Goal: Task Accomplishment & Management: Complete application form

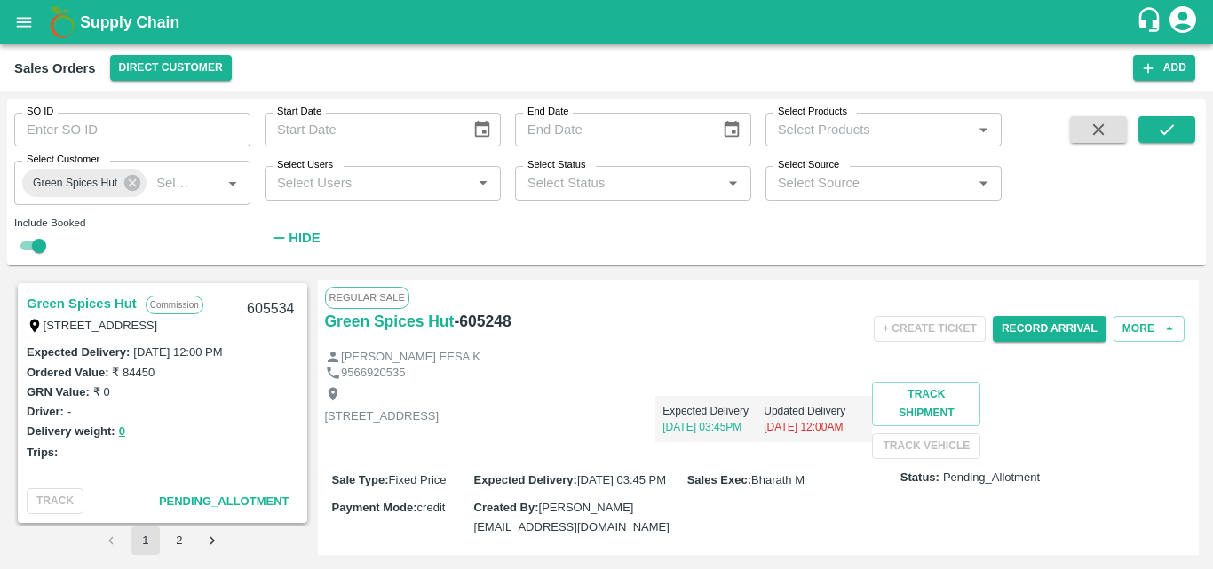
scroll to position [1746, 0]
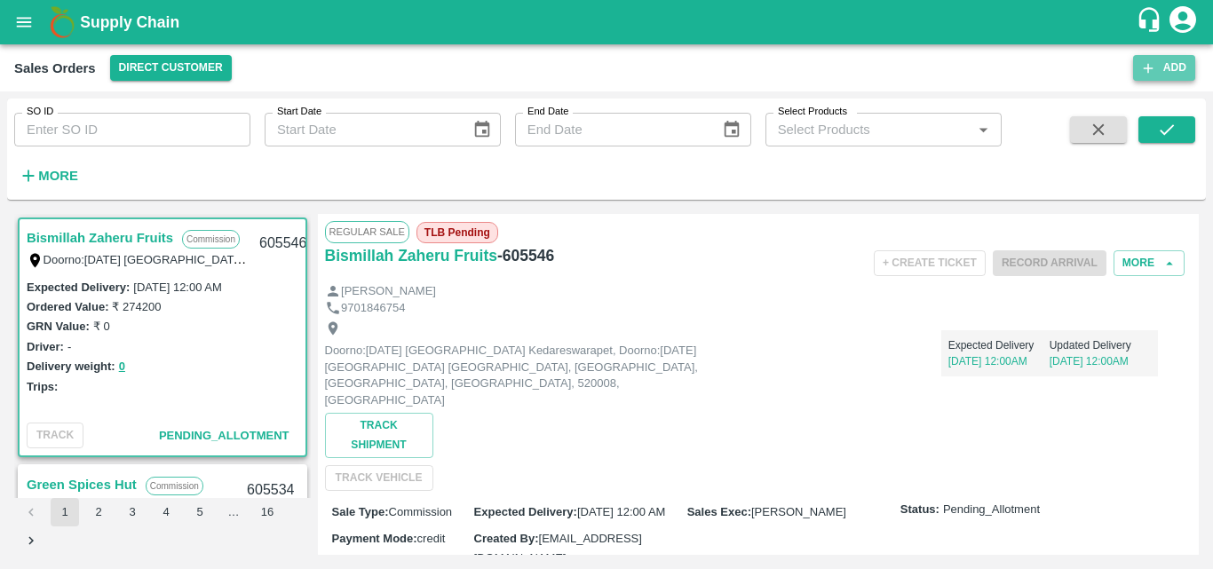
click at [1159, 72] on button "Add" at bounding box center [1164, 68] width 62 height 26
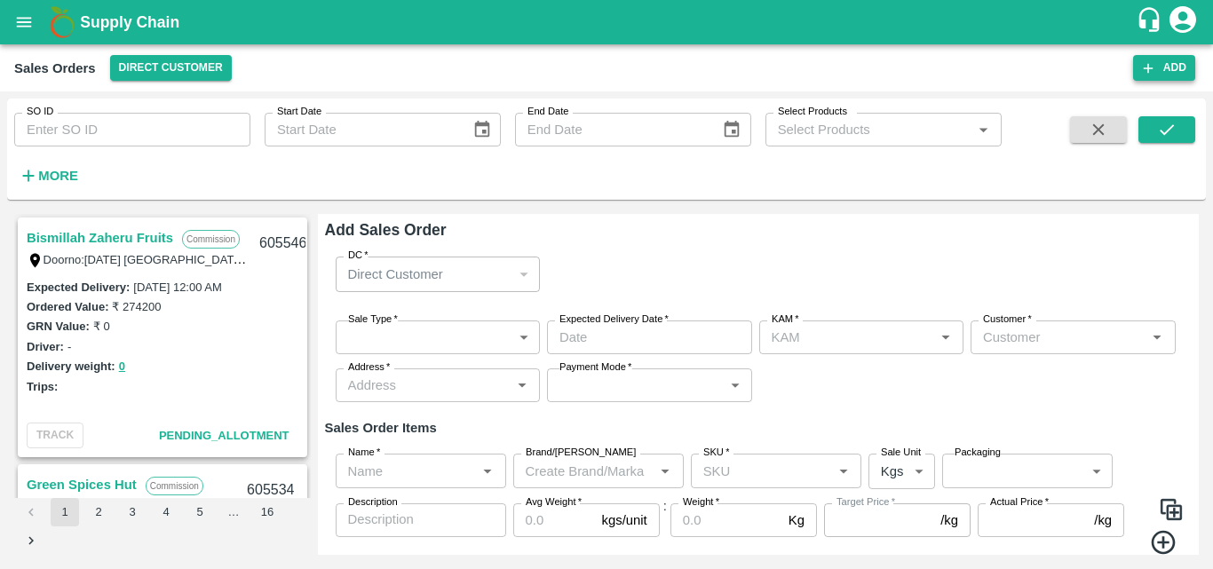
type input "Bharath M"
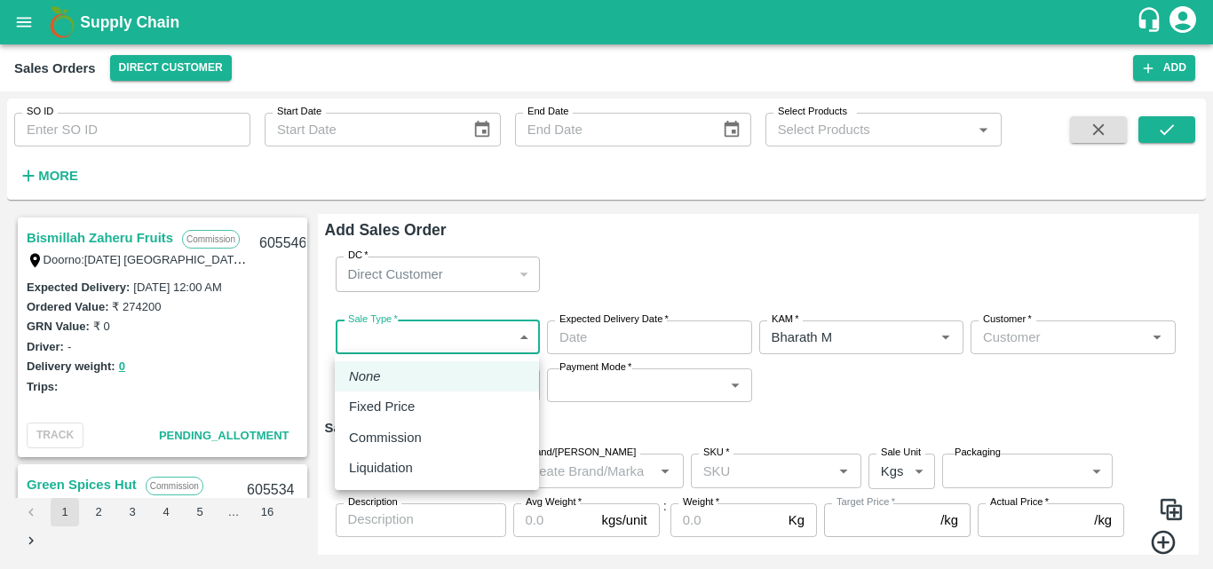
click at [530, 334] on body "Supply Chain Sales Orders Direct Customer Add SO ID SO ID Start Date Start Date…" at bounding box center [606, 284] width 1213 height 569
click at [363, 428] on p "Commission" at bounding box center [385, 438] width 73 height 20
type input "2"
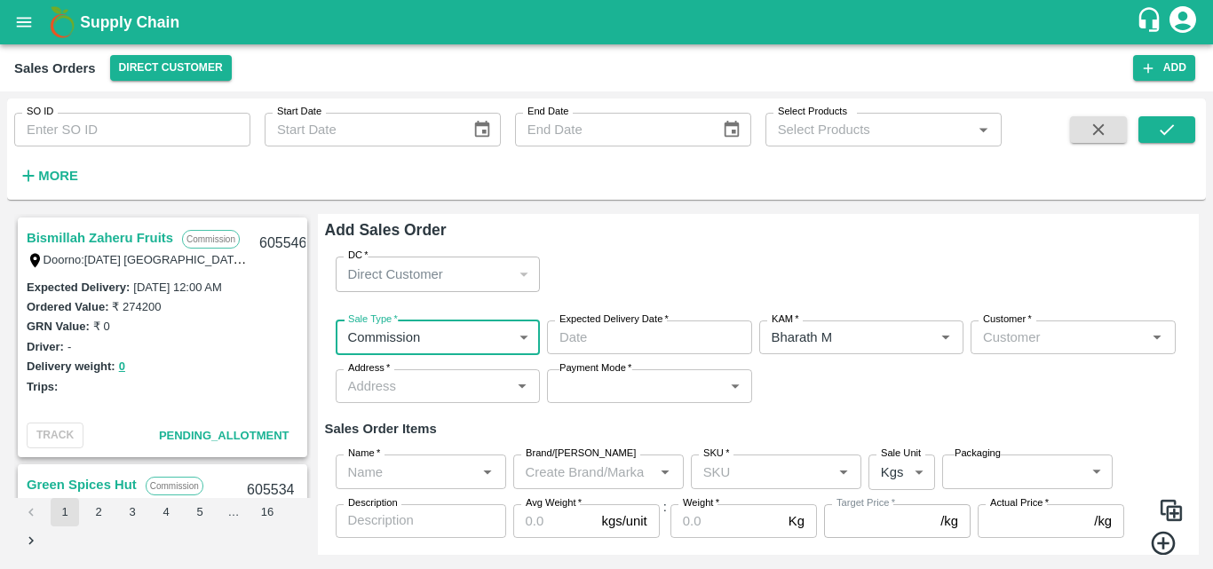
type input "DD/MM/YYYY hh:mm aa"
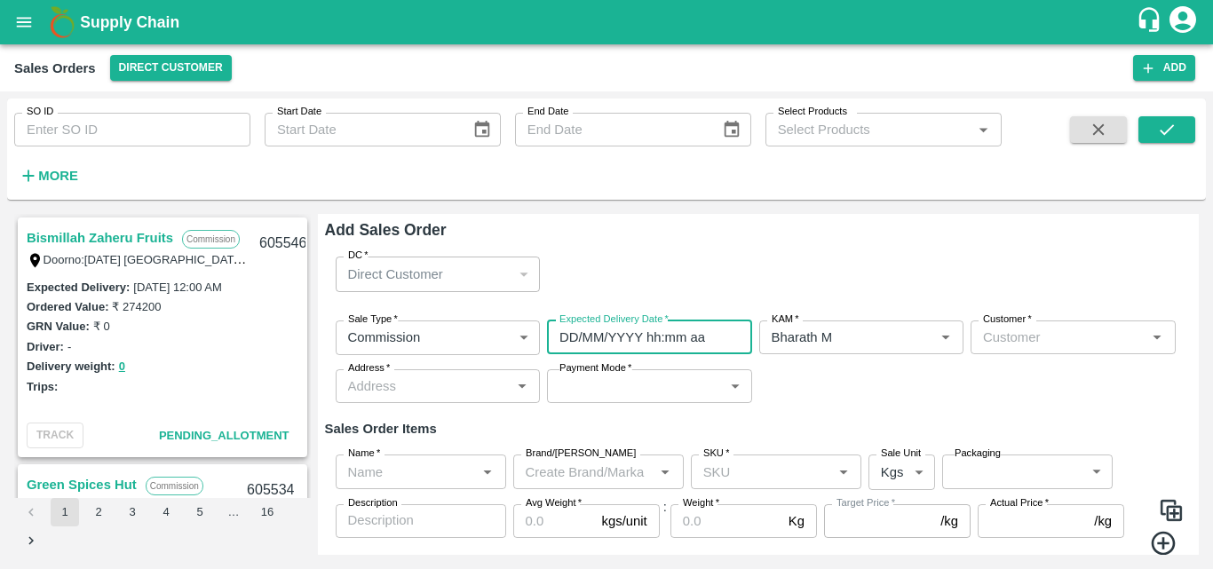
click at [612, 341] on input "DD/MM/YYYY hh:mm aa" at bounding box center [643, 338] width 193 height 34
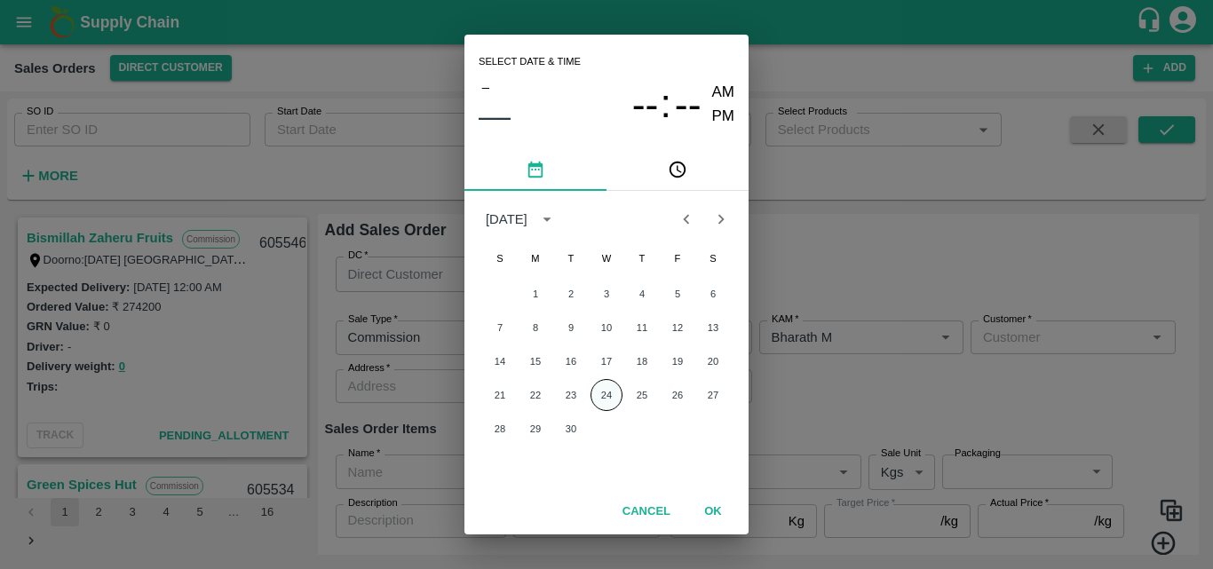
click at [606, 391] on button "24" at bounding box center [607, 395] width 32 height 32
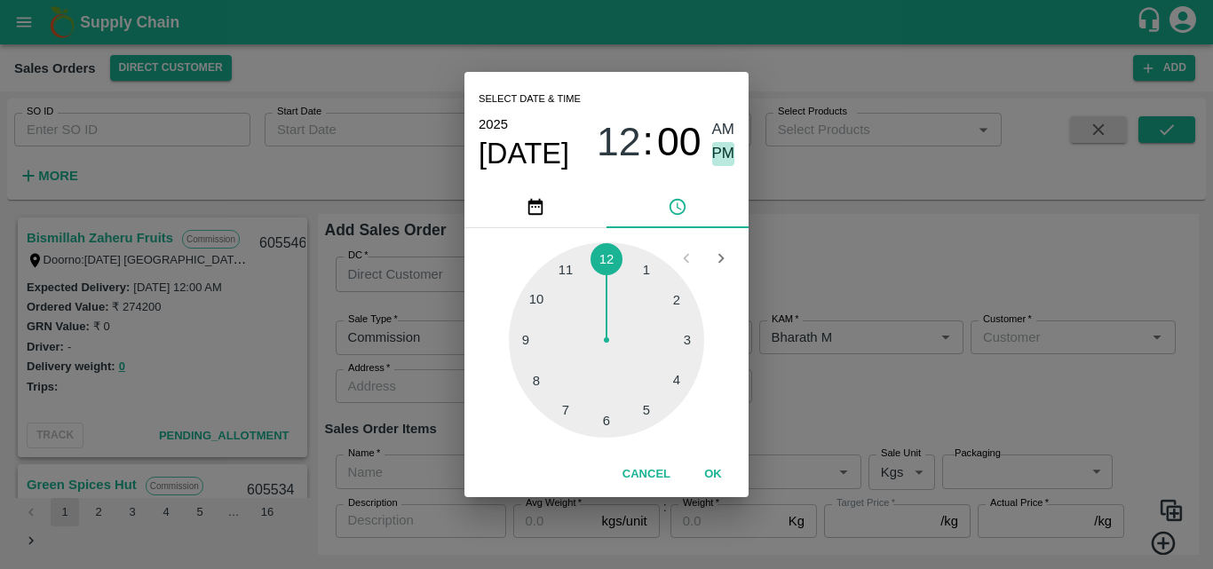
click at [728, 157] on span "PM" at bounding box center [723, 154] width 23 height 24
type input "[DATE] 12:00 PM"
click at [711, 477] on button "OK" at bounding box center [713, 474] width 57 height 31
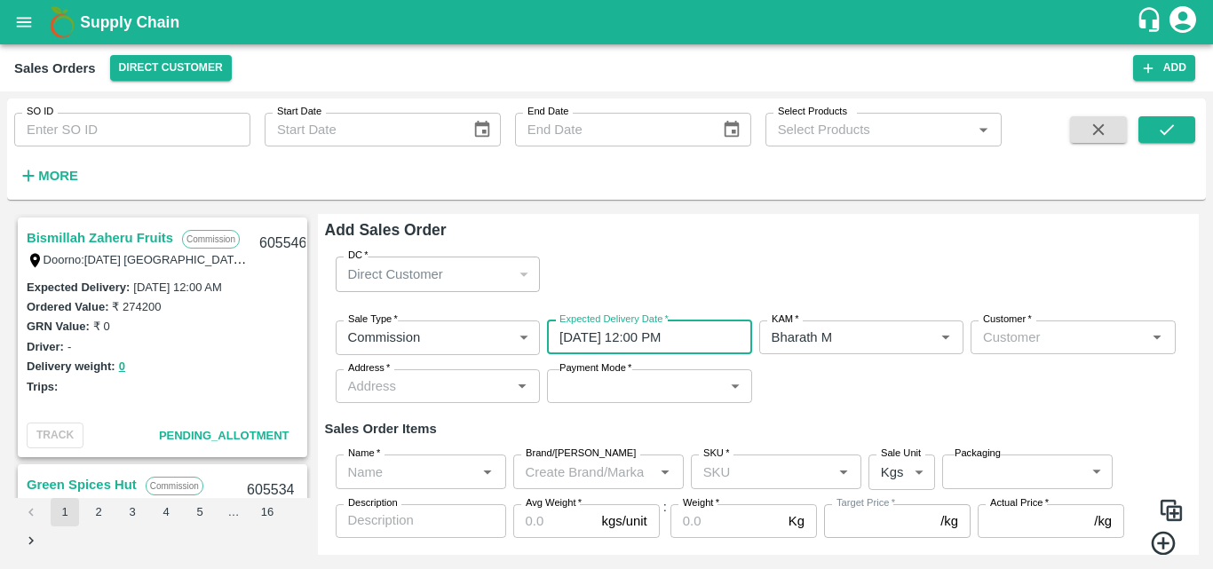
click at [1016, 333] on input "Customer   *" at bounding box center [1058, 337] width 165 height 23
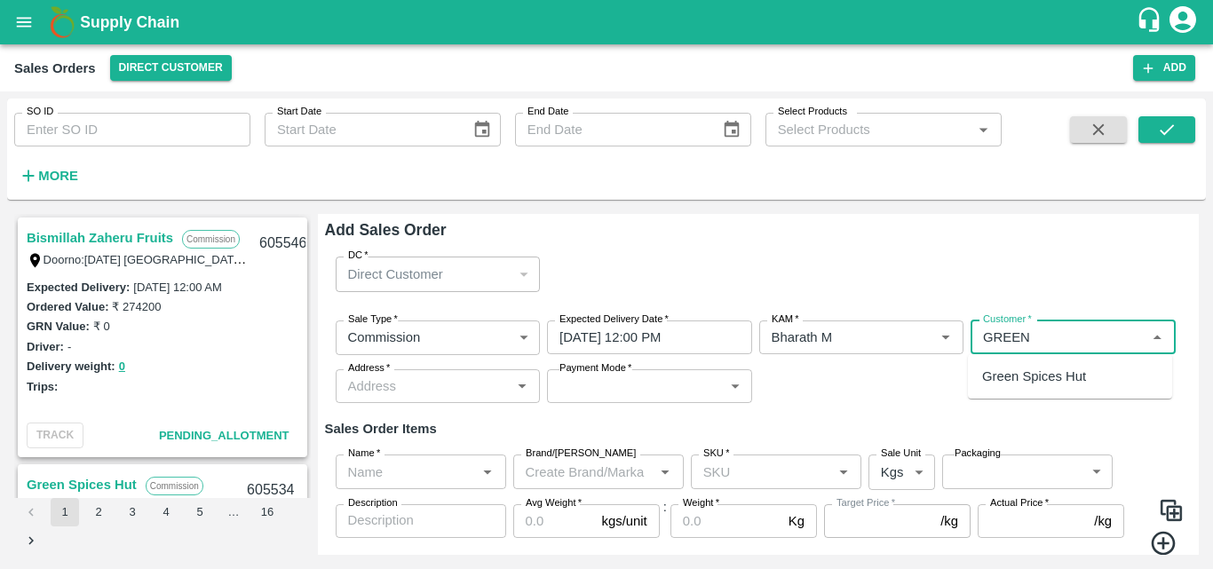
click at [1033, 375] on p "Green Spices Hut" at bounding box center [1034, 377] width 104 height 20
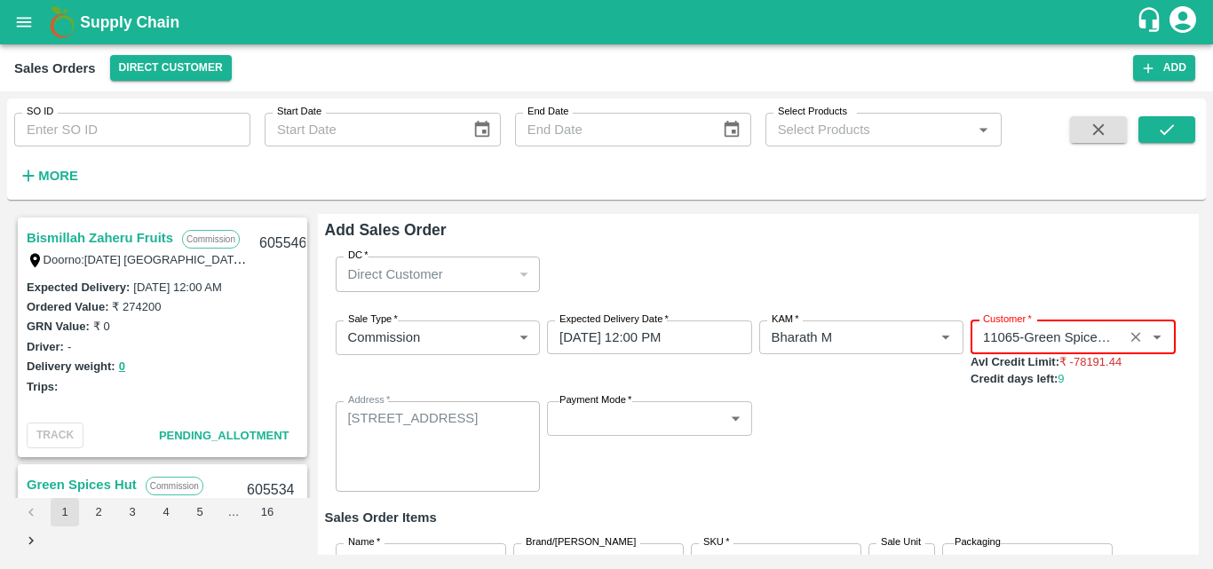
type input "11065-Green Spices Hut"
click at [729, 397] on div "Sale Type   * Commission 2 Sale Type Expected Delivery Date   * [DATE] 12:00 PM…" at bounding box center [759, 406] width 868 height 201
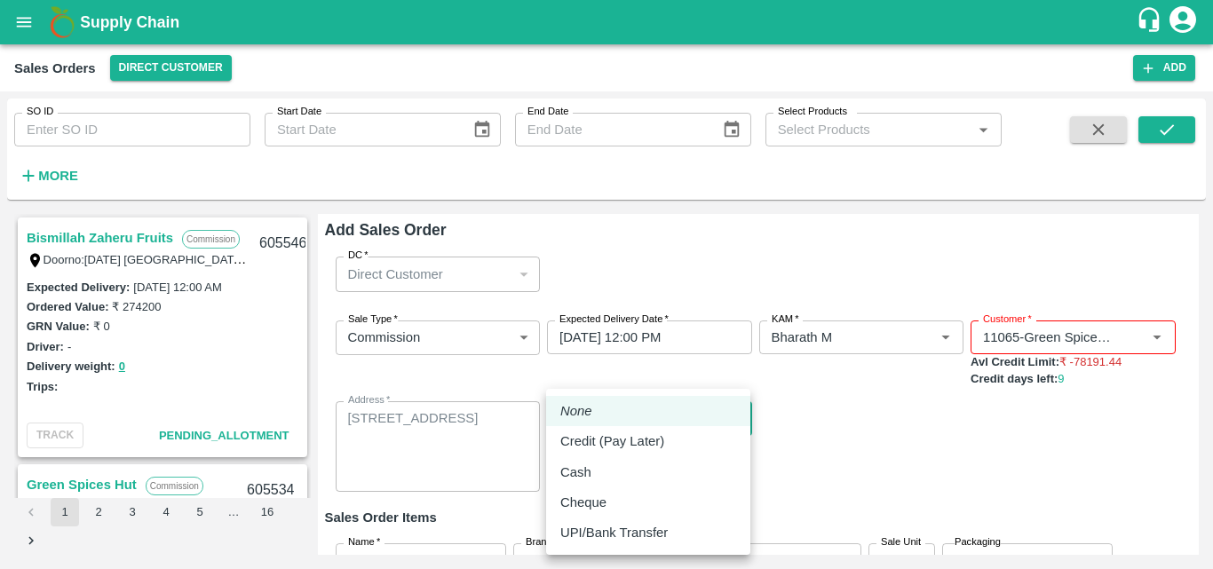
click at [736, 420] on body "Supply Chain Sales Orders Direct Customer Add SO ID SO ID Start Date Start Date…" at bounding box center [606, 284] width 1213 height 569
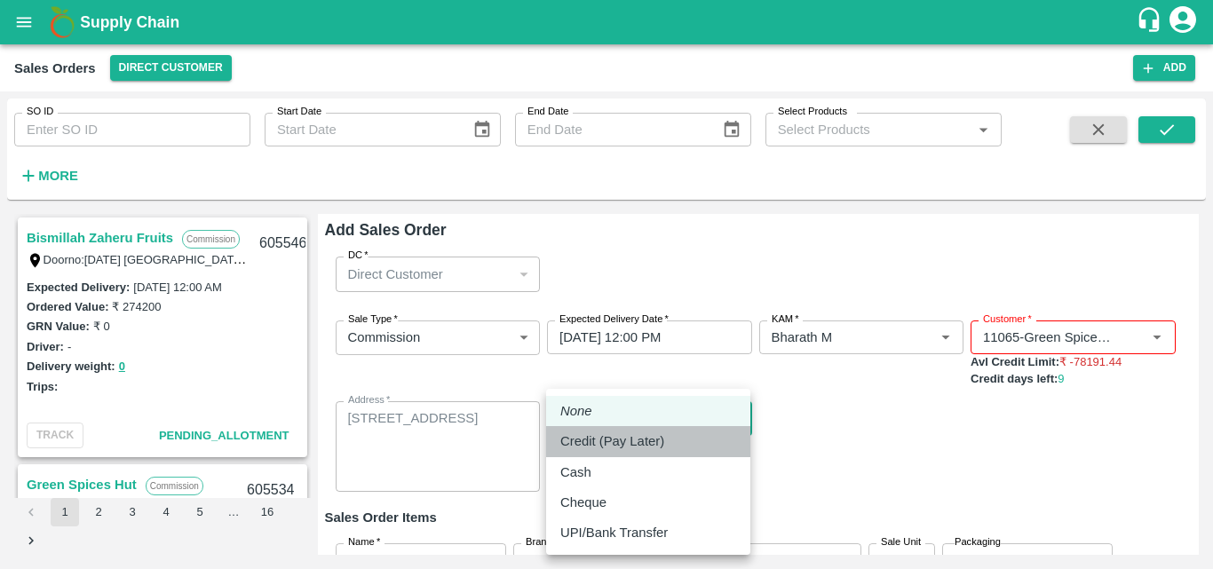
click at [667, 439] on div "Credit (Pay Later)" at bounding box center [617, 442] width 113 height 20
type input "credit"
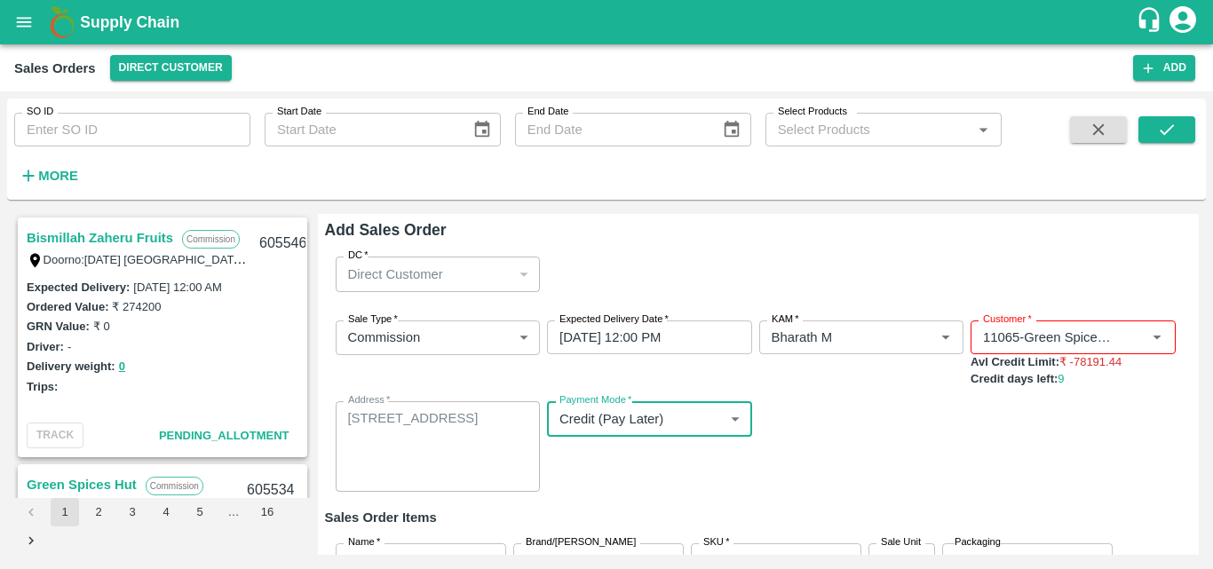
scroll to position [147, 0]
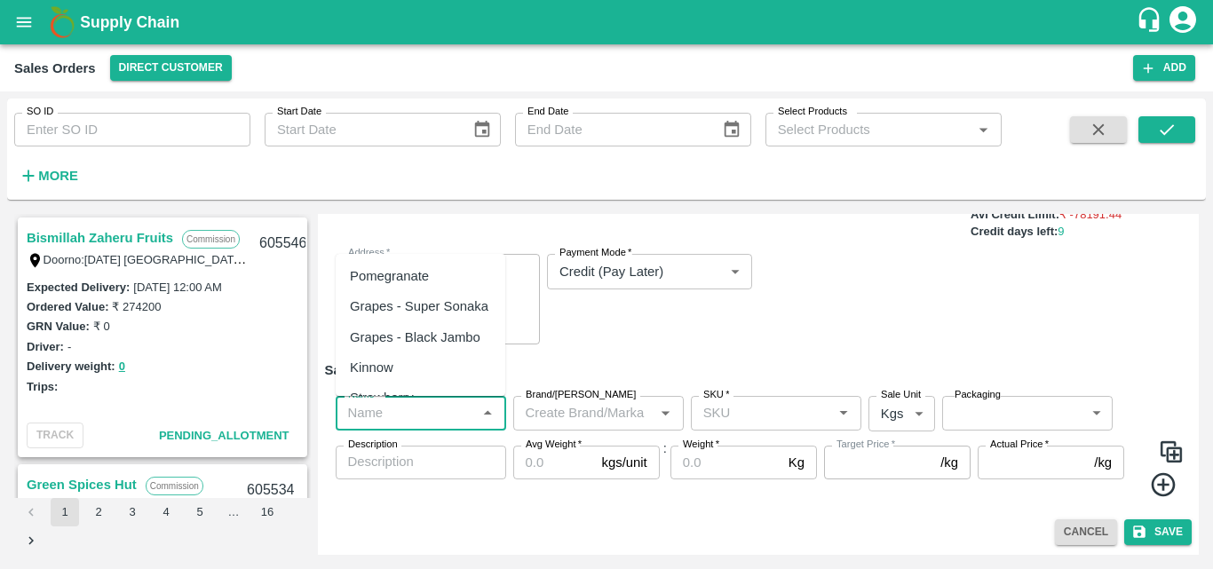
click at [426, 422] on input "Name   *" at bounding box center [406, 413] width 131 height 23
click at [409, 279] on div "Pomegranate" at bounding box center [389, 276] width 79 height 20
type input "Pomegranate"
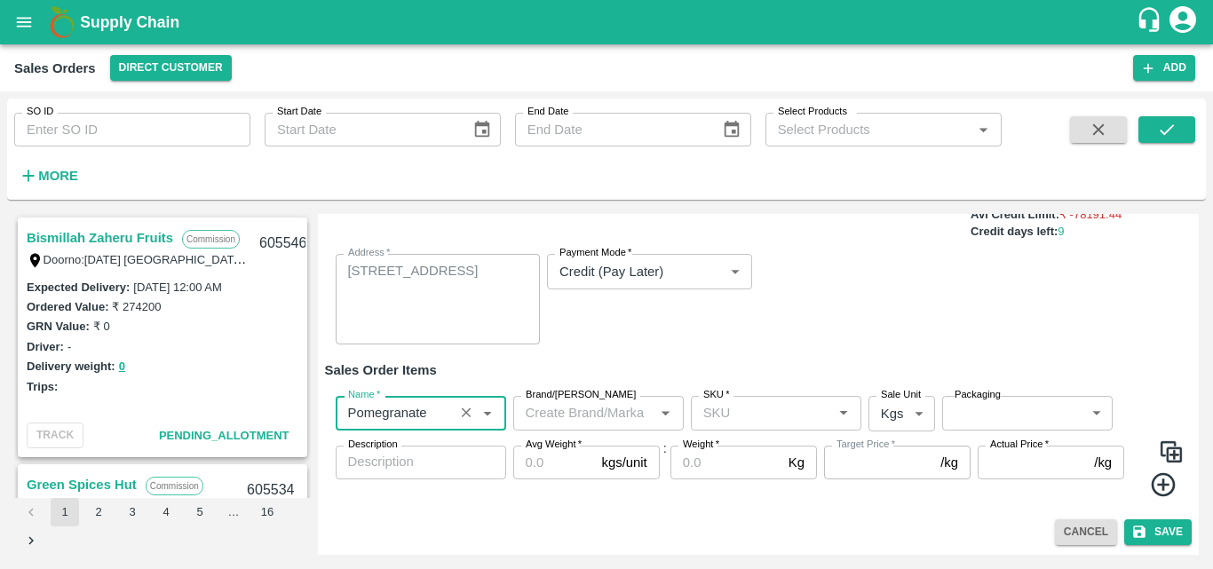
click at [562, 408] on input "Brand/[PERSON_NAME]" at bounding box center [584, 413] width 131 height 23
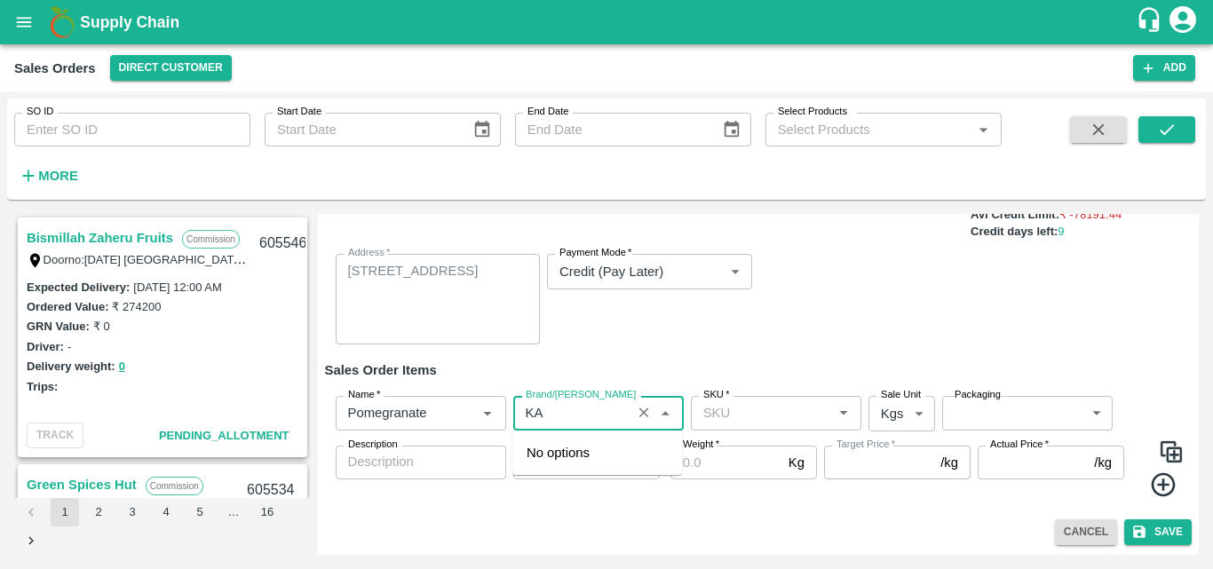
type input "K"
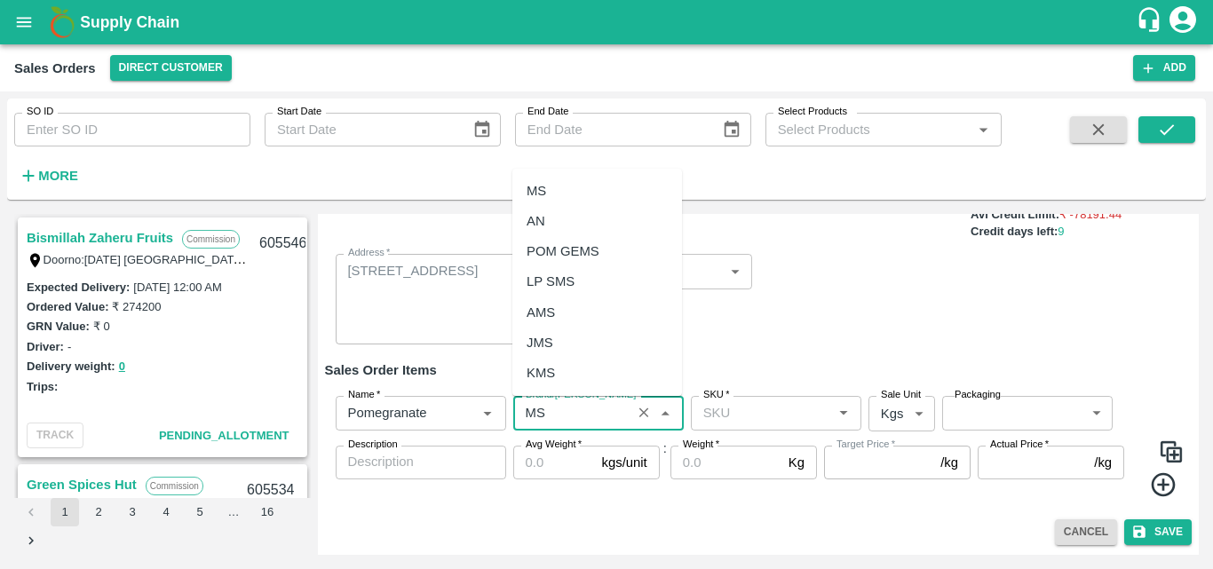
click at [551, 186] on div "MS" at bounding box center [598, 191] width 170 height 30
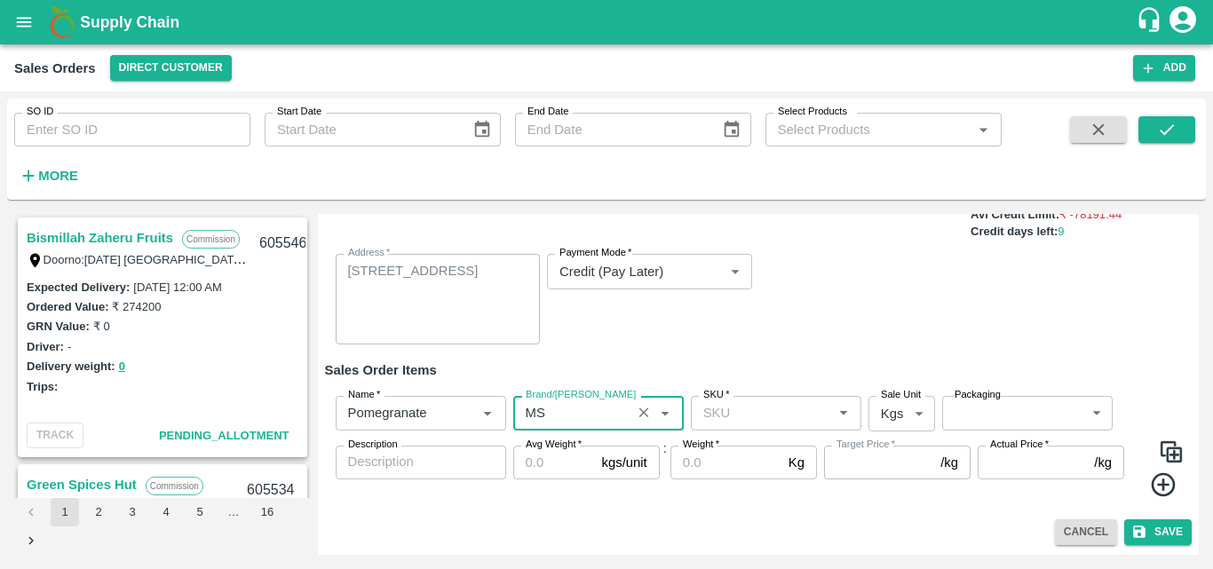
type input "MS"
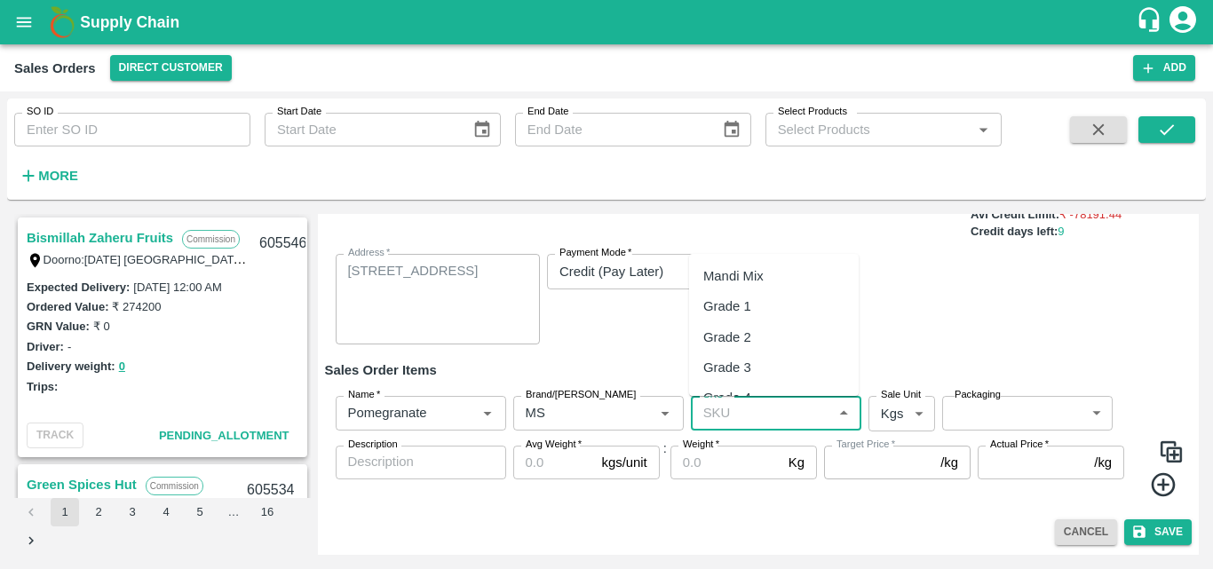
click at [730, 423] on input "SKU   *" at bounding box center [761, 413] width 131 height 23
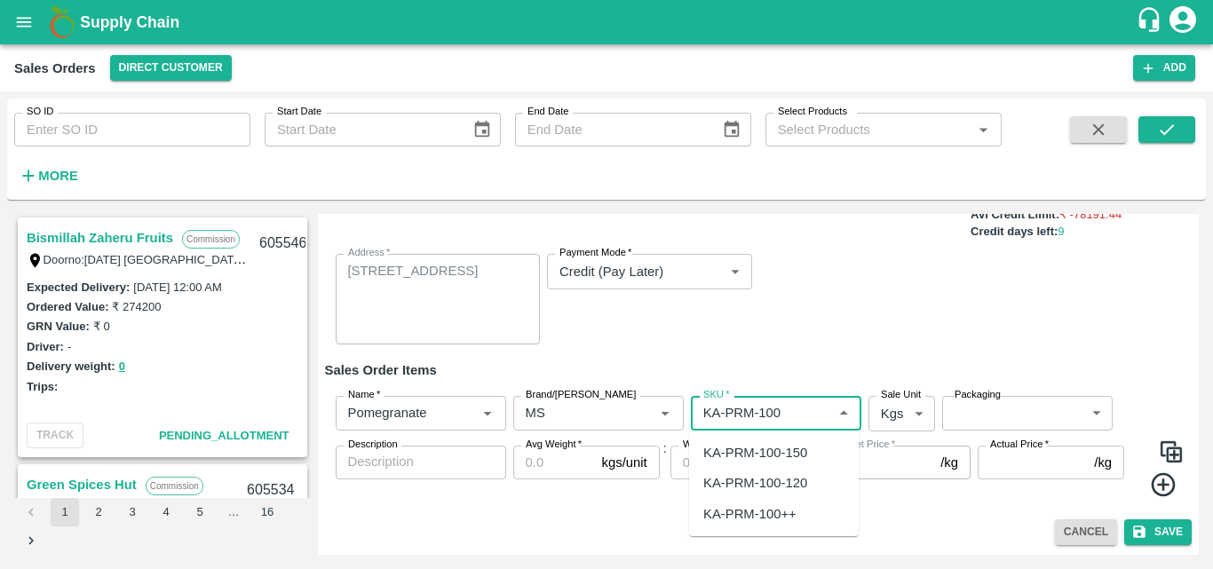
click at [800, 463] on div "KA-PRM-100-150" at bounding box center [756, 453] width 104 height 20
type input "KA-PRM-100-150"
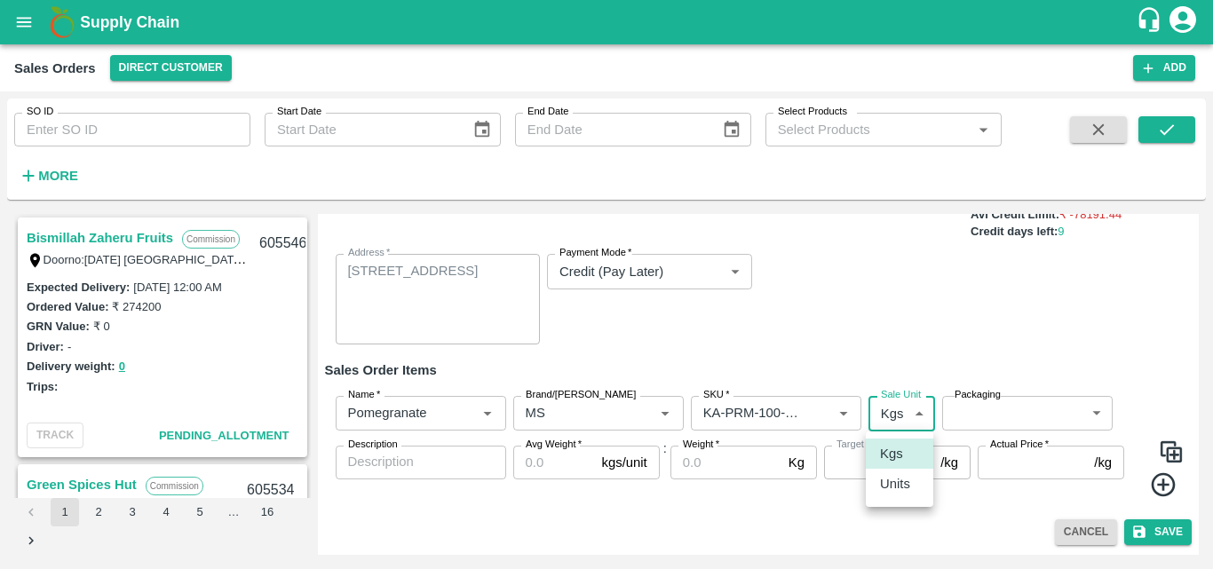
click at [891, 424] on body "Supply Chain Sales Orders Direct Customer Add SO ID SO ID Start Date Start Date…" at bounding box center [606, 284] width 1213 height 569
click at [898, 488] on p "Units" at bounding box center [895, 484] width 30 height 20
type input "2"
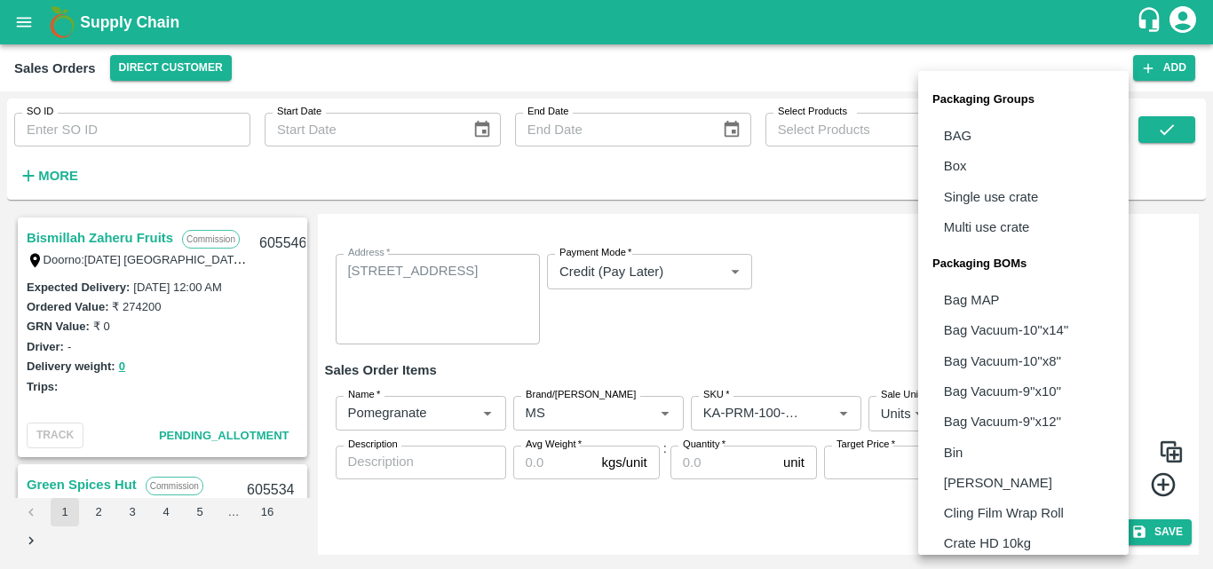
click at [1018, 409] on body "Supply Chain Sales Orders Direct Customer Add SO ID SO ID Start Date Start Date…" at bounding box center [606, 284] width 1213 height 569
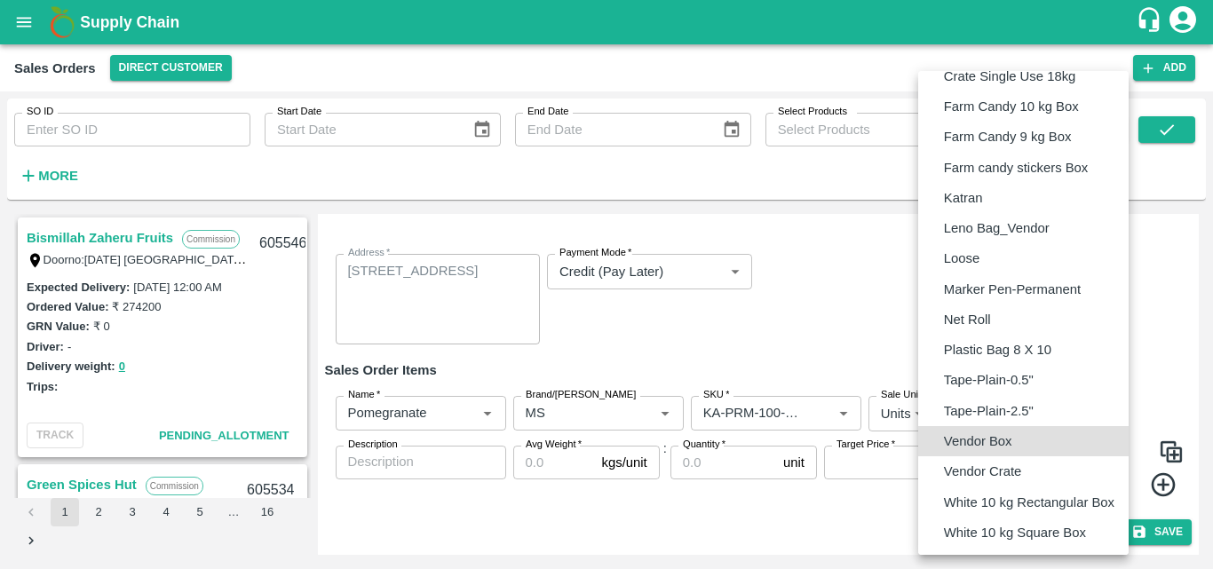
type input "BOM/276"
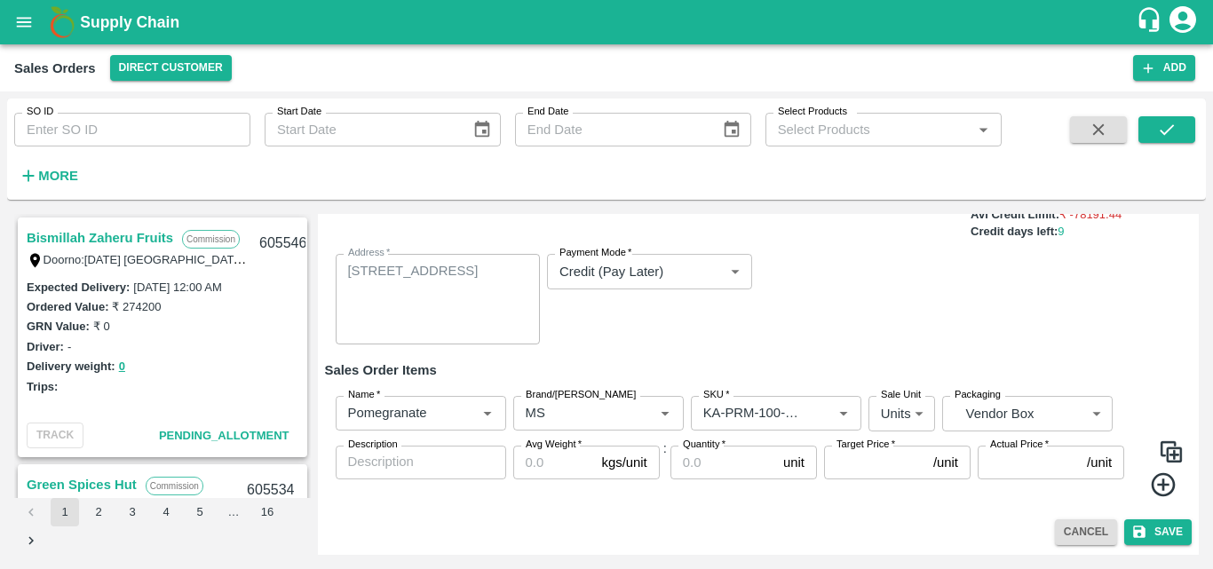
click at [441, 473] on div "x Description" at bounding box center [421, 463] width 171 height 34
type textarea "MS"
click at [545, 473] on input "Avg Weight   *" at bounding box center [554, 463] width 82 height 34
type input "9.5"
click at [702, 468] on input "Quantity   *" at bounding box center [724, 463] width 106 height 34
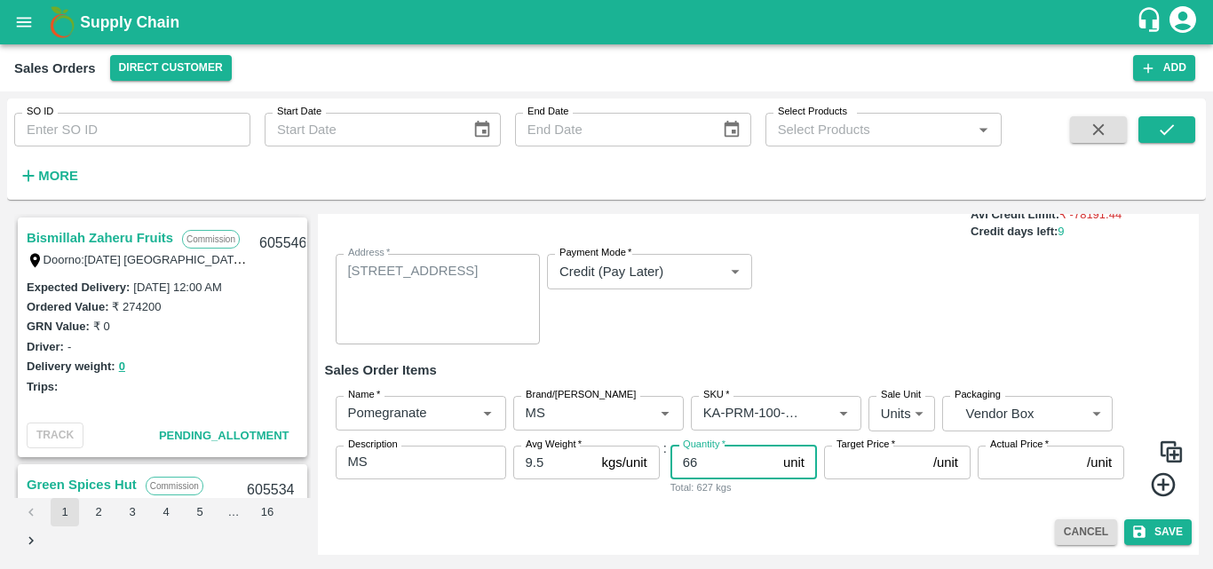
type input "66"
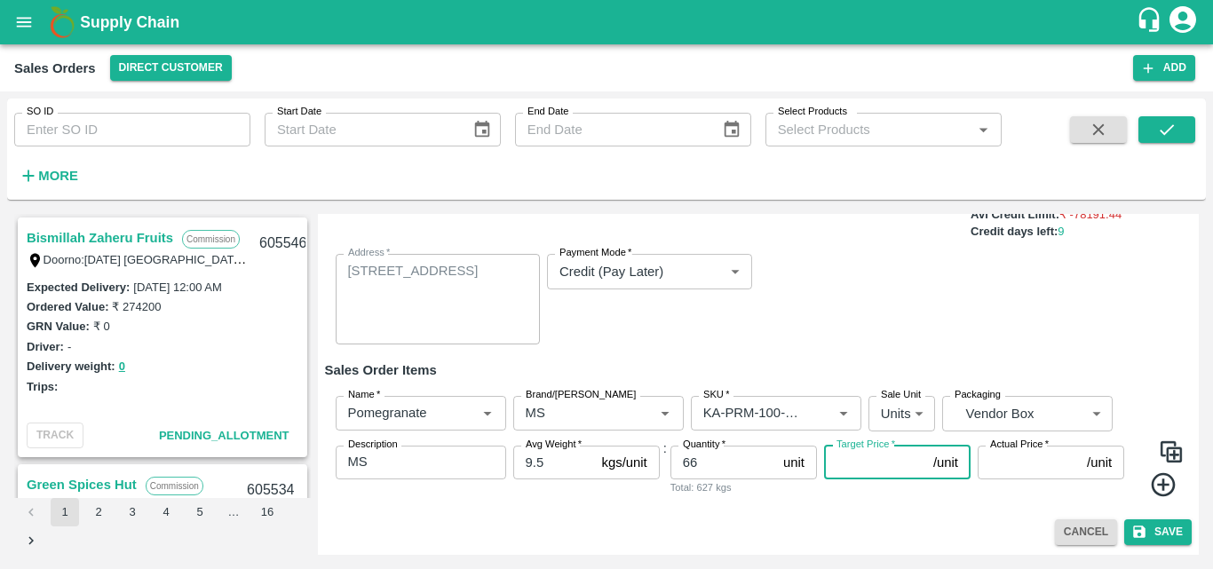
click at [849, 472] on input "Target Price   *" at bounding box center [875, 463] width 102 height 34
type input "800"
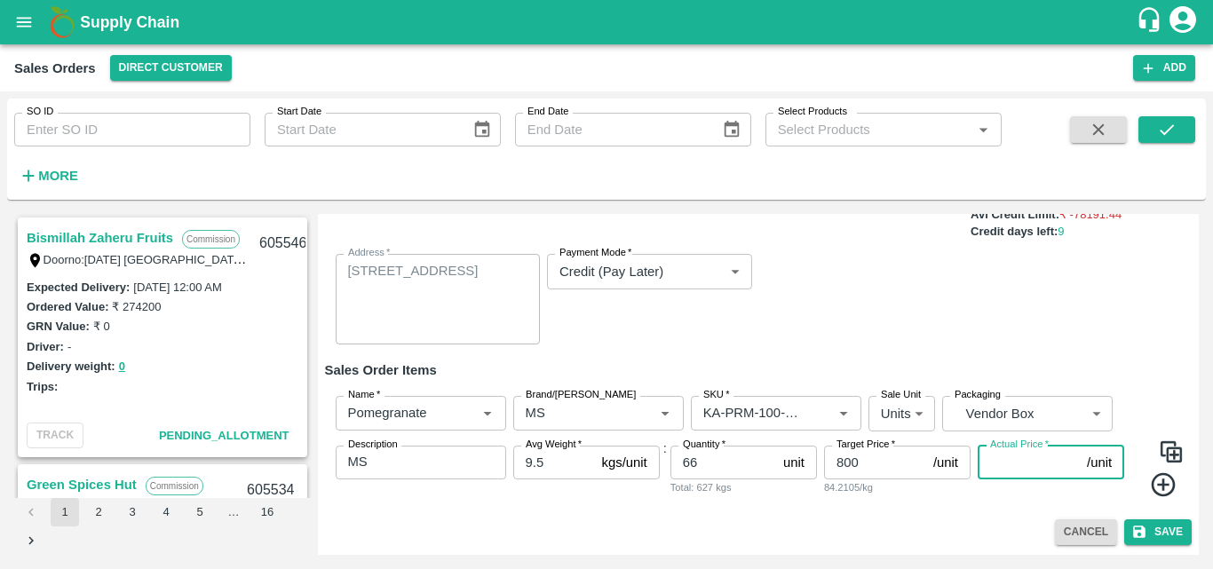
click at [982, 478] on input "Actual Price   *" at bounding box center [1029, 463] width 102 height 34
type input "800"
click at [990, 513] on div "Add Sales Order DC   * Direct Customer 6 DC Sale Type   * Commission 2 Sale Typ…" at bounding box center [759, 384] width 882 height 341
click at [1162, 481] on icon at bounding box center [1163, 485] width 29 height 29
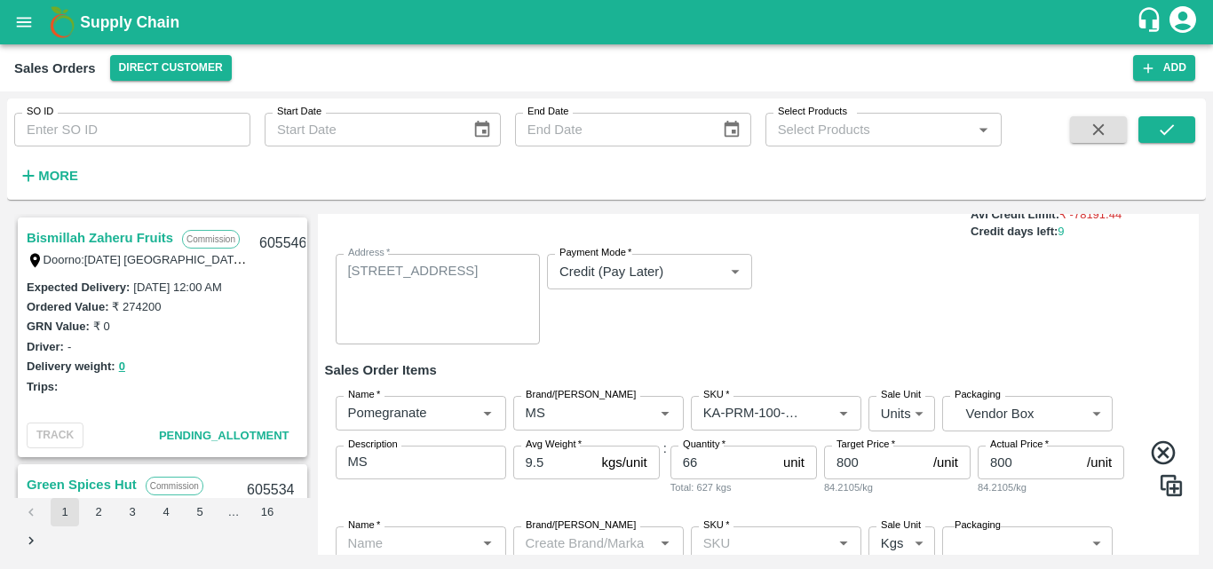
scroll to position [312, 0]
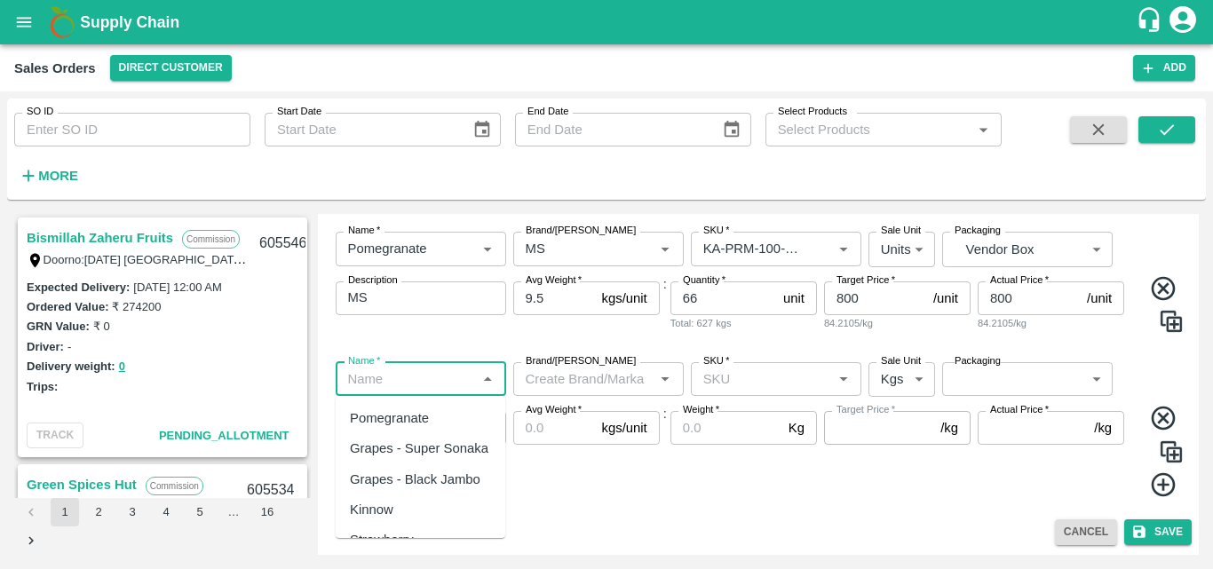
click at [402, 384] on input "Name   *" at bounding box center [406, 379] width 131 height 23
click at [404, 420] on div "Pomegranate" at bounding box center [389, 419] width 79 height 20
type input "Pomegranate"
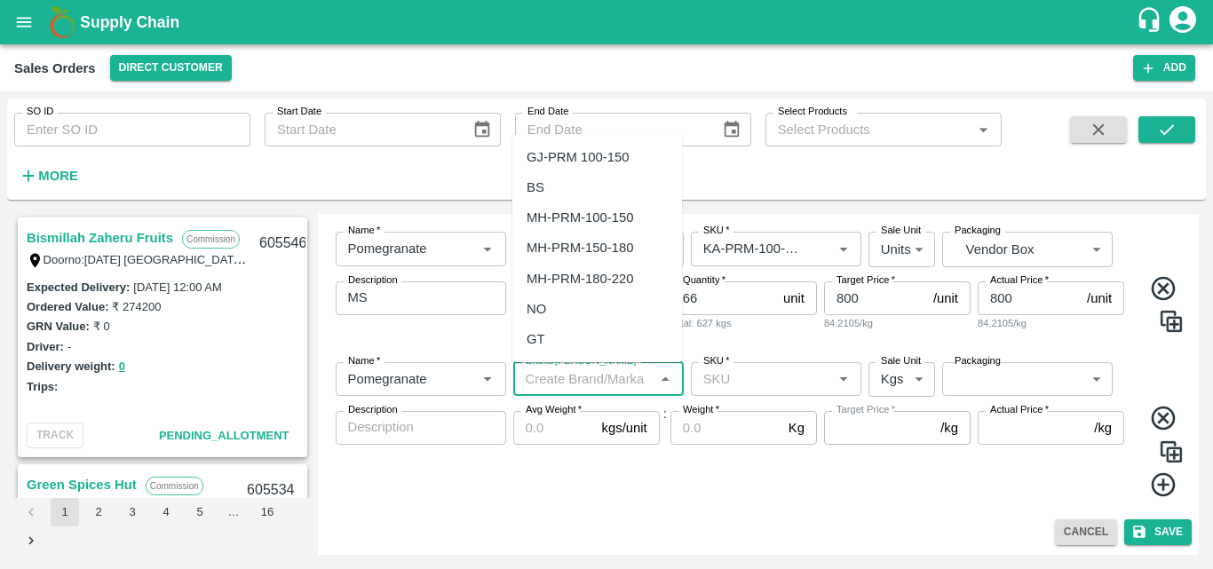
click at [557, 384] on input "Brand/[PERSON_NAME]" at bounding box center [584, 379] width 131 height 23
click at [545, 159] on div "MS" at bounding box center [537, 157] width 20 height 20
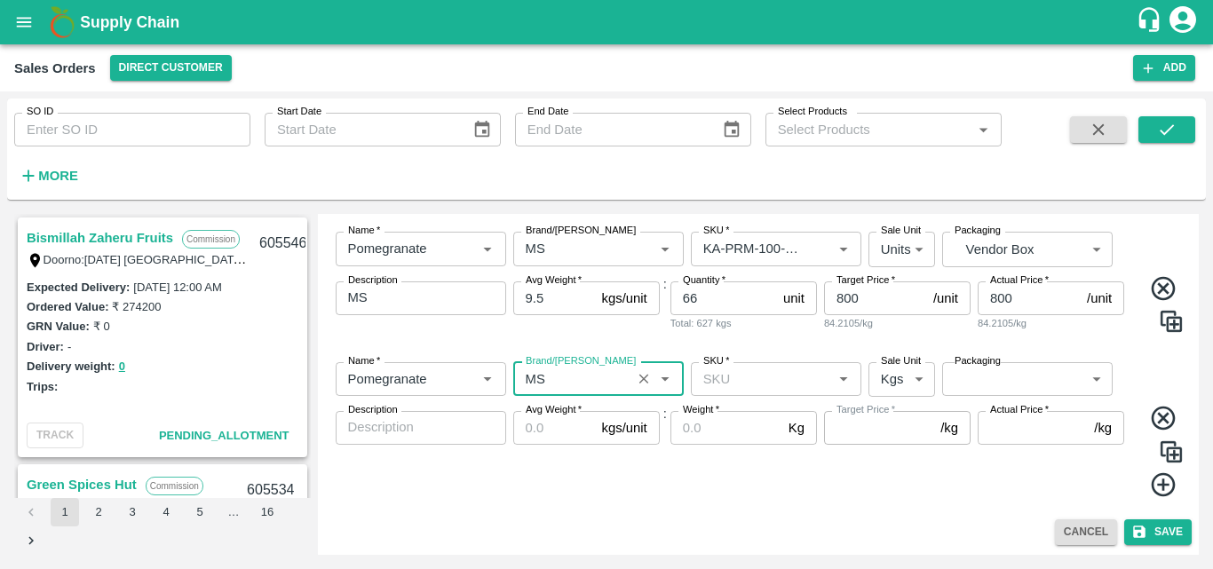
type input "MS"
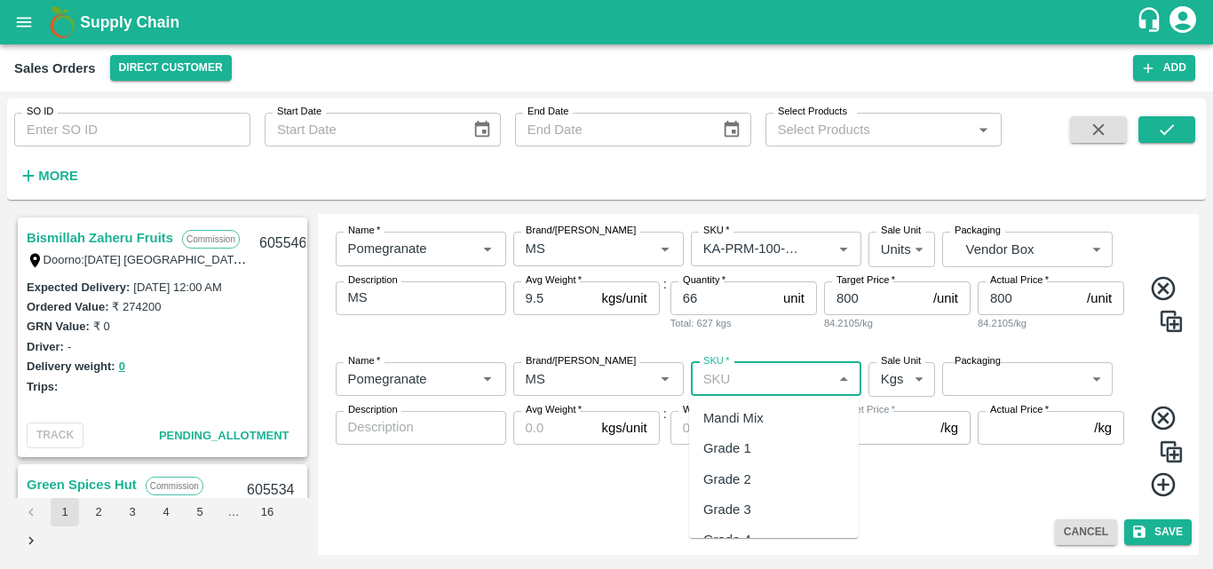
click at [755, 378] on input "SKU   *" at bounding box center [761, 379] width 131 height 23
click at [789, 422] on div "KA-PRM-150-180" at bounding box center [756, 419] width 104 height 20
type input "KA-PRM-150-180"
click at [895, 380] on body "Supply Chain Sales Orders Direct Customer Add SO ID SO ID Start Date Start Date…" at bounding box center [606, 284] width 1213 height 569
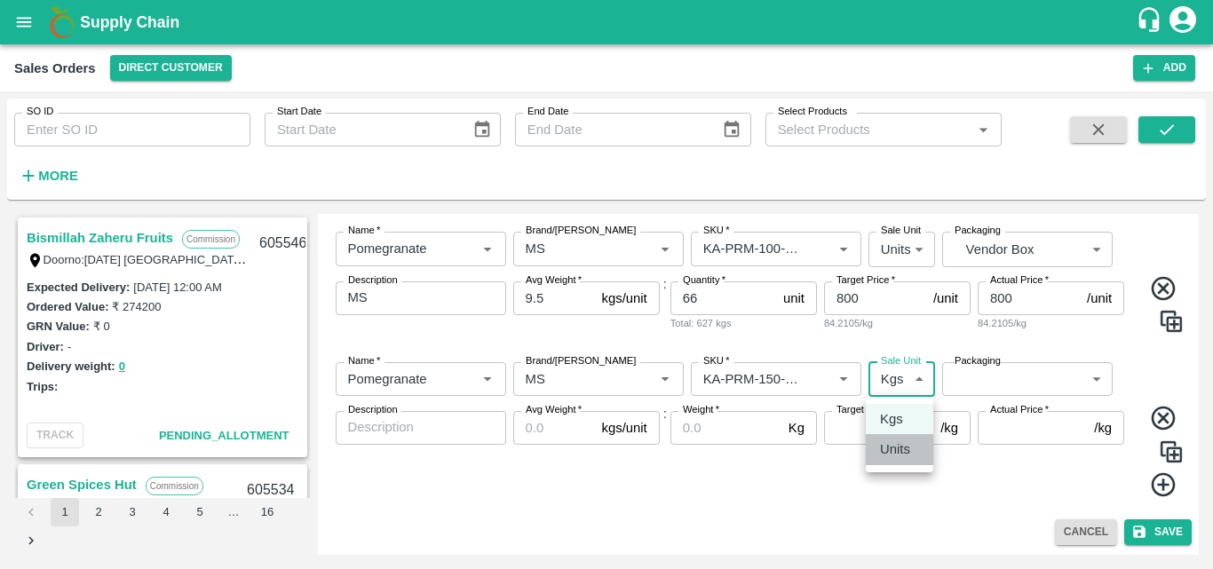
click at [903, 463] on li "Units" at bounding box center [900, 449] width 68 height 30
type input "2"
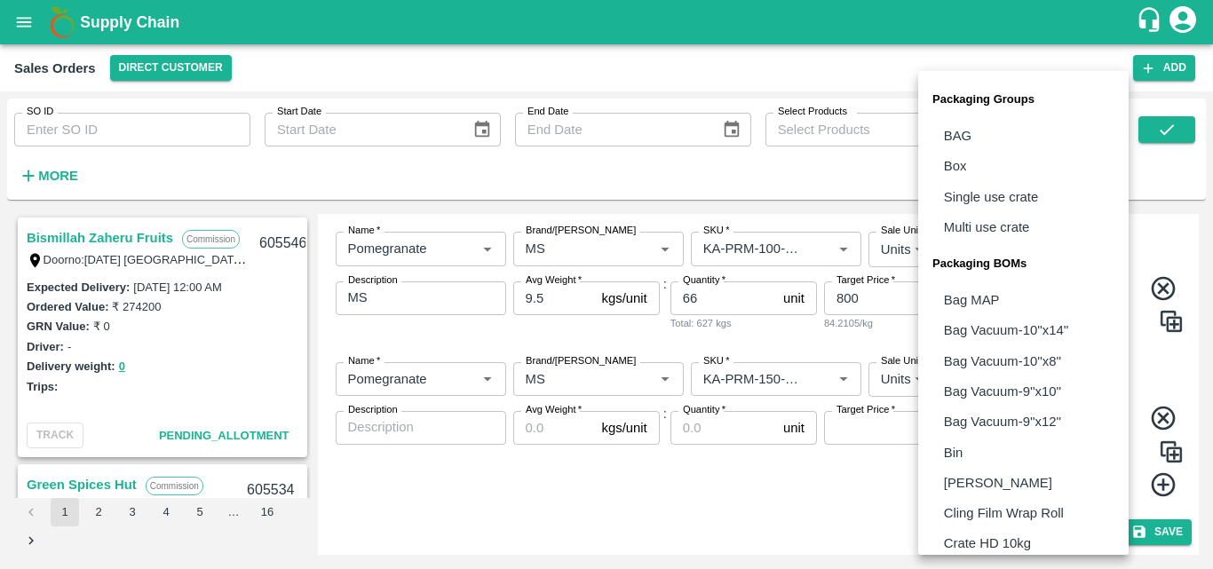
click at [1005, 372] on body "Supply Chain Sales Orders Direct Customer Add SO ID SO ID Start Date Start Date…" at bounding box center [606, 284] width 1213 height 569
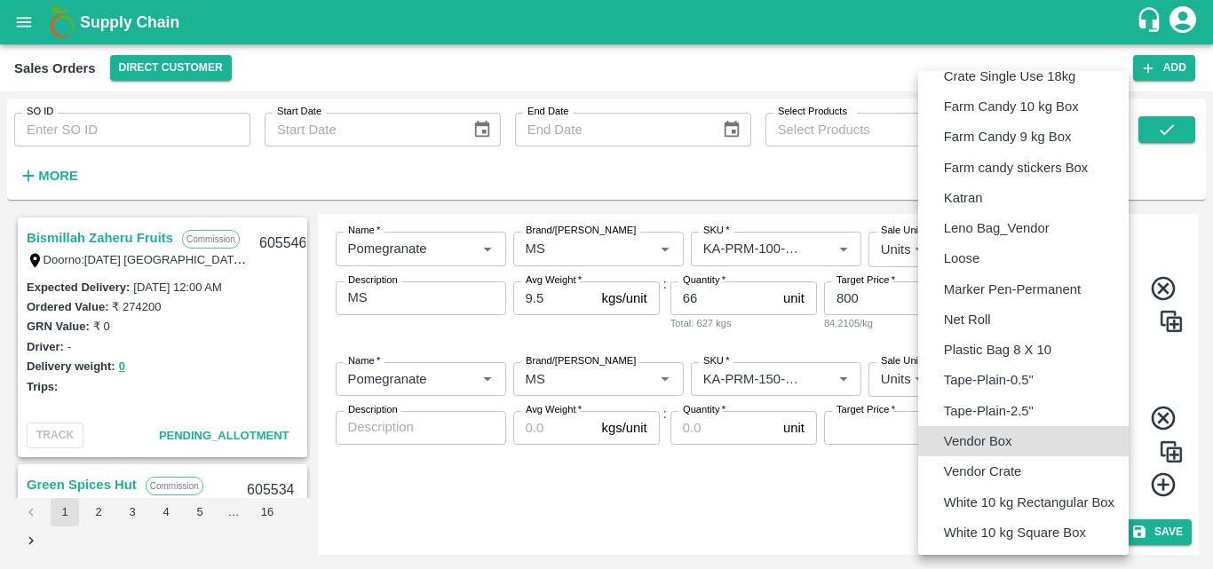
type input "BOM/276"
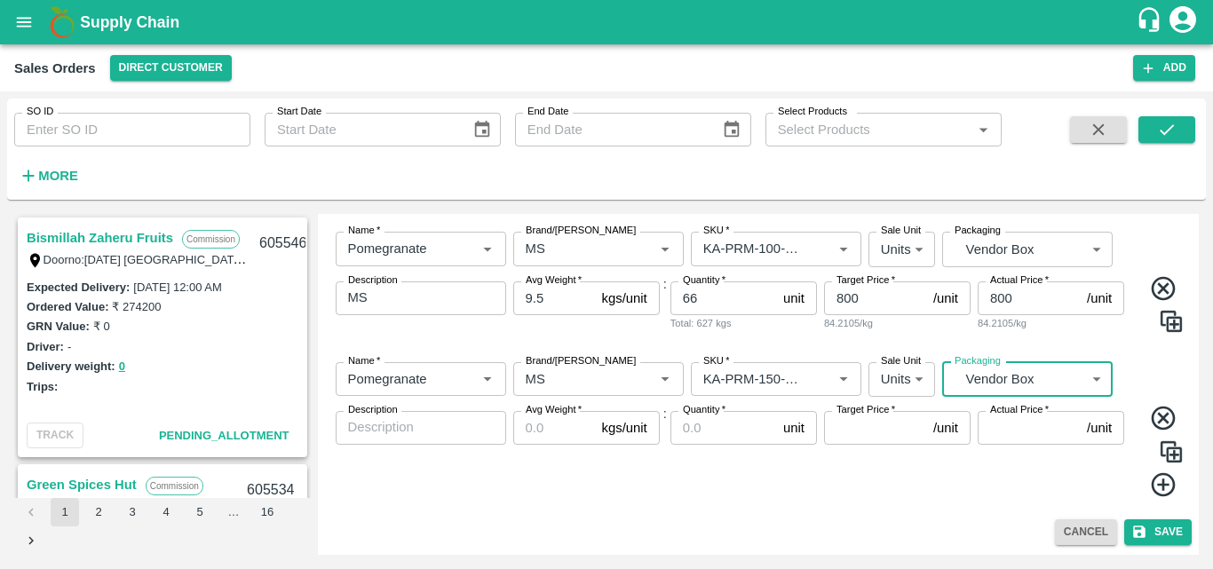
click at [396, 429] on textarea "Description" at bounding box center [421, 427] width 146 height 19
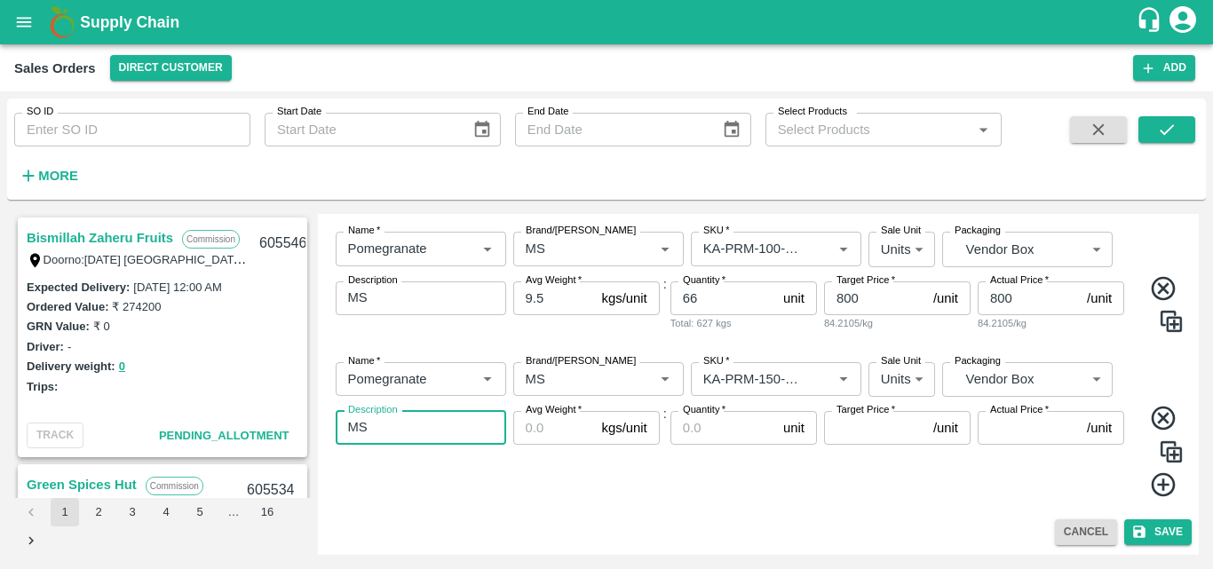
type textarea "MS"
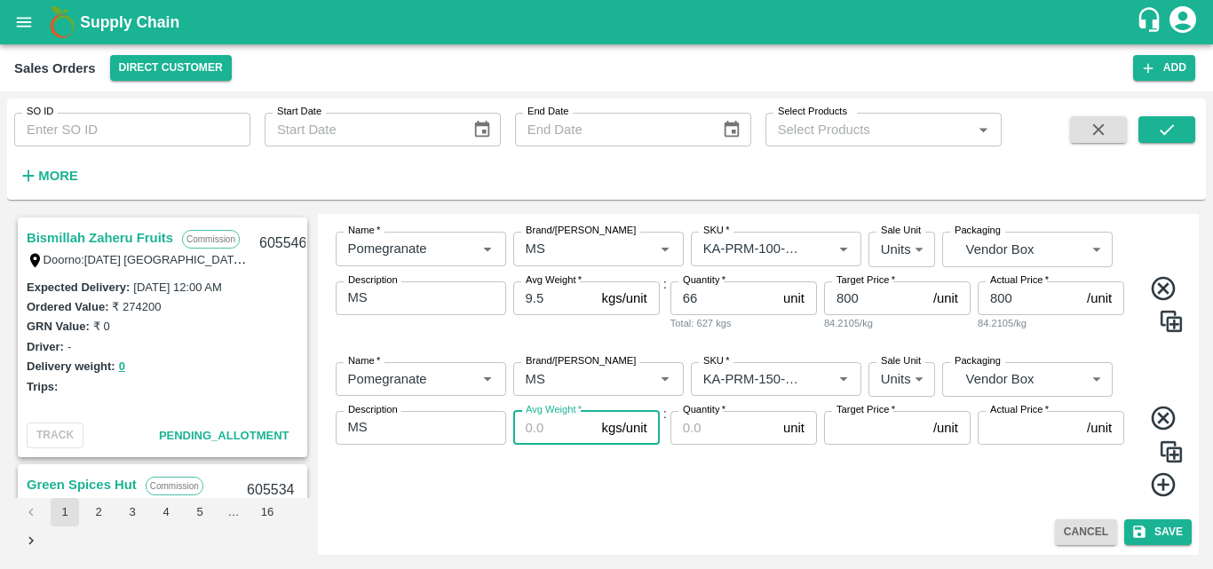
click at [527, 436] on input "Avg Weight   *" at bounding box center [554, 428] width 82 height 34
type input "9.5"
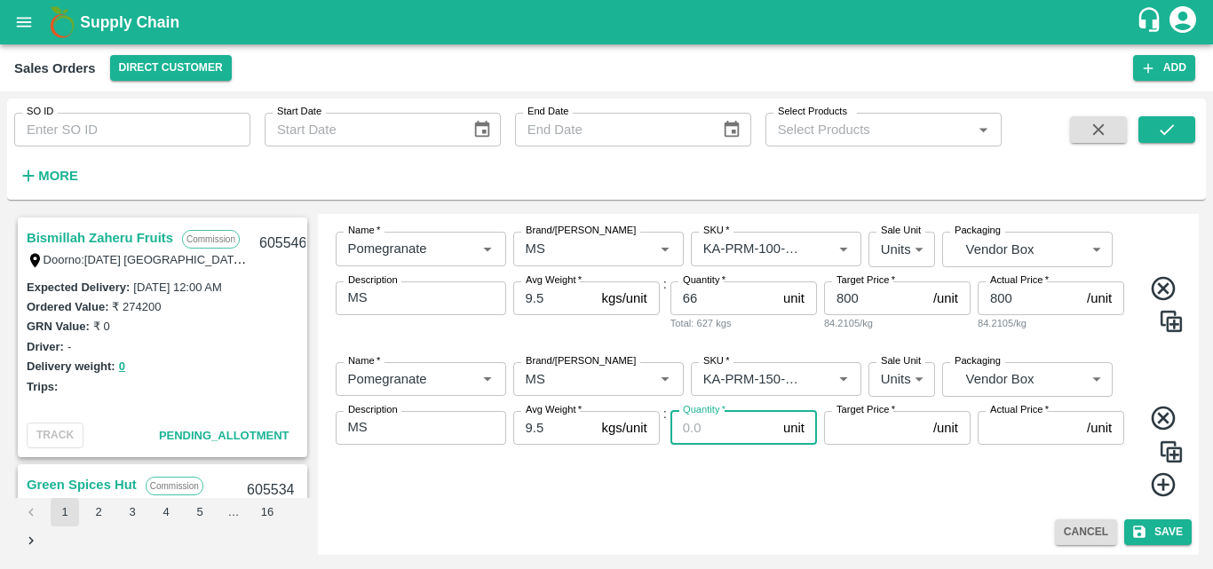
click at [704, 433] on input "Quantity   *" at bounding box center [724, 428] width 106 height 34
type input "117"
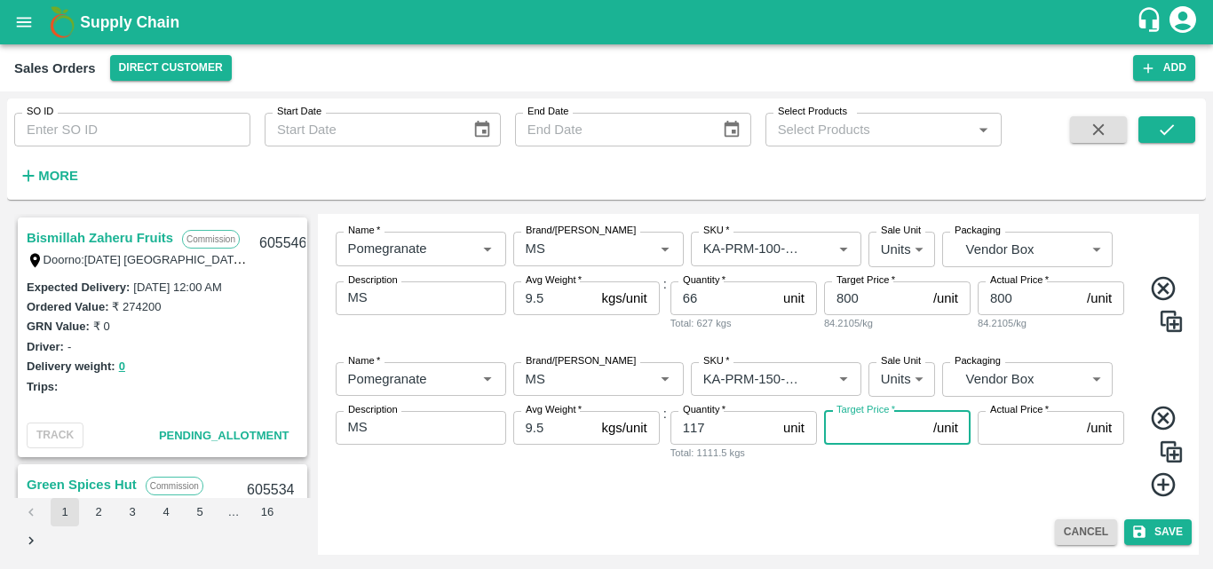
click at [848, 436] on input "Target Price   *" at bounding box center [875, 428] width 102 height 34
type input "950"
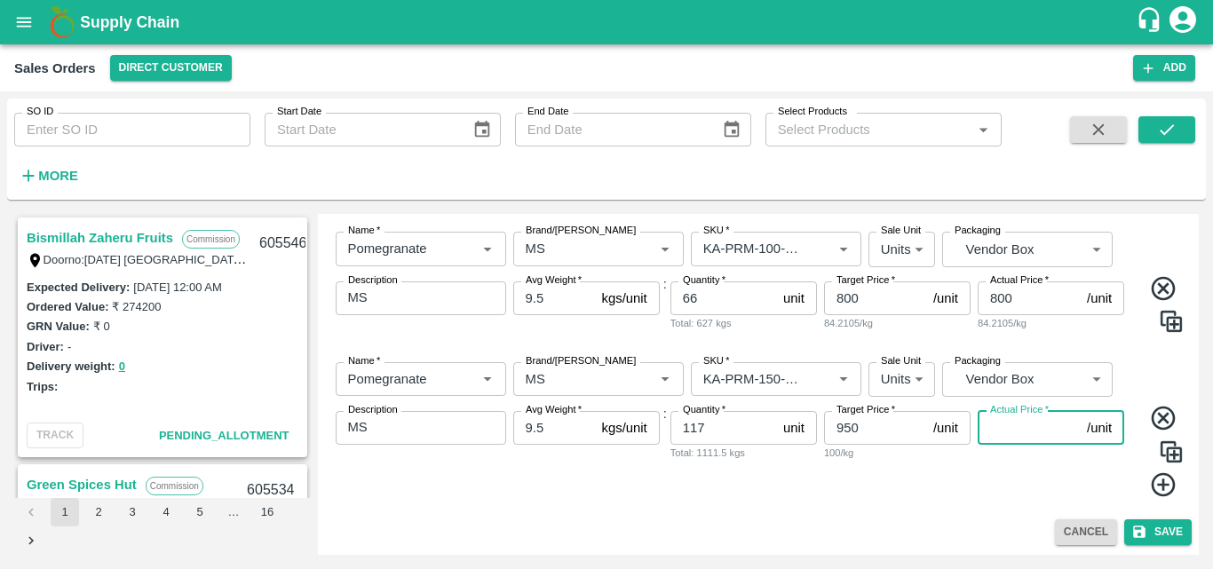
click at [1010, 433] on input "Actual Price   *" at bounding box center [1029, 428] width 102 height 34
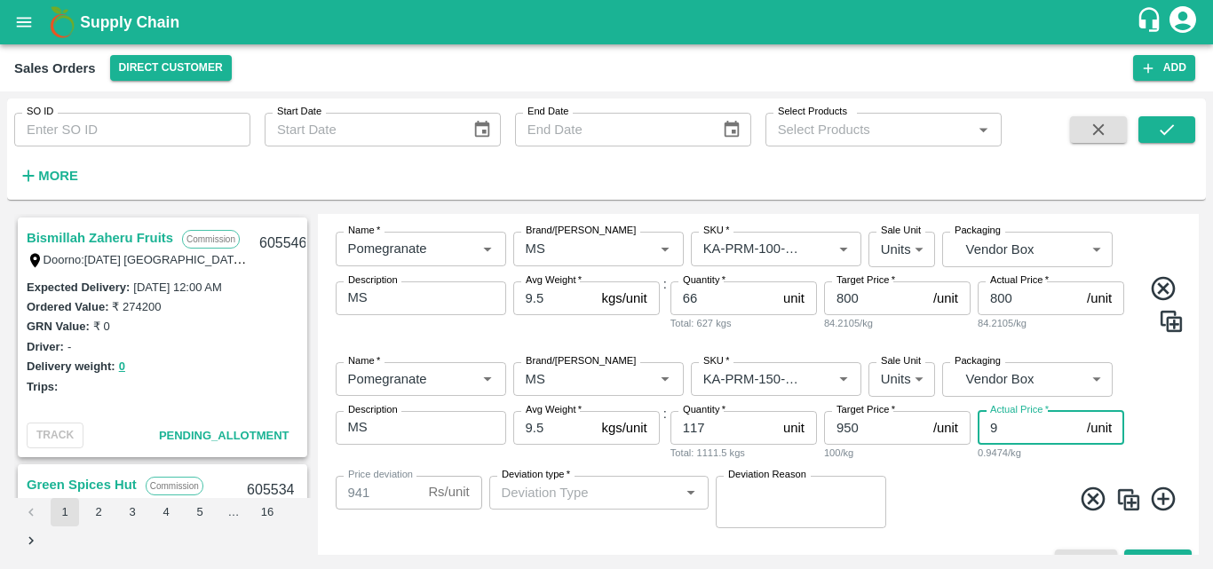
type input "95"
type input "855"
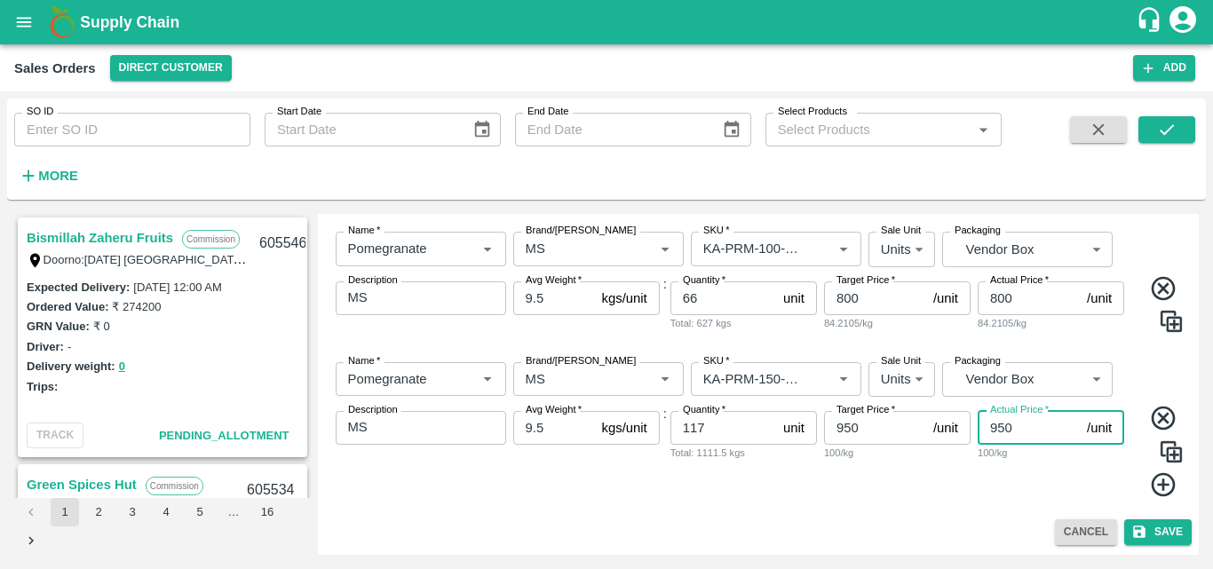
type input "950"
click at [1151, 487] on icon at bounding box center [1163, 485] width 24 height 24
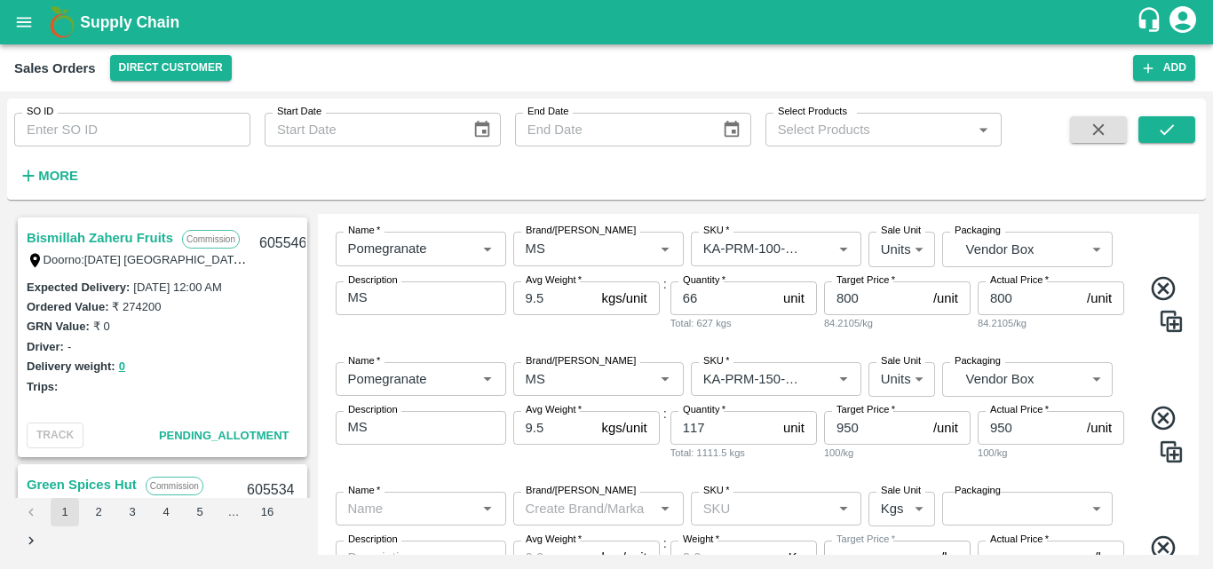
scroll to position [442, 0]
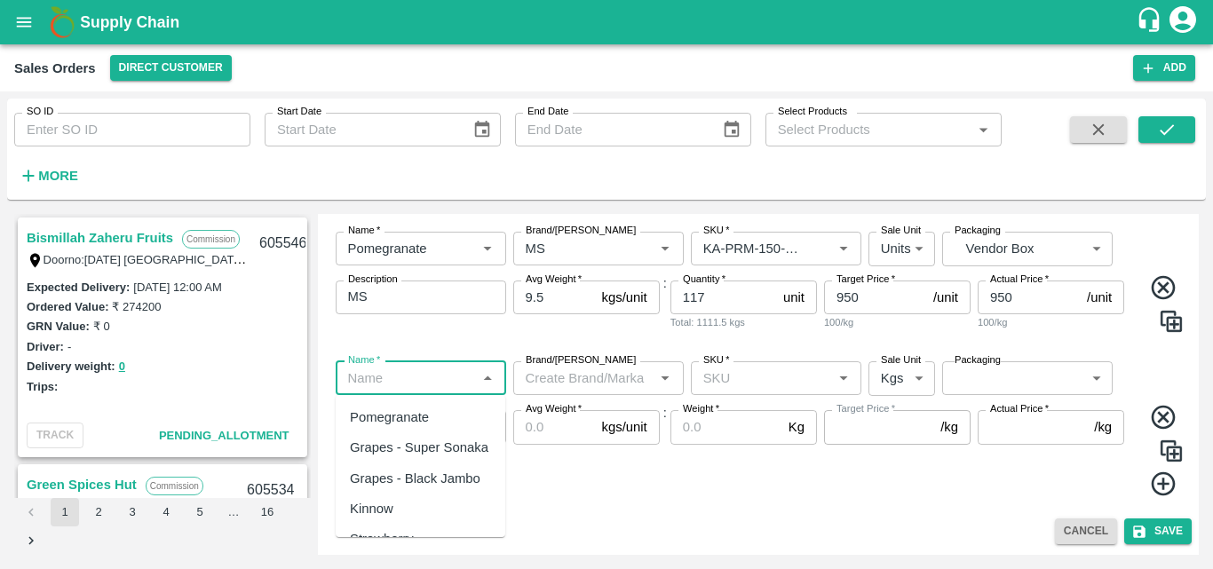
click at [450, 384] on input "Name   *" at bounding box center [406, 378] width 131 height 23
click at [430, 405] on div "Pomegranate" at bounding box center [421, 417] width 170 height 30
type input "Pomegranate"
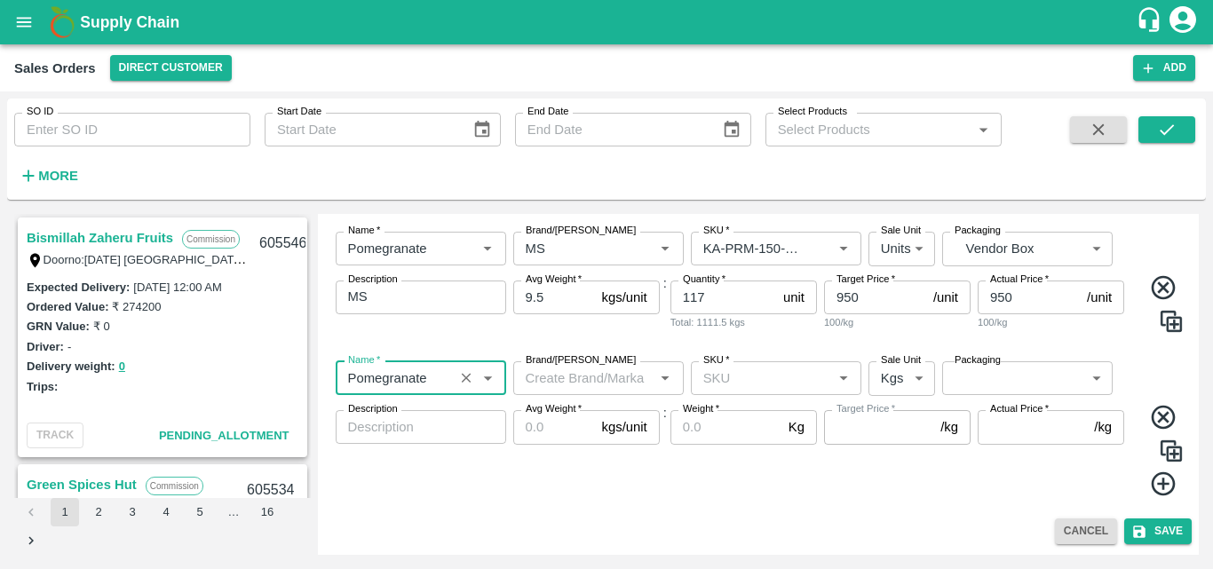
click at [537, 390] on input "Brand/[PERSON_NAME]" at bounding box center [584, 378] width 131 height 23
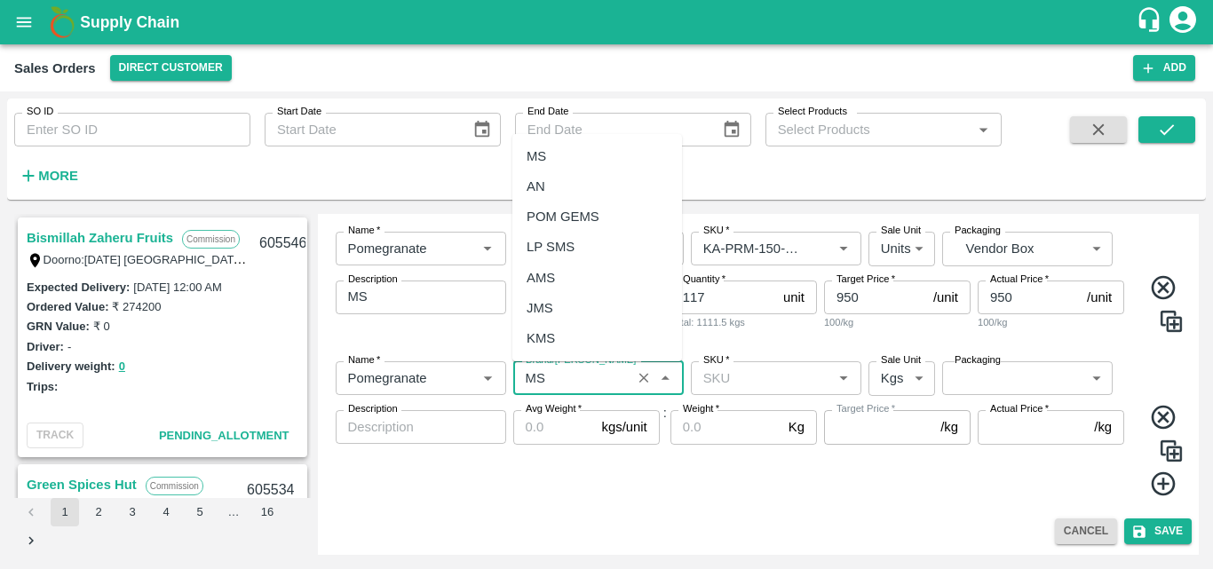
click at [538, 151] on div "MS" at bounding box center [537, 157] width 20 height 20
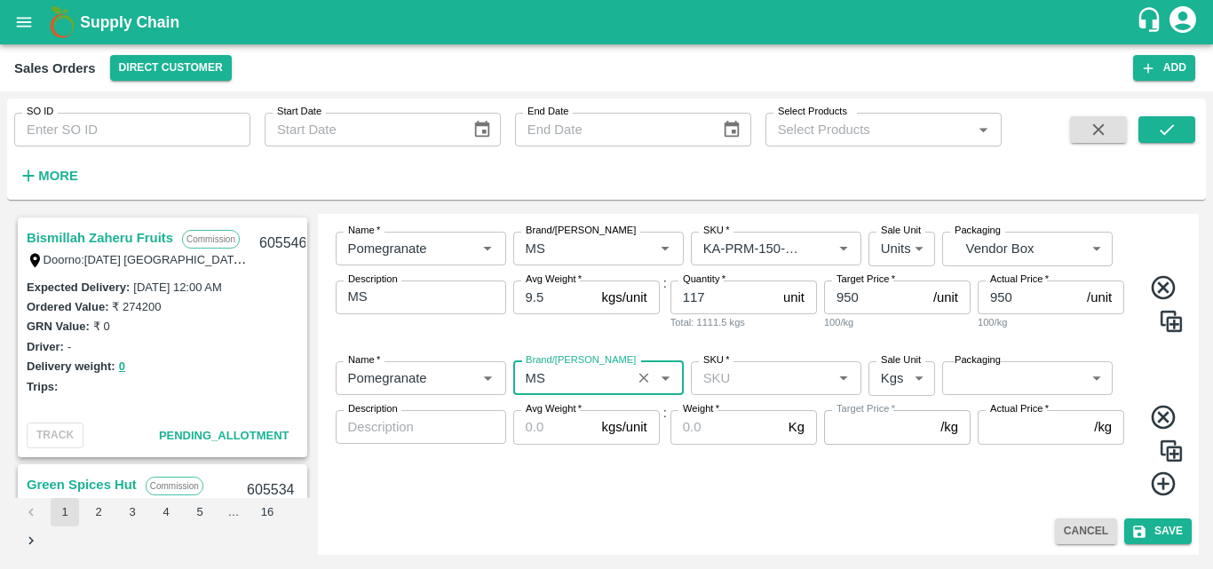
type input "MS"
click at [744, 371] on input "SKU   *" at bounding box center [761, 378] width 131 height 23
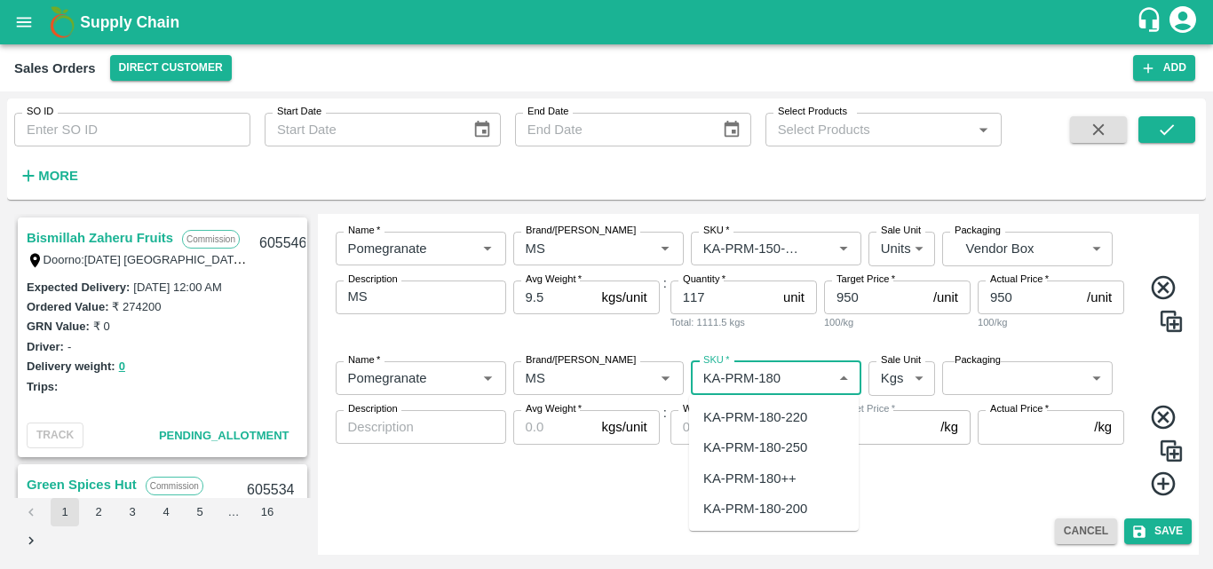
click at [796, 424] on div "KA-PRM-180-220" at bounding box center [756, 418] width 104 height 20
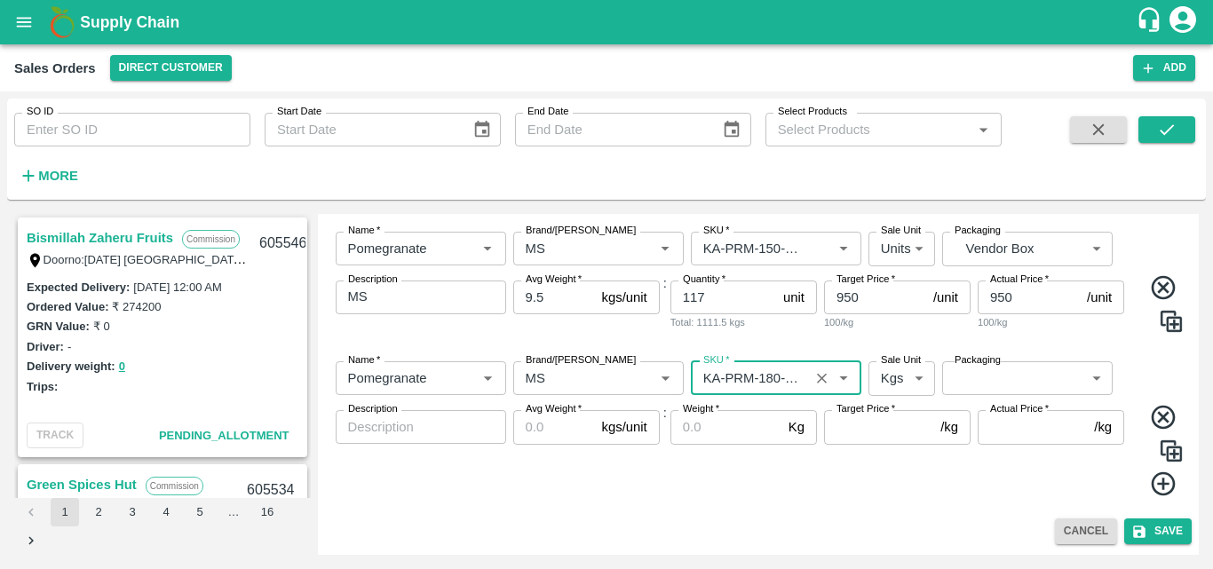
type input "KA-PRM-180-220"
click at [893, 386] on body "Supply Chain Sales Orders Direct Customer Add SO ID SO ID Start Date Start Date…" at bounding box center [606, 284] width 1213 height 569
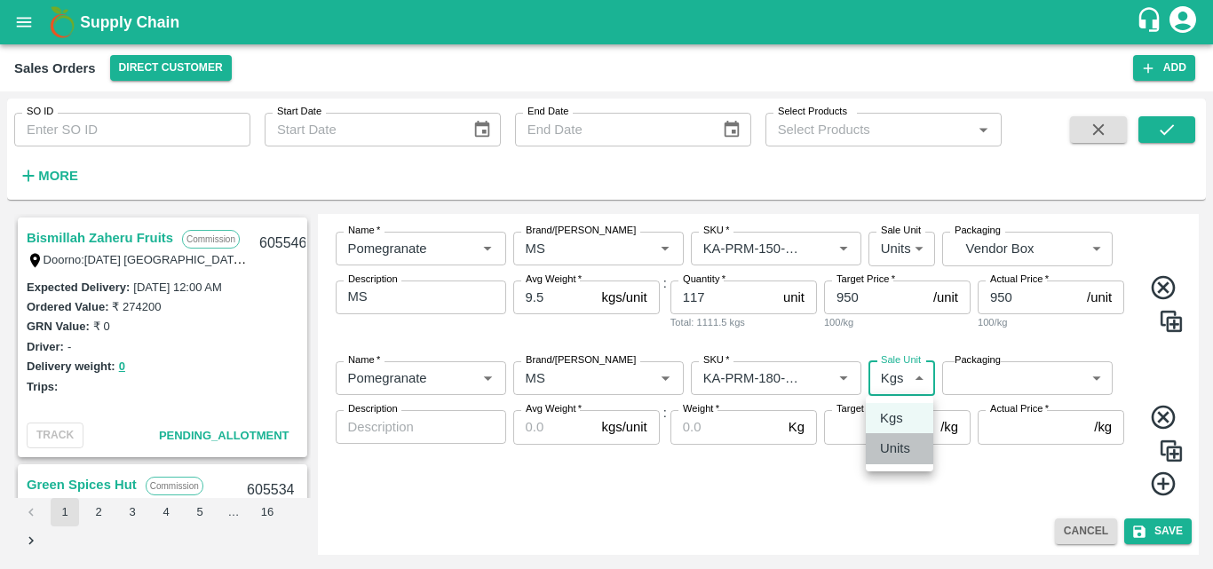
click at [909, 439] on p "Units" at bounding box center [895, 449] width 30 height 20
type input "2"
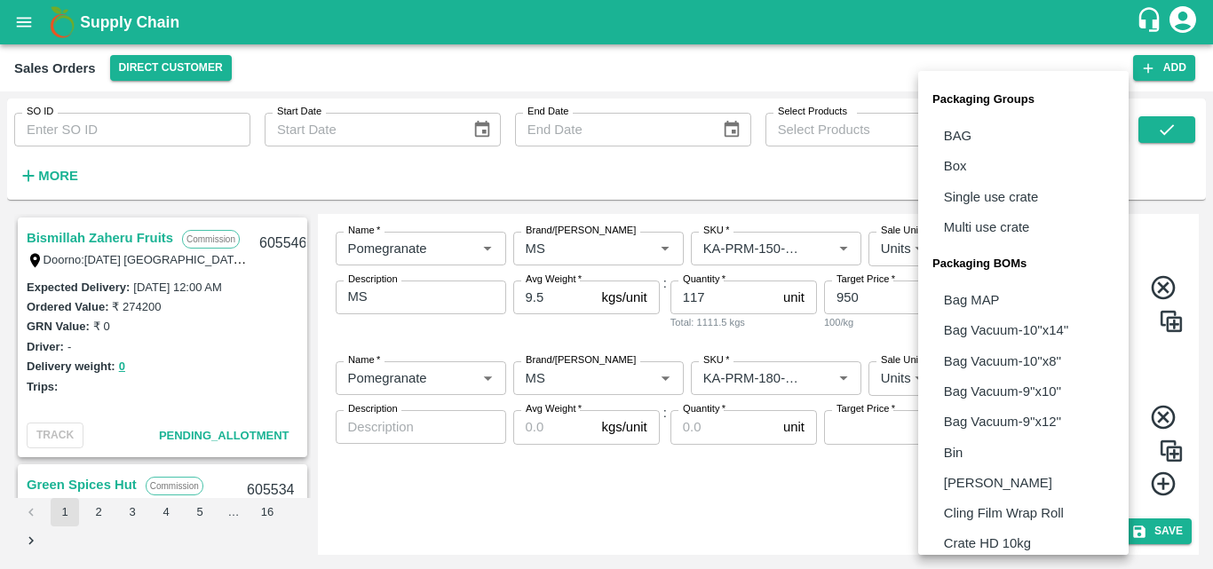
click at [1005, 381] on body "Supply Chain Sales Orders Direct Customer Add SO ID SO ID Start Date Start Date…" at bounding box center [606, 284] width 1213 height 569
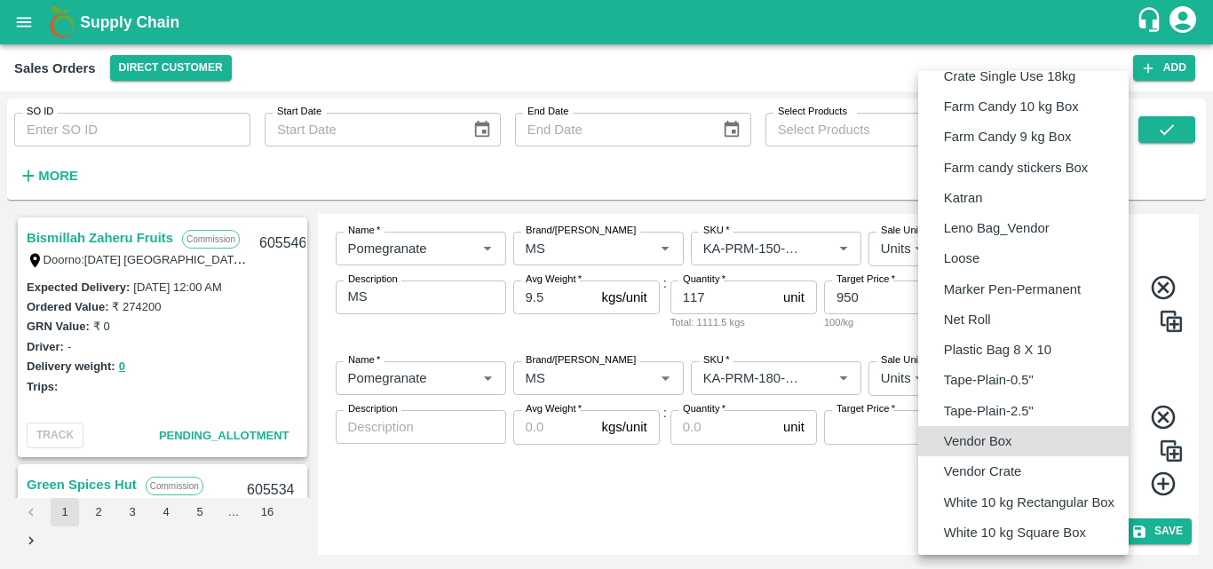
type input "BOM/276"
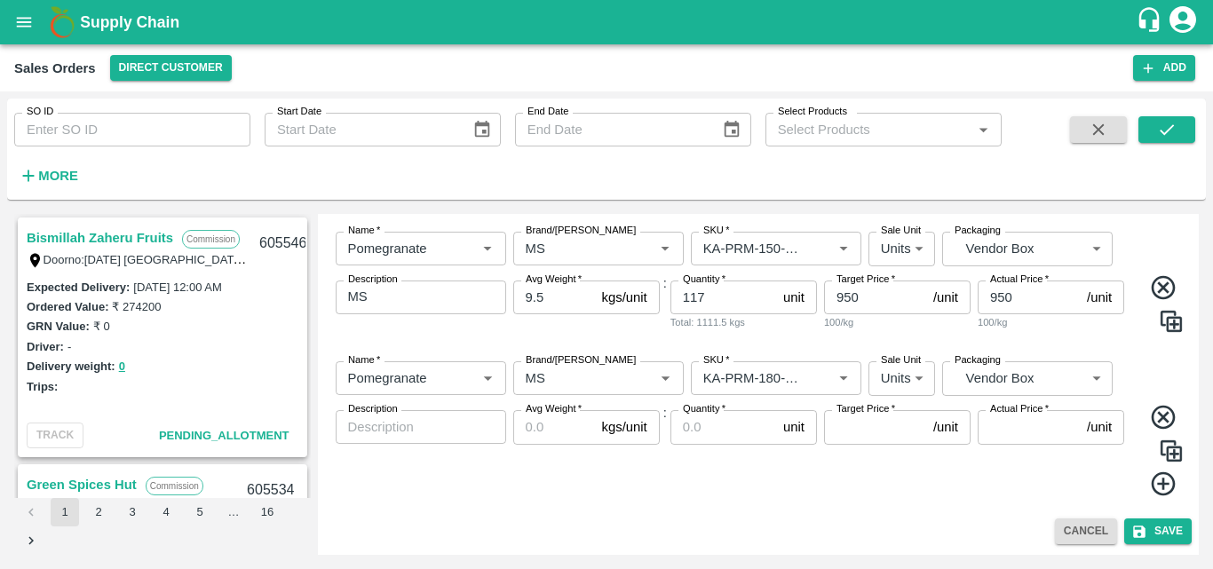
click at [432, 443] on div "x Description" at bounding box center [421, 427] width 171 height 34
type textarea "MS"
click at [542, 432] on input "Avg Weight   *" at bounding box center [554, 427] width 82 height 34
type input "9.5"
click at [688, 437] on input "Quantity   *" at bounding box center [724, 427] width 106 height 34
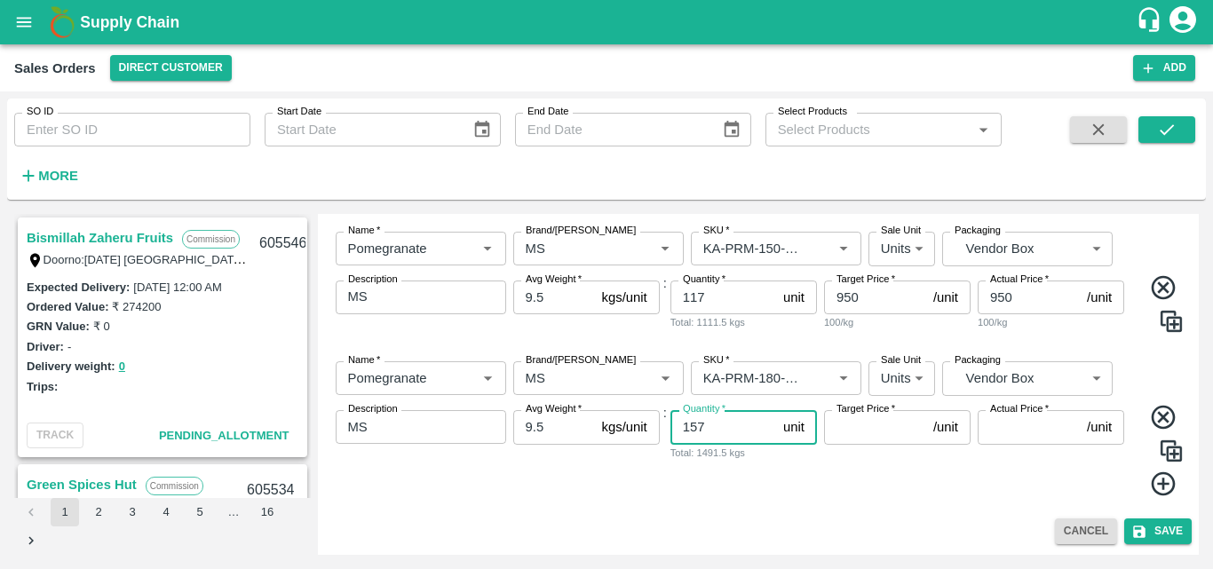
type input "157"
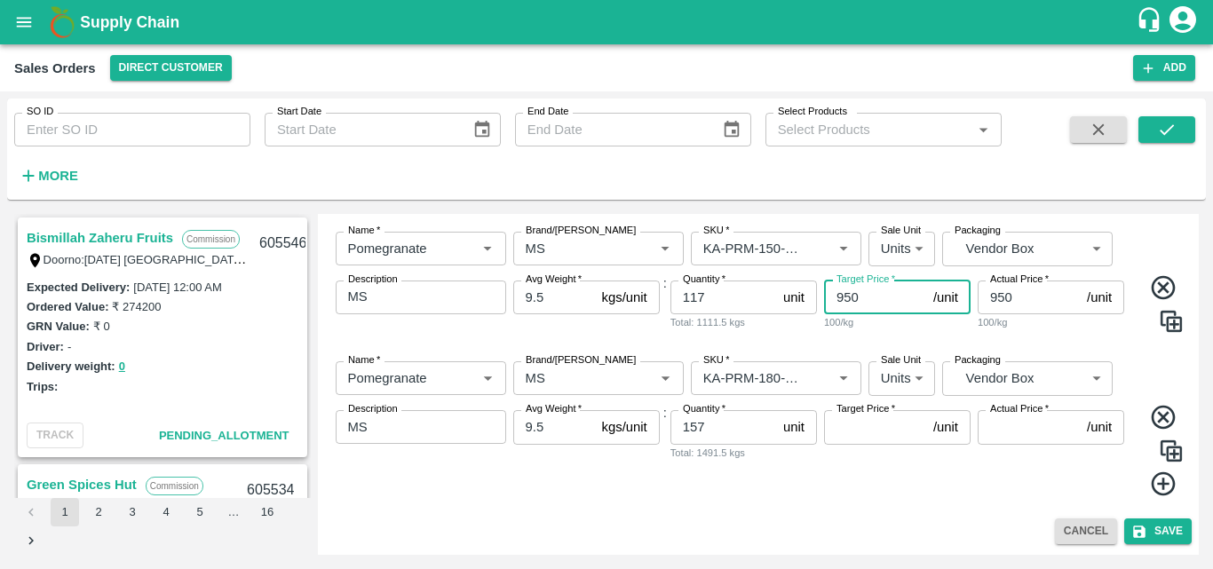
click at [877, 305] on input "950" at bounding box center [875, 298] width 102 height 34
type input "900"
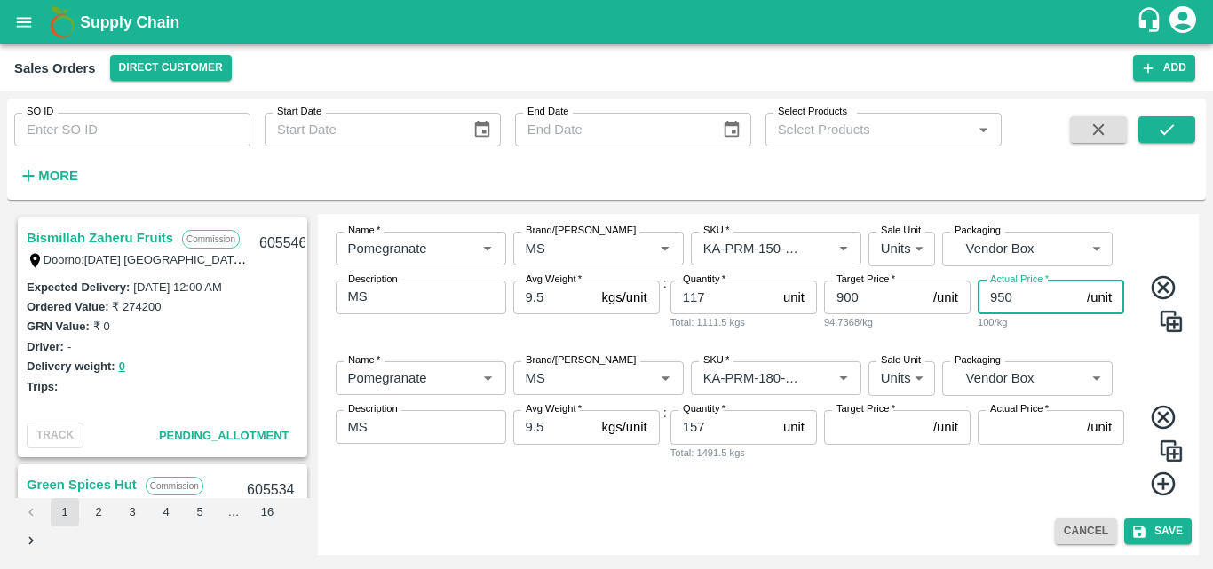
click at [1025, 303] on input "950" at bounding box center [1029, 298] width 102 height 34
type input "900"
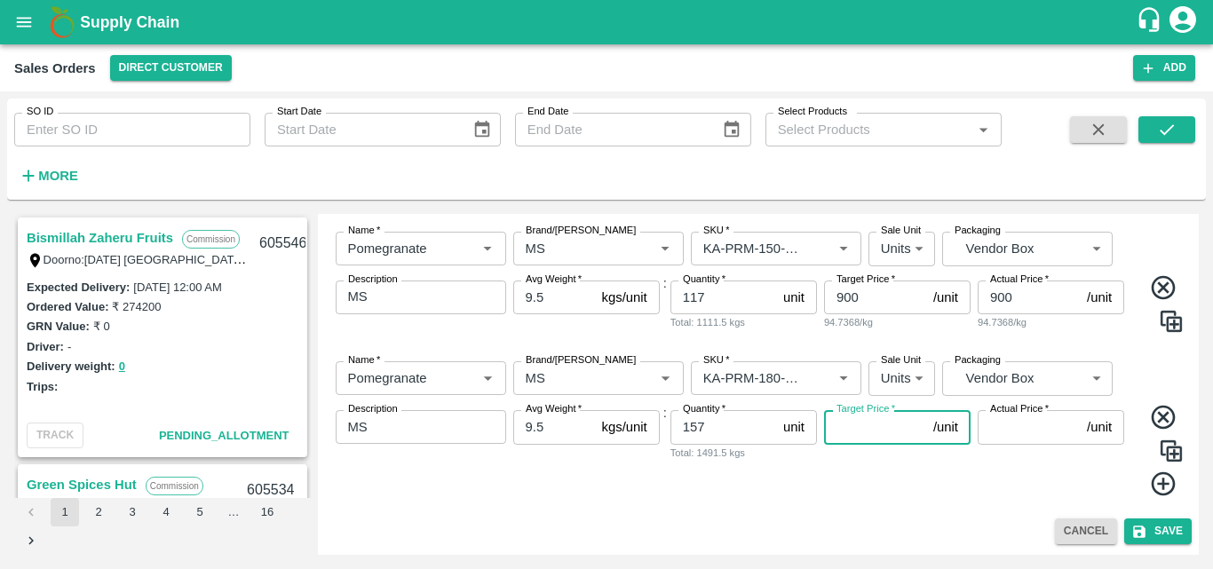
click at [871, 434] on input "Target Price   *" at bounding box center [875, 427] width 102 height 34
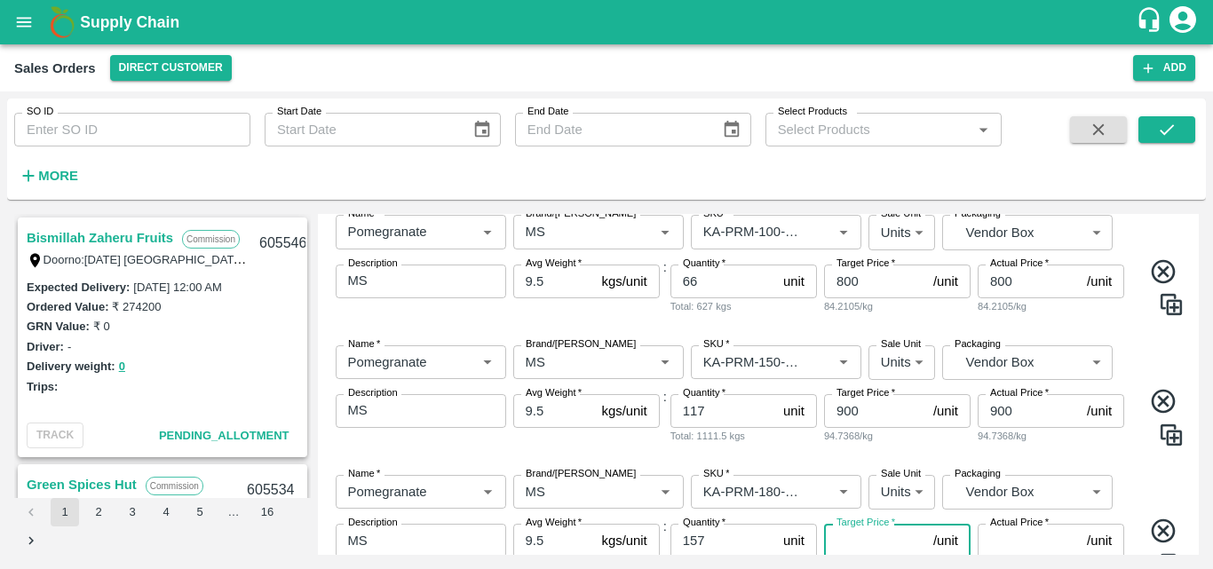
scroll to position [328, 0]
click at [830, 323] on div "Name   * Name   * Brand/[PERSON_NAME]/[PERSON_NAME]   * SKU   * Sale Unit Units…" at bounding box center [759, 267] width 868 height 130
click at [868, 297] on input "800" at bounding box center [875, 283] width 102 height 34
type input "8"
type input "750"
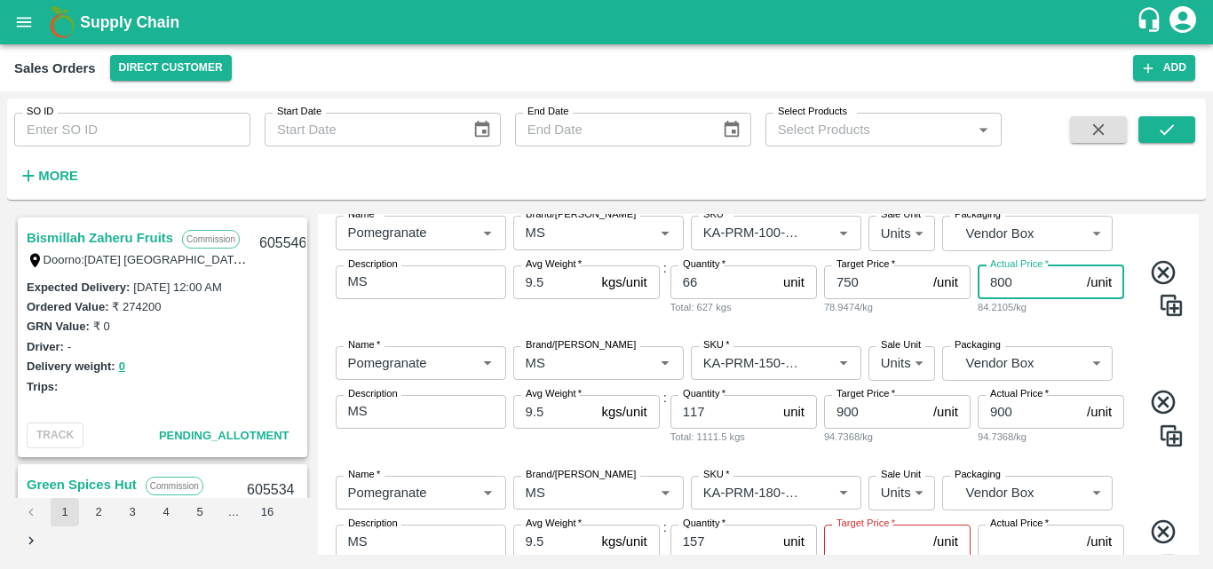
click at [1029, 292] on input "800" at bounding box center [1029, 283] width 102 height 34
type input "8"
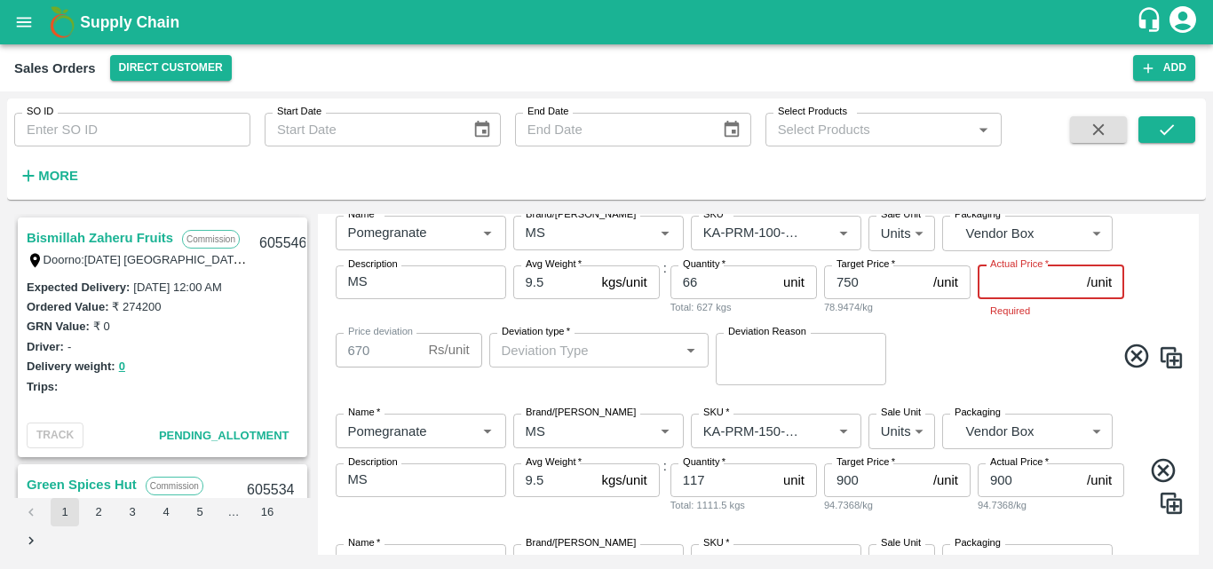
type input "742"
type input "75"
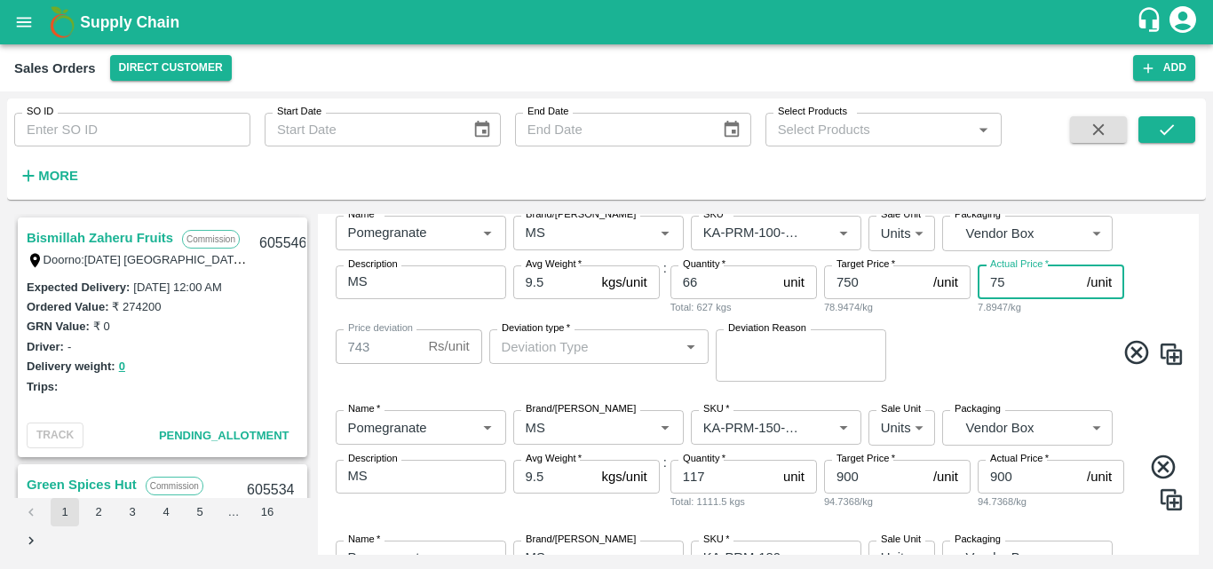
type input "675"
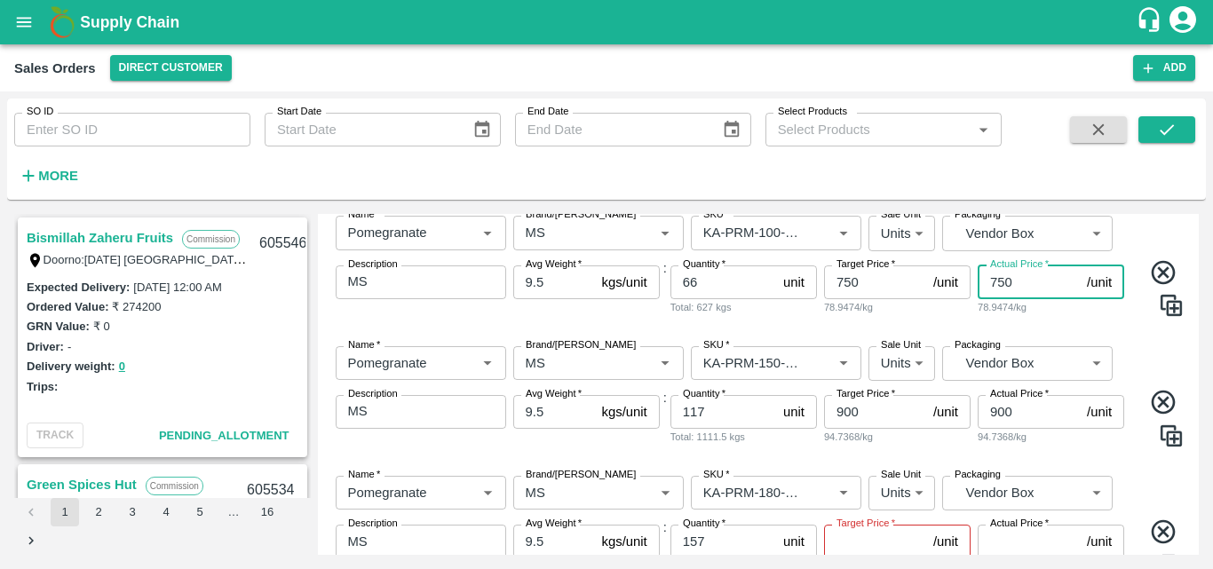
type input "750"
click at [1141, 353] on div "Name   * Name   * Brand/[PERSON_NAME]/[PERSON_NAME]   * SKU   * Sale Unit Units…" at bounding box center [759, 397] width 868 height 130
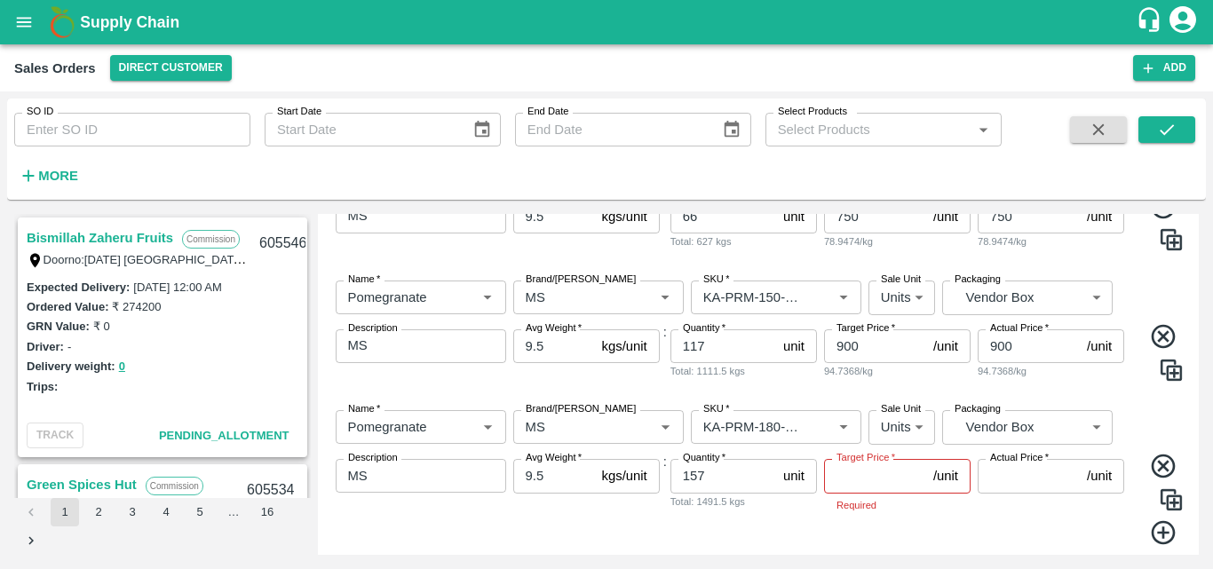
scroll to position [394, 0]
click at [878, 489] on input "Target Price   *" at bounding box center [875, 475] width 102 height 34
type input "1000"
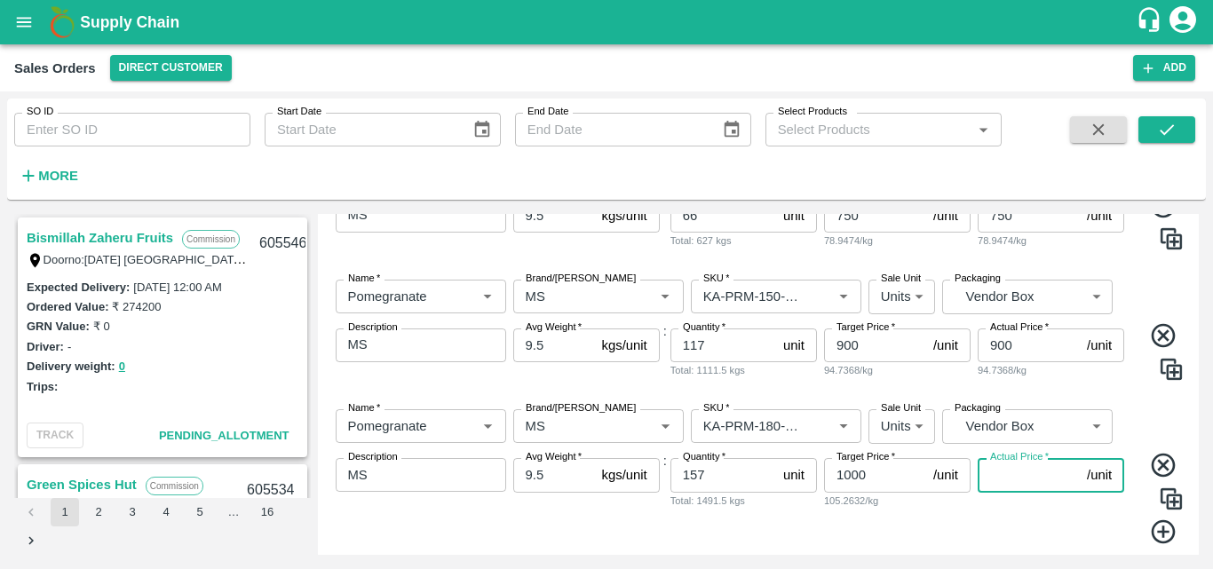
click at [1028, 489] on input "Actual Price   *" at bounding box center [1029, 475] width 102 height 34
type input "1000"
click at [1069, 540] on div "Actual Price   * 1000 /unit Actual Price 105.2632/kg" at bounding box center [1051, 501] width 147 height 87
click at [1149, 535] on icon at bounding box center [1163, 532] width 29 height 29
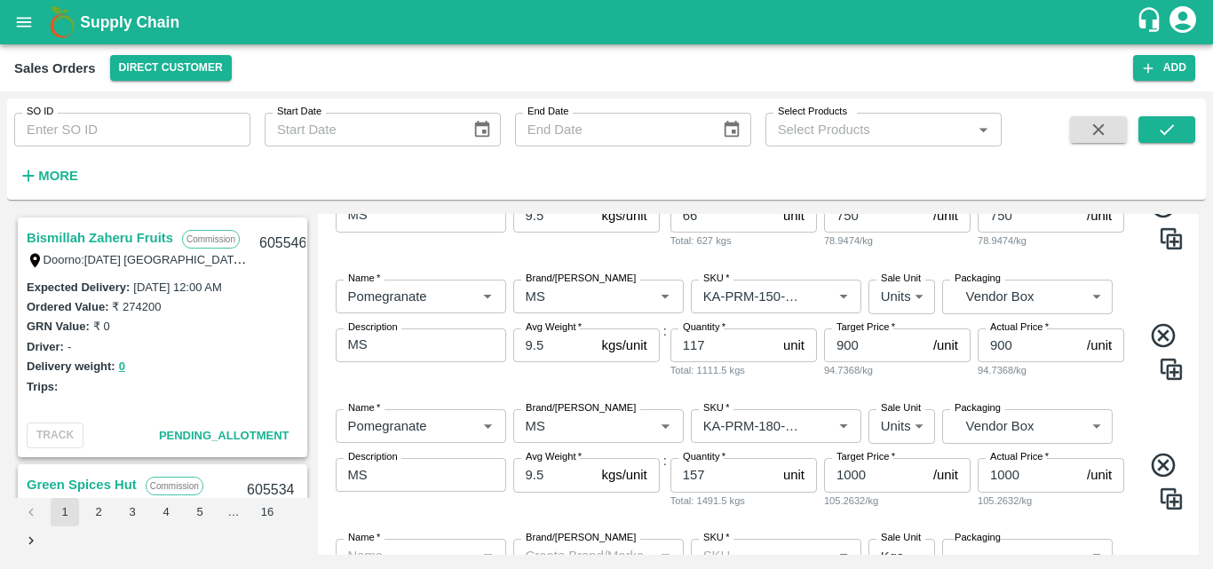
scroll to position [572, 0]
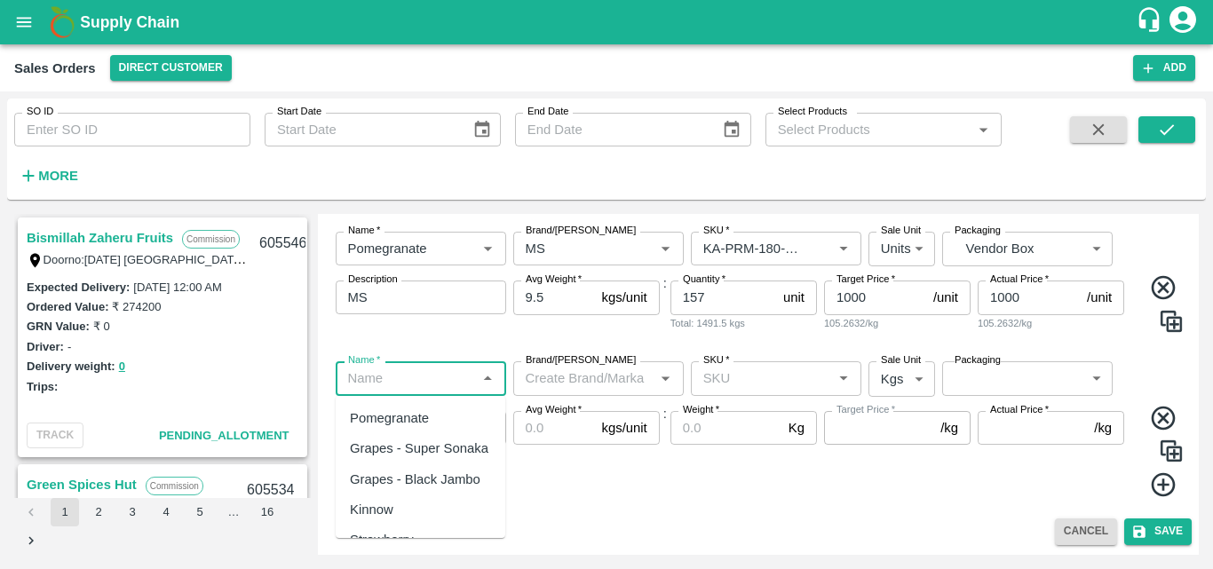
click at [458, 383] on input "Name   *" at bounding box center [406, 378] width 131 height 23
click at [430, 415] on div "Pomegranate" at bounding box center [421, 418] width 170 height 30
type input "Pomegranate"
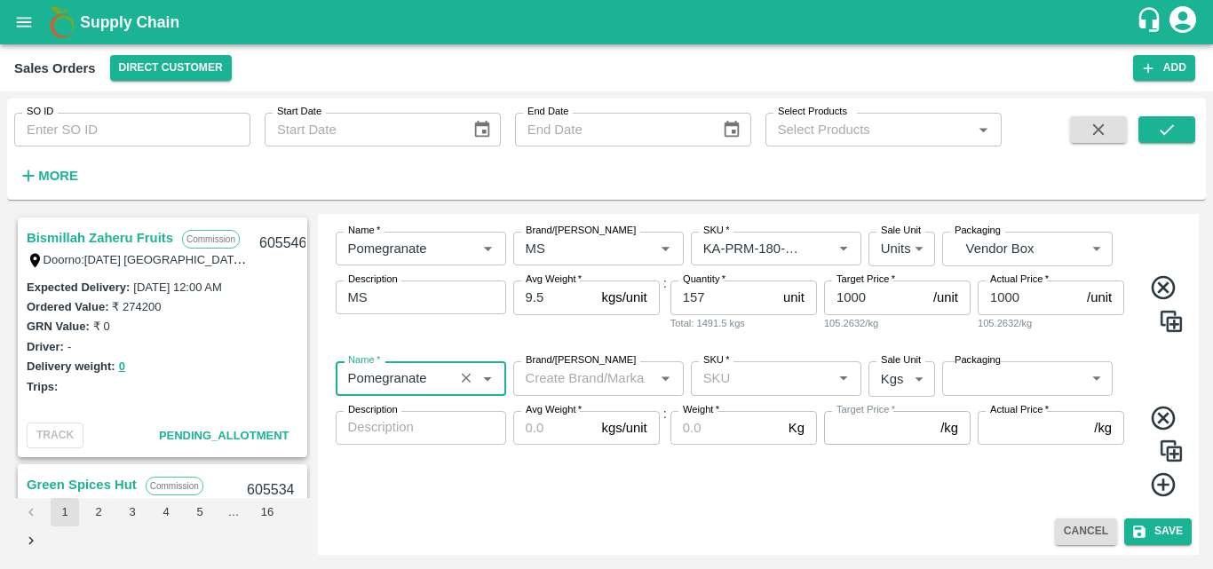
click at [545, 381] on input "Brand/[PERSON_NAME]" at bounding box center [584, 378] width 131 height 23
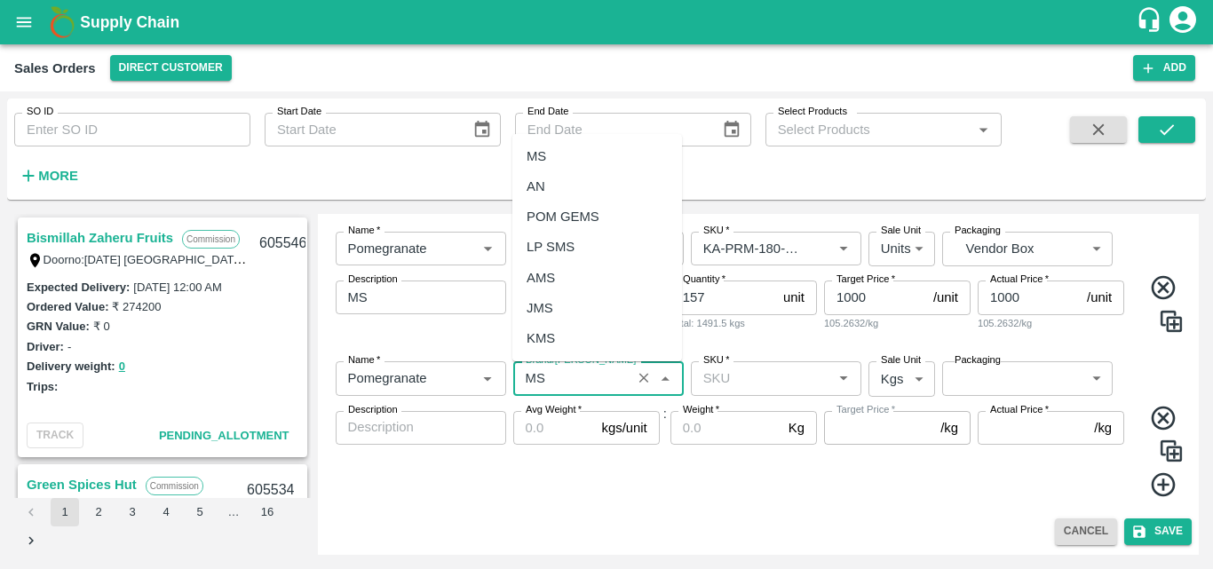
click at [575, 161] on div "MS" at bounding box center [598, 156] width 170 height 30
type input "MS"
click at [757, 380] on input "SKU   *" at bounding box center [761, 378] width 131 height 23
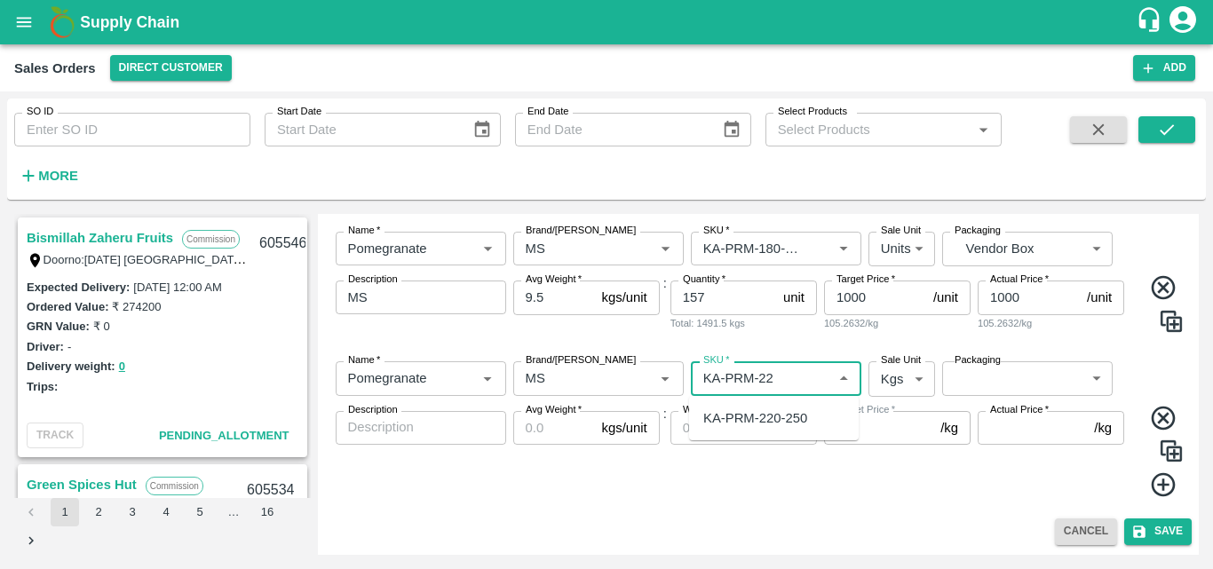
click at [765, 419] on div "KA-PRM-220-250" at bounding box center [756, 419] width 104 height 20
type input "KA-PRM-220-250"
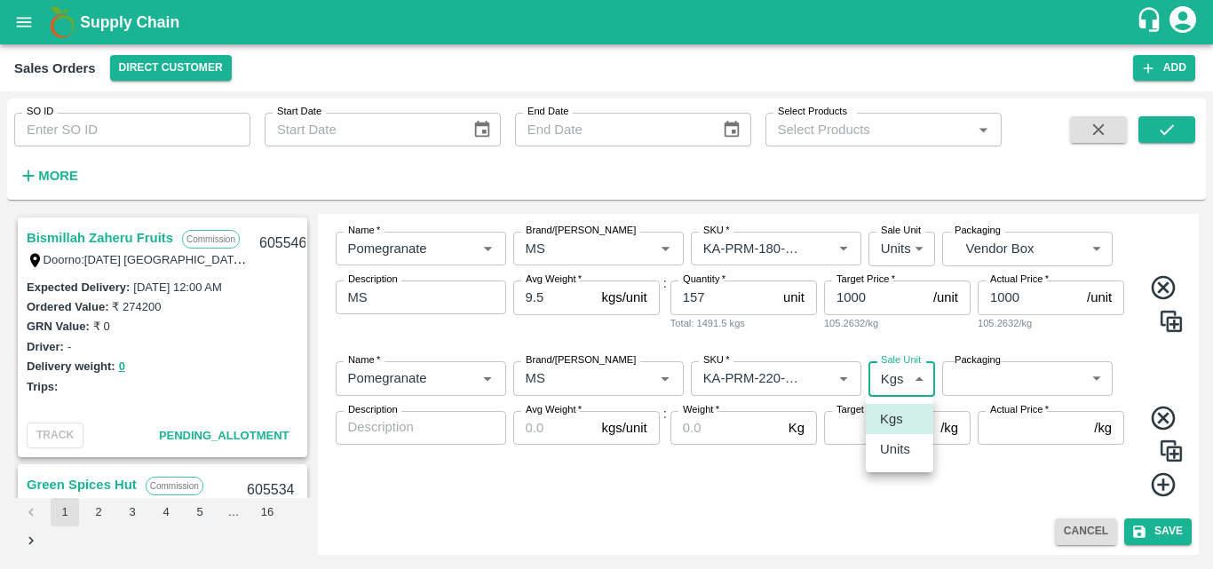
click at [887, 385] on body "Supply Chain Sales Orders Direct Customer Add SO ID SO ID Start Date Start Date…" at bounding box center [606, 284] width 1213 height 569
click at [905, 458] on p "Units" at bounding box center [895, 450] width 30 height 20
type input "2"
click at [1004, 386] on body "Supply Chain Sales Orders Direct Customer Add SO ID SO ID Start Date Start Date…" at bounding box center [606, 284] width 1213 height 569
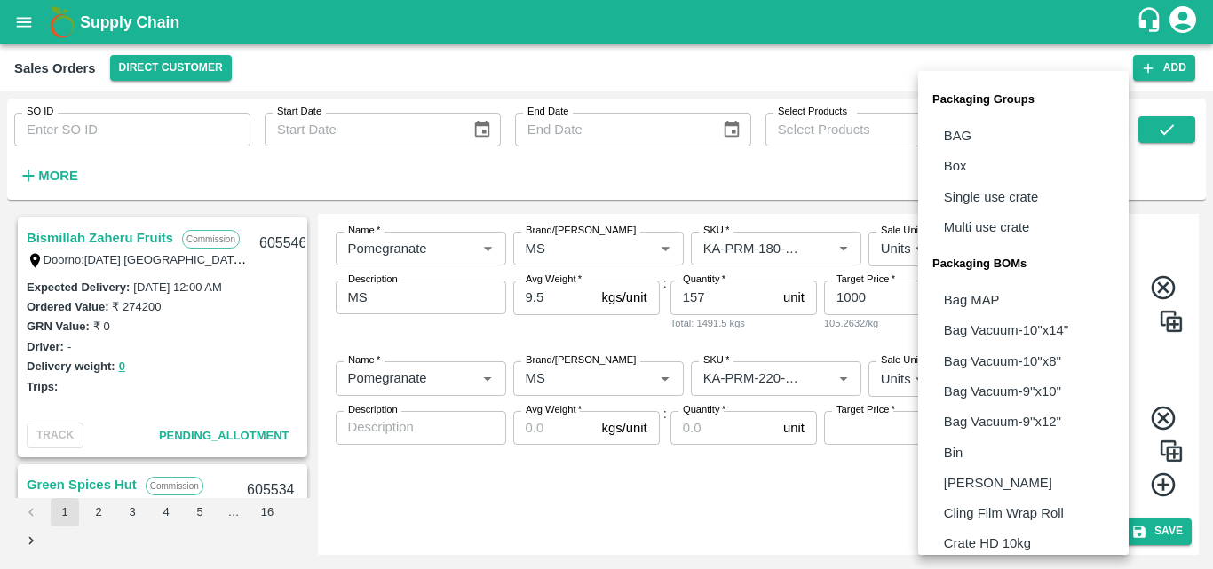
scroll to position [498, 0]
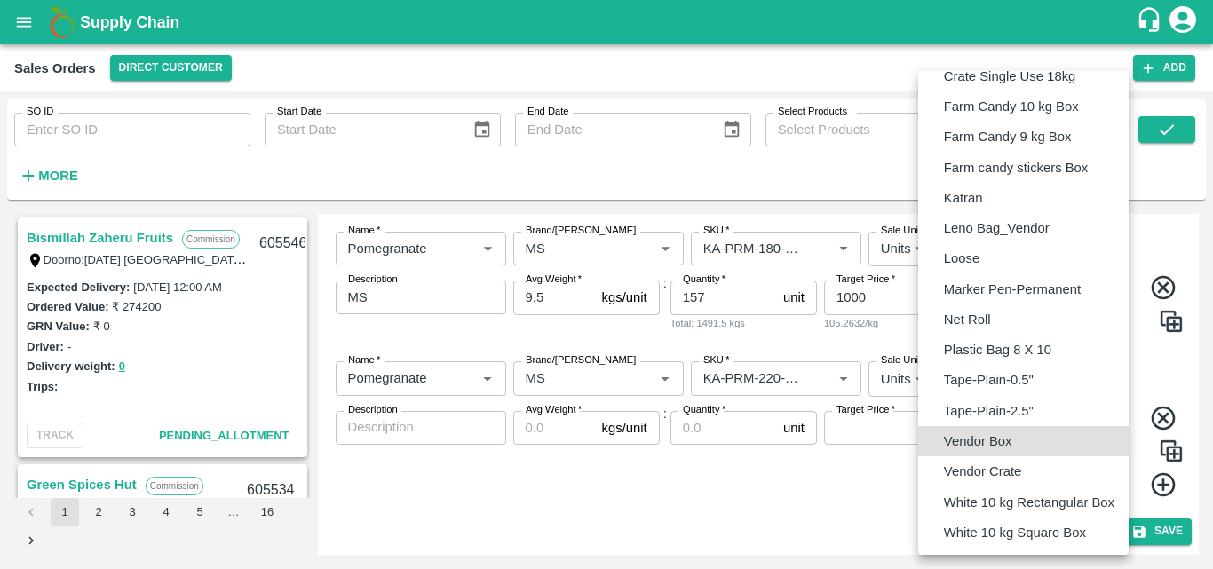
type input "BOM/276"
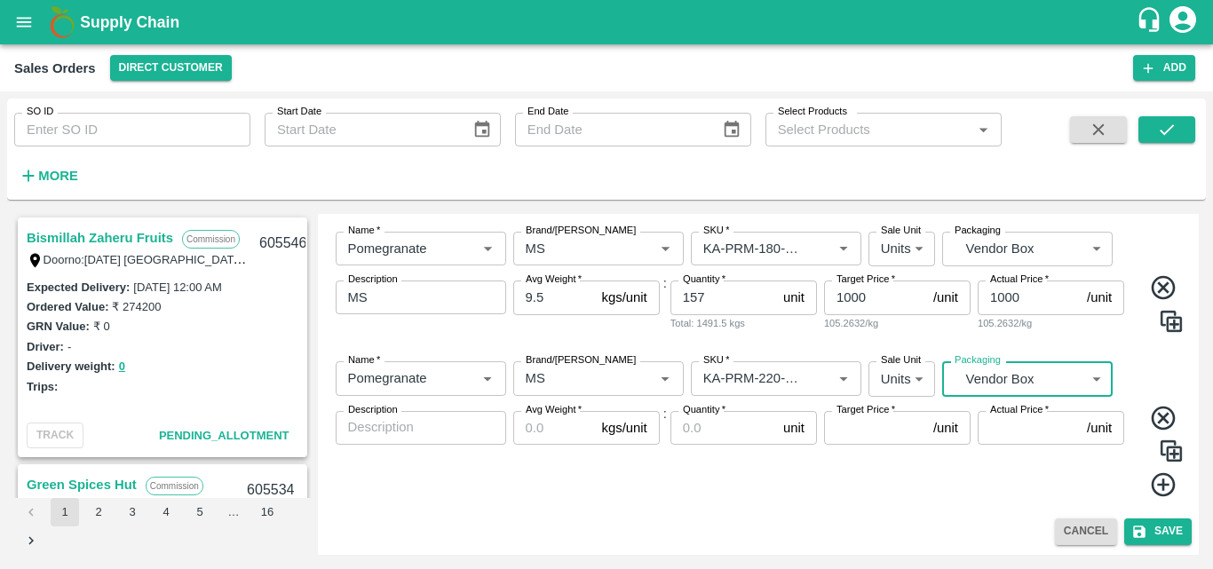
click at [428, 425] on textarea "Description" at bounding box center [421, 427] width 146 height 19
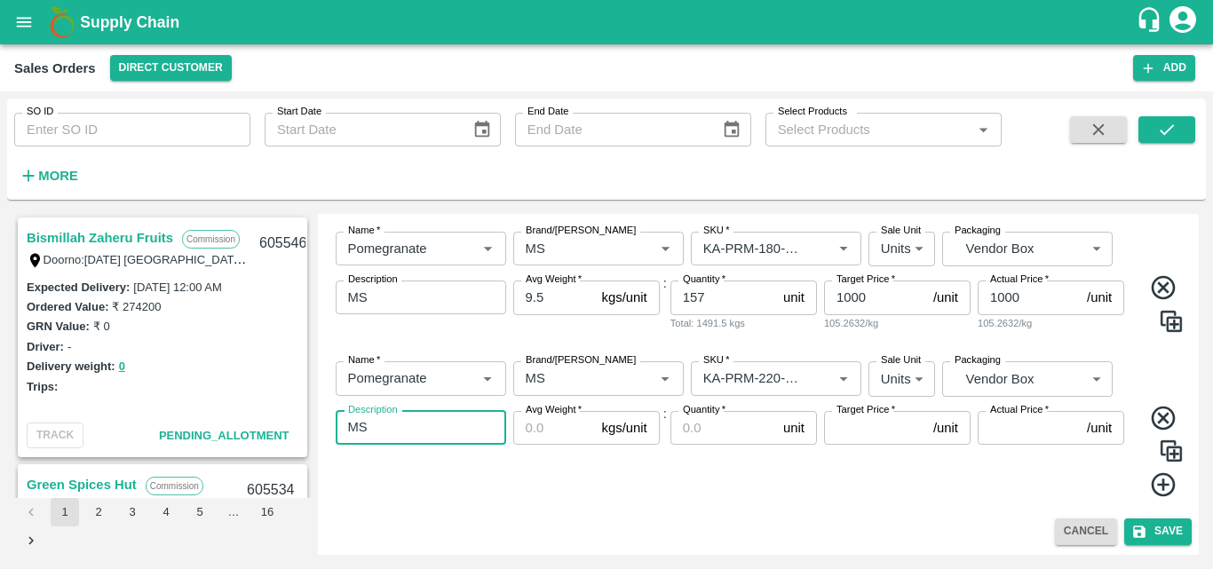
type textarea "MS"
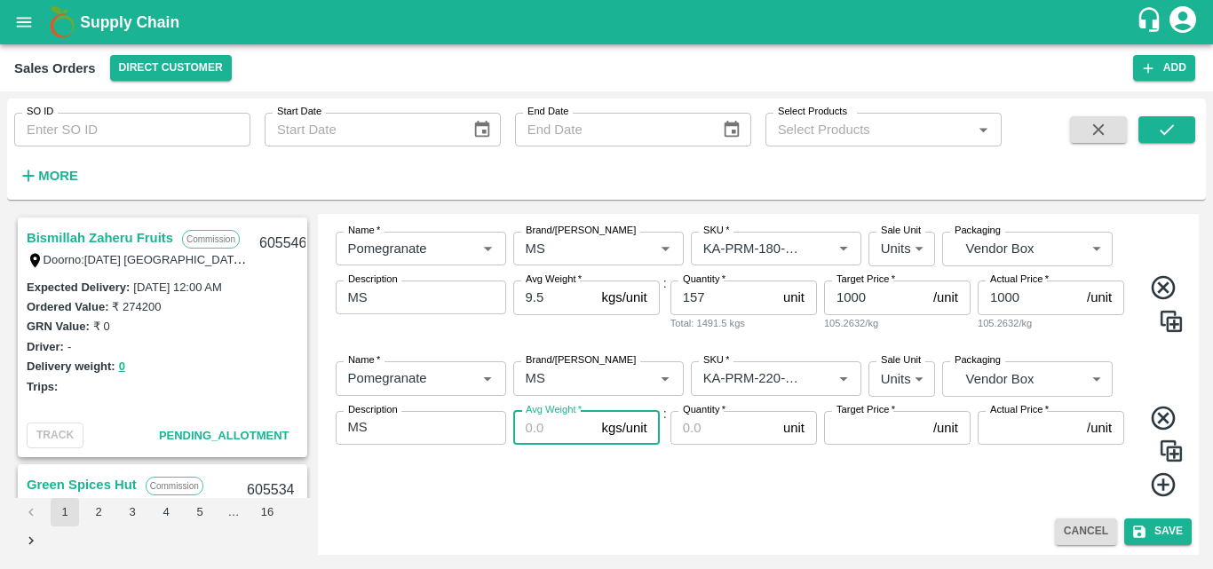
click at [538, 426] on input "Avg Weight   *" at bounding box center [554, 428] width 82 height 34
type input "9.5"
click at [717, 437] on input "Quantity   *" at bounding box center [724, 428] width 106 height 34
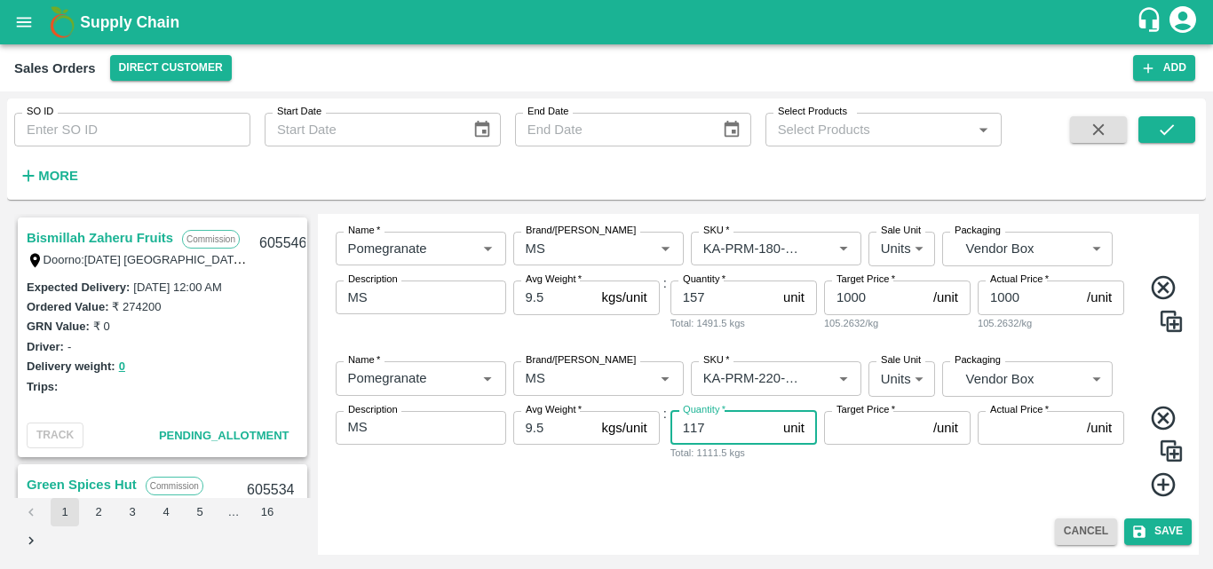
type input "117"
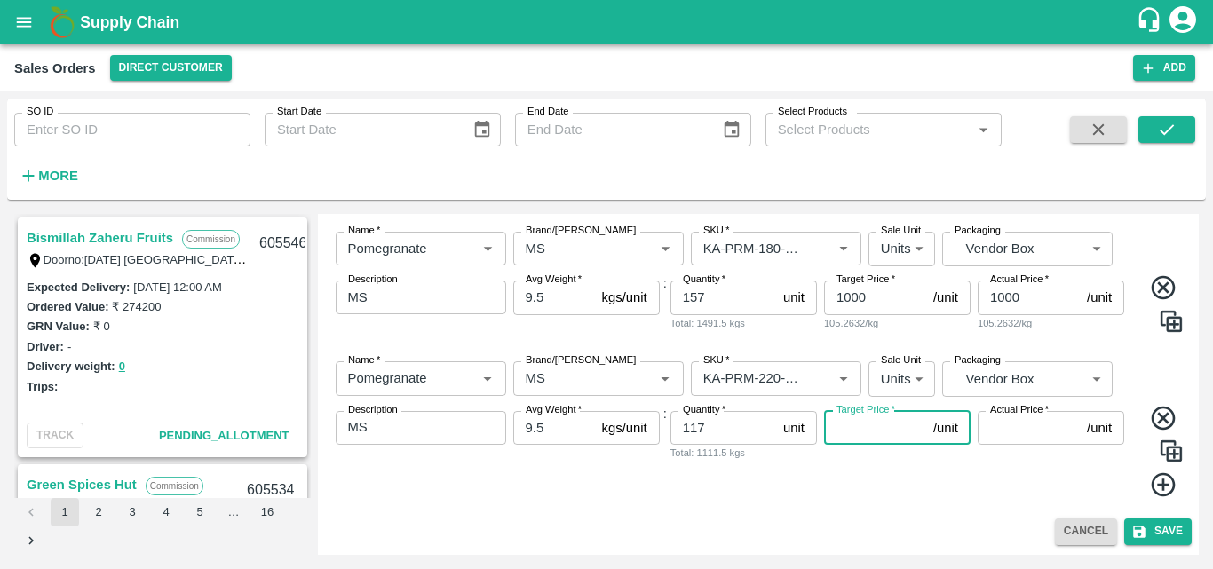
click at [904, 433] on input "Target Price   *" at bounding box center [875, 428] width 102 height 34
type input "1100"
click at [1029, 428] on input "Actual Price   *" at bounding box center [1029, 428] width 102 height 34
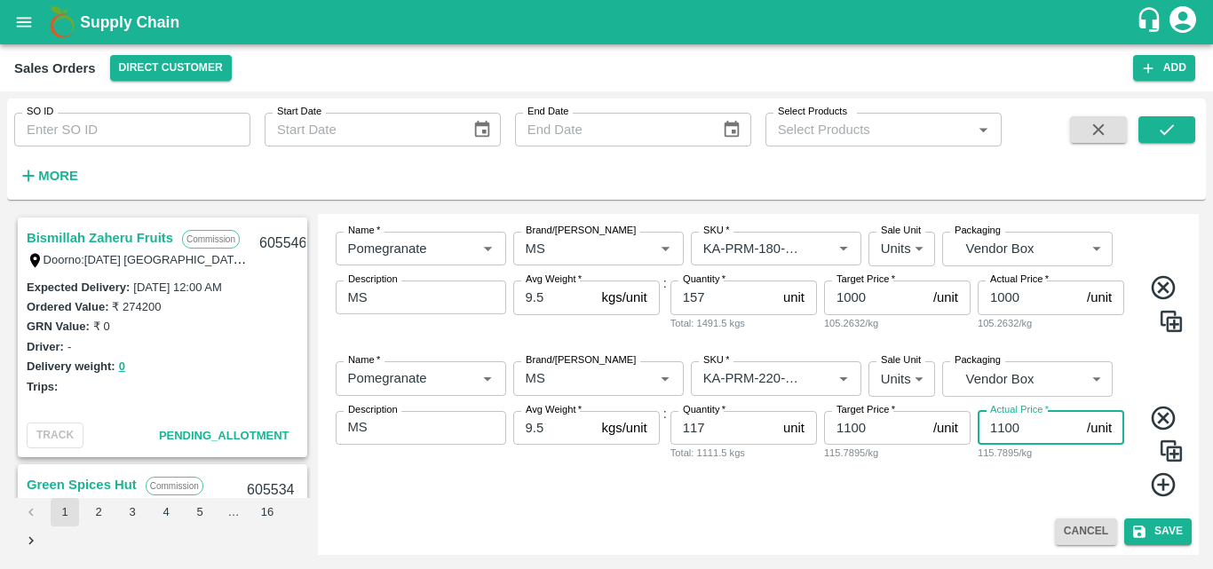
type input "1100"
click at [1160, 494] on icon at bounding box center [1163, 485] width 29 height 29
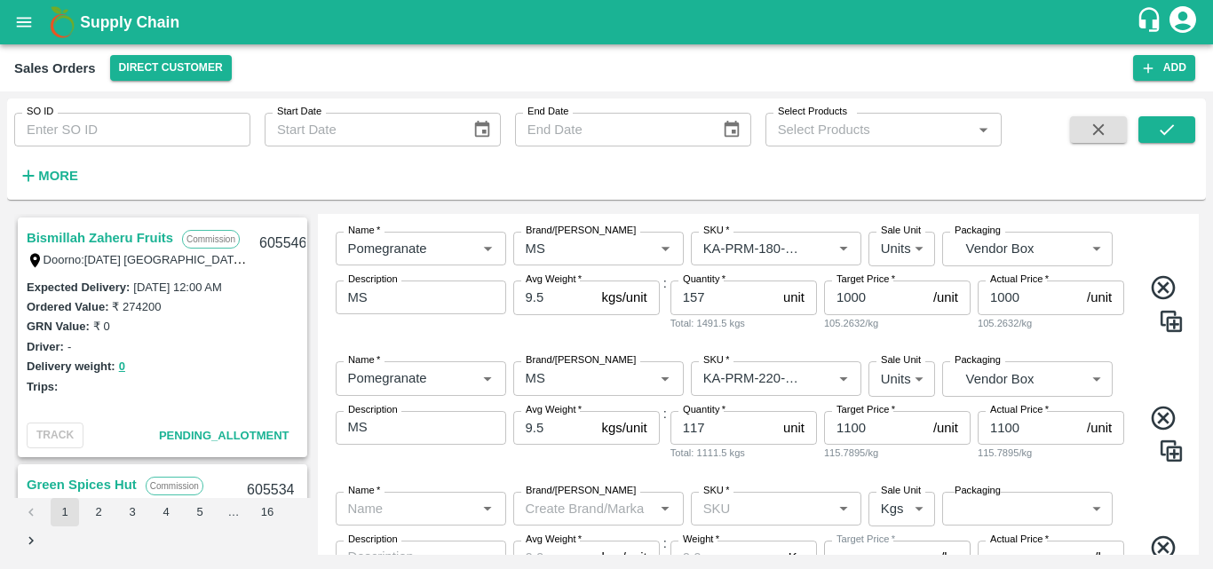
scroll to position [702, 0]
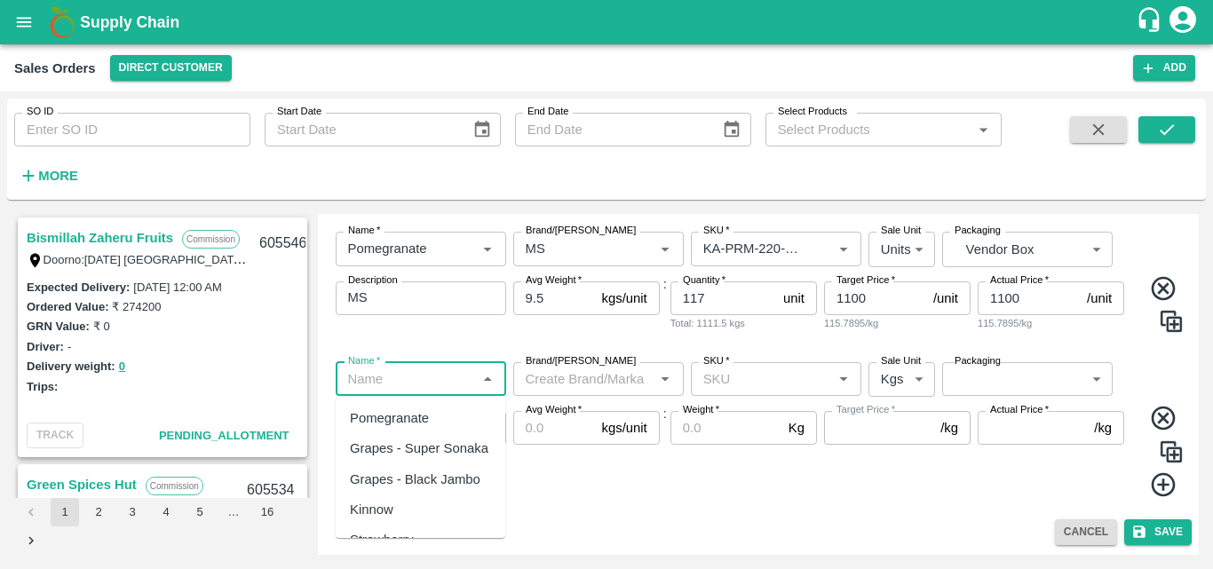
click at [430, 386] on input "Name   *" at bounding box center [406, 379] width 131 height 23
click at [405, 424] on div "Pomegranate" at bounding box center [389, 419] width 79 height 20
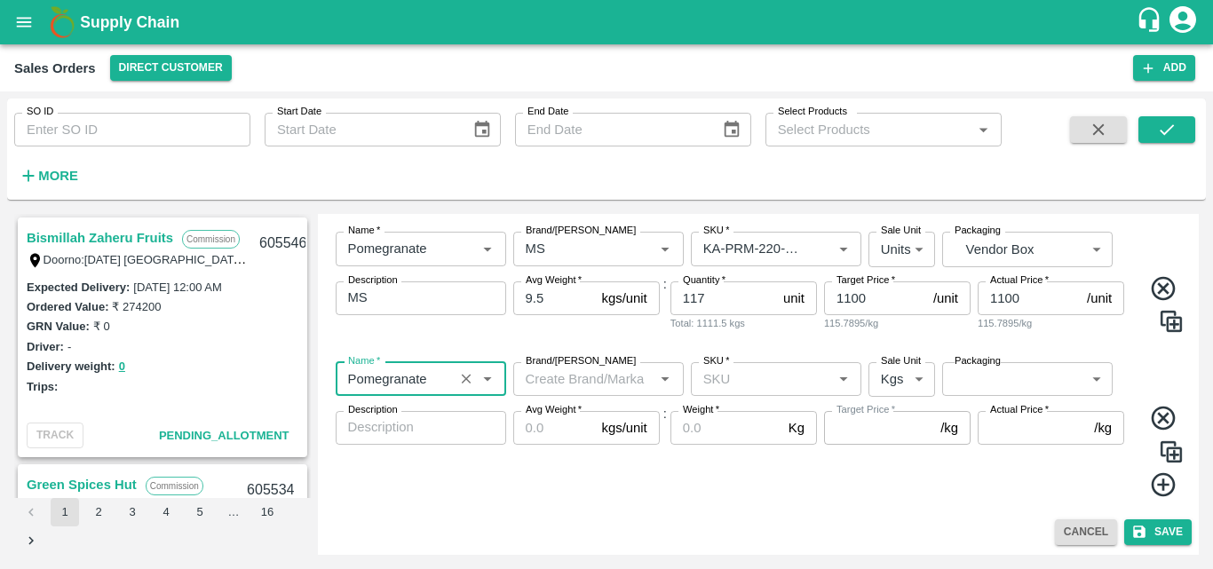
type input "Pomegranate"
click at [552, 381] on input "Brand/[PERSON_NAME]" at bounding box center [584, 379] width 131 height 23
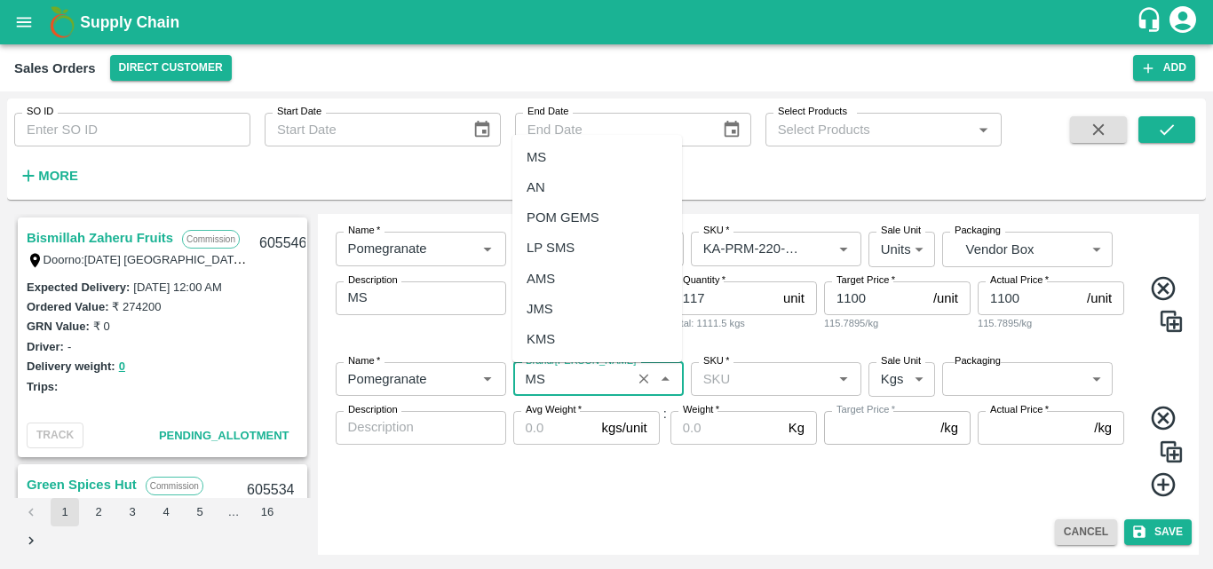
click at [585, 158] on div "MS" at bounding box center [598, 157] width 170 height 30
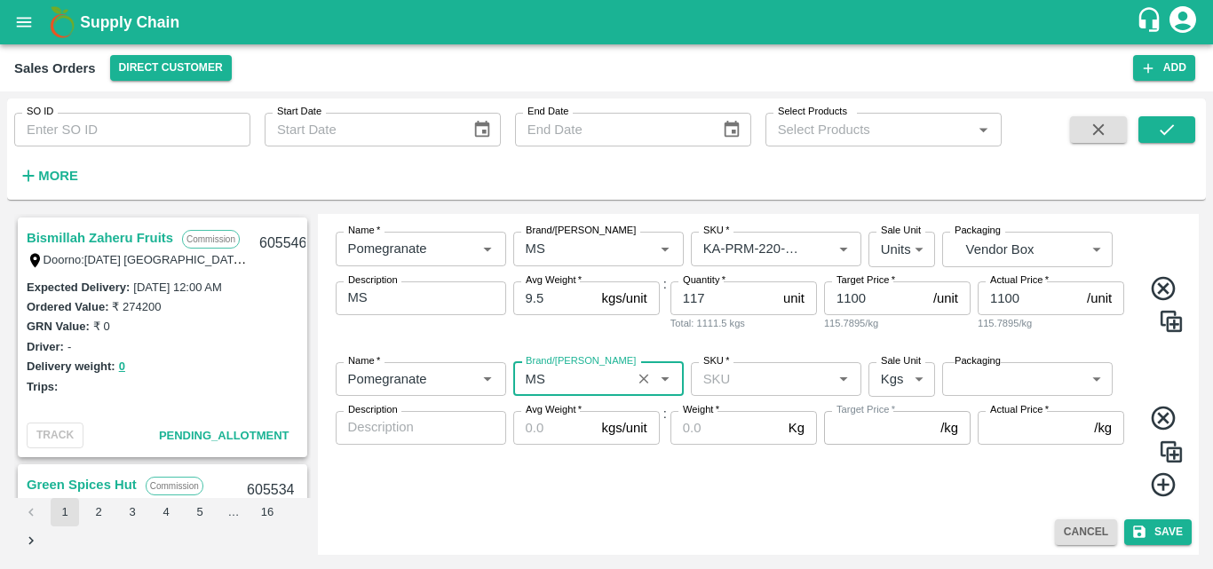
type input "MS"
click at [753, 383] on input "SKU   *" at bounding box center [761, 379] width 131 height 23
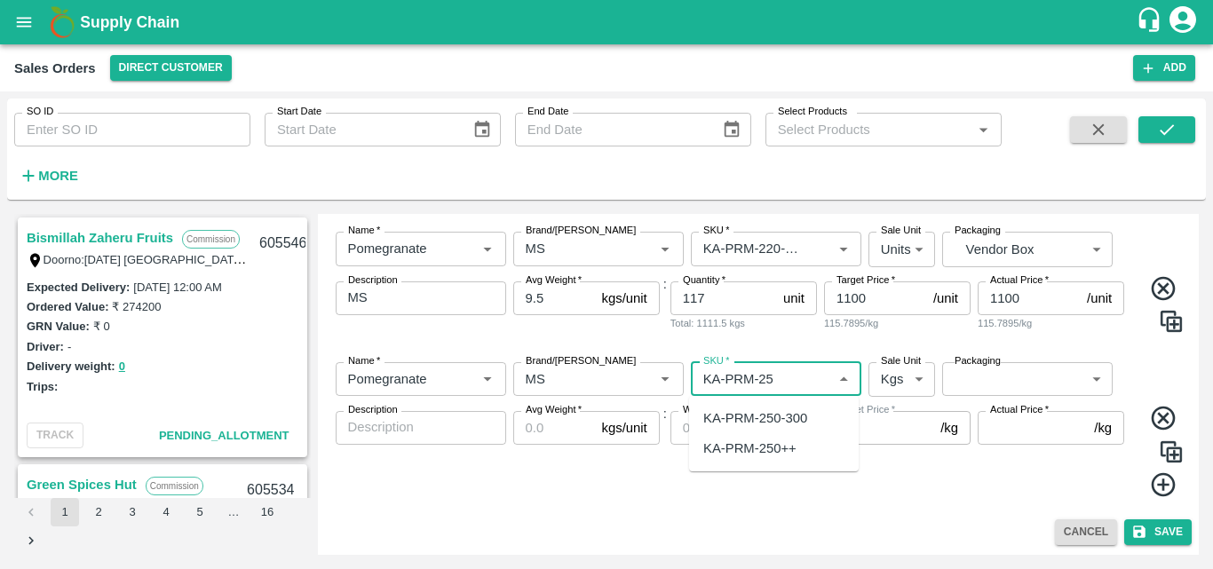
click at [785, 424] on div "KA-PRM-250-300" at bounding box center [756, 419] width 104 height 20
type input "KA-PRM-250-300"
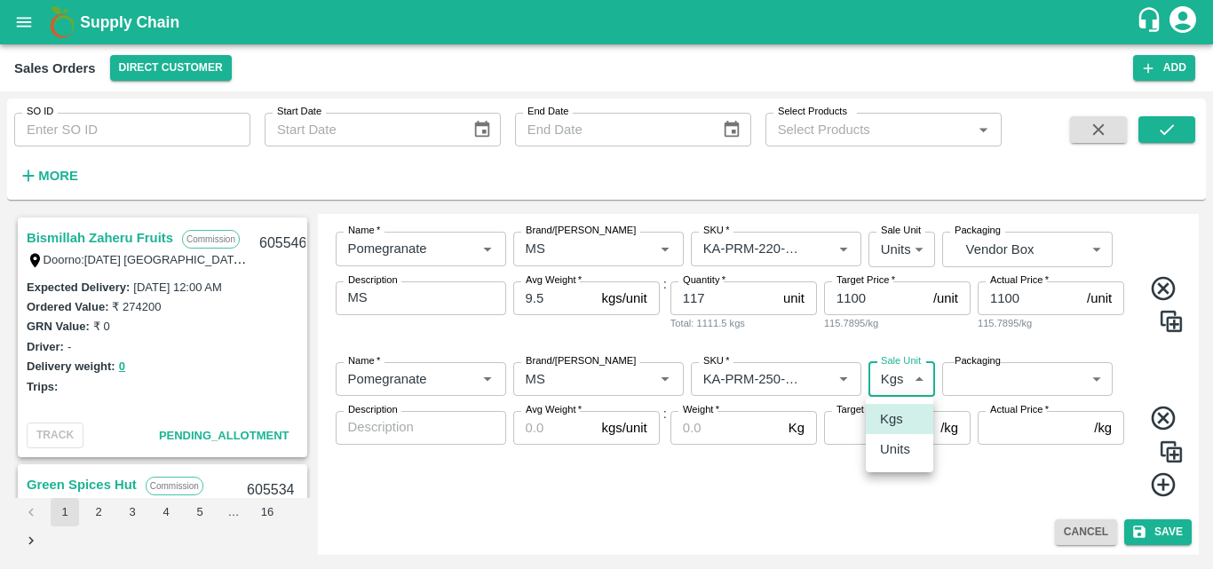
click at [878, 385] on body "Supply Chain Sales Orders Direct Customer Add SO ID SO ID Start Date Start Date…" at bounding box center [606, 284] width 1213 height 569
click at [897, 451] on p "Units" at bounding box center [895, 450] width 30 height 20
type input "2"
click at [996, 378] on body "Supply Chain Sales Orders Direct Customer Add SO ID SO ID Start Date Start Date…" at bounding box center [606, 284] width 1213 height 569
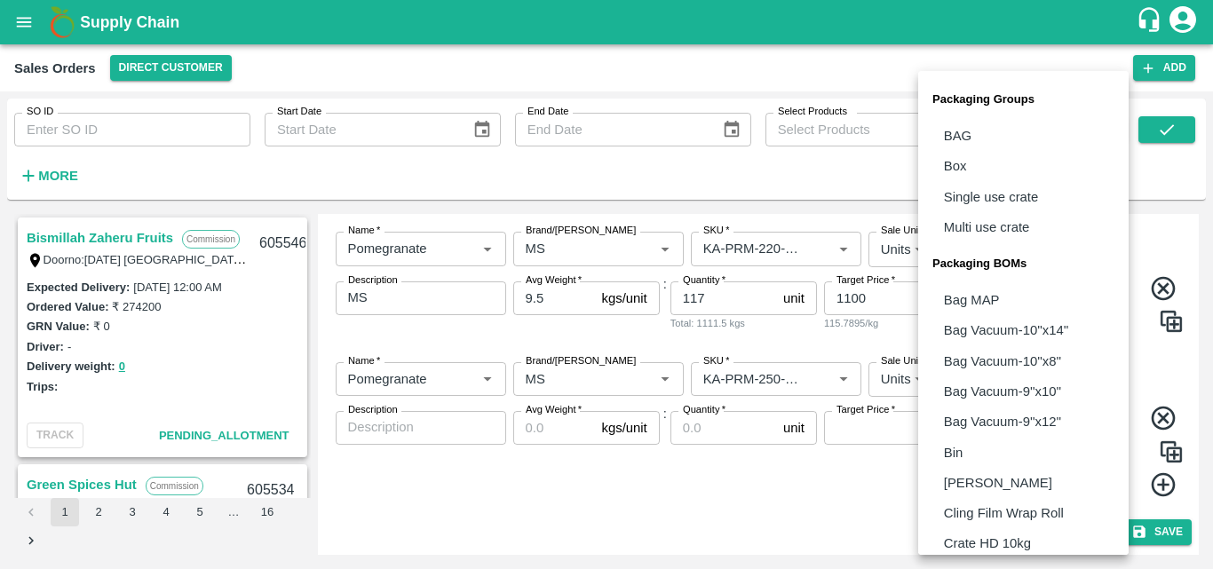
scroll to position [498, 0]
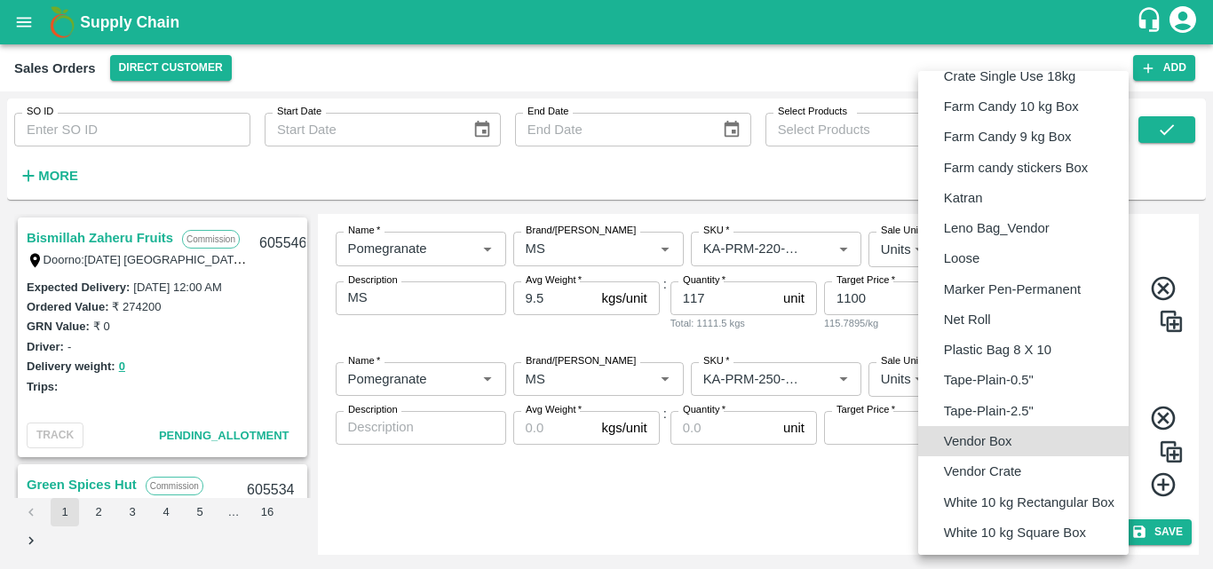
type input "BOM/276"
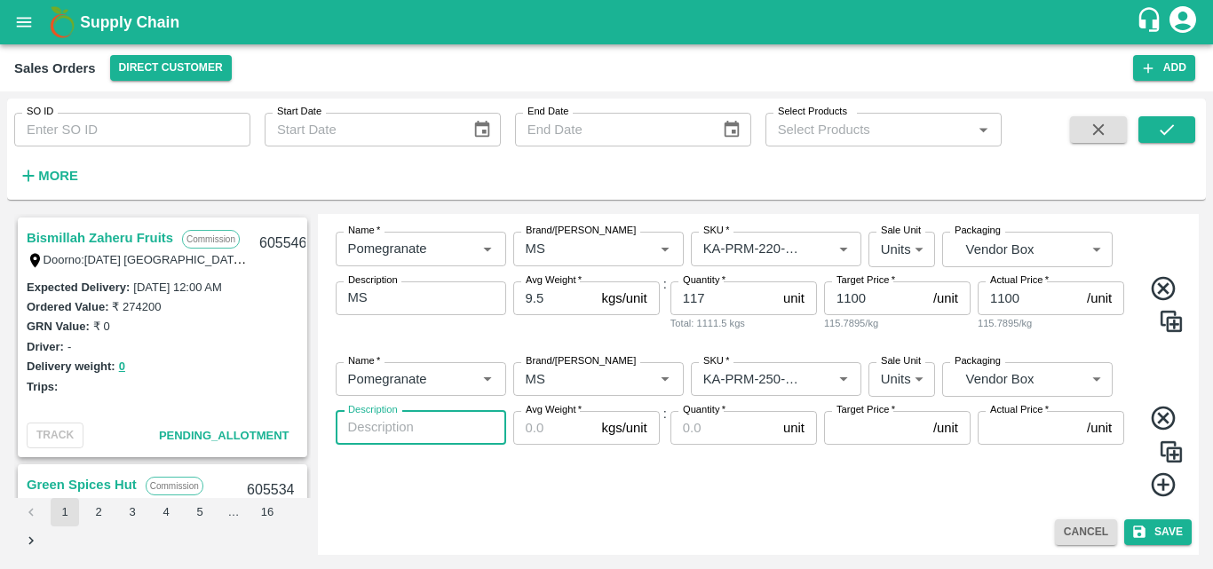
click at [426, 433] on textarea "Description" at bounding box center [421, 427] width 146 height 19
type textarea "MS"
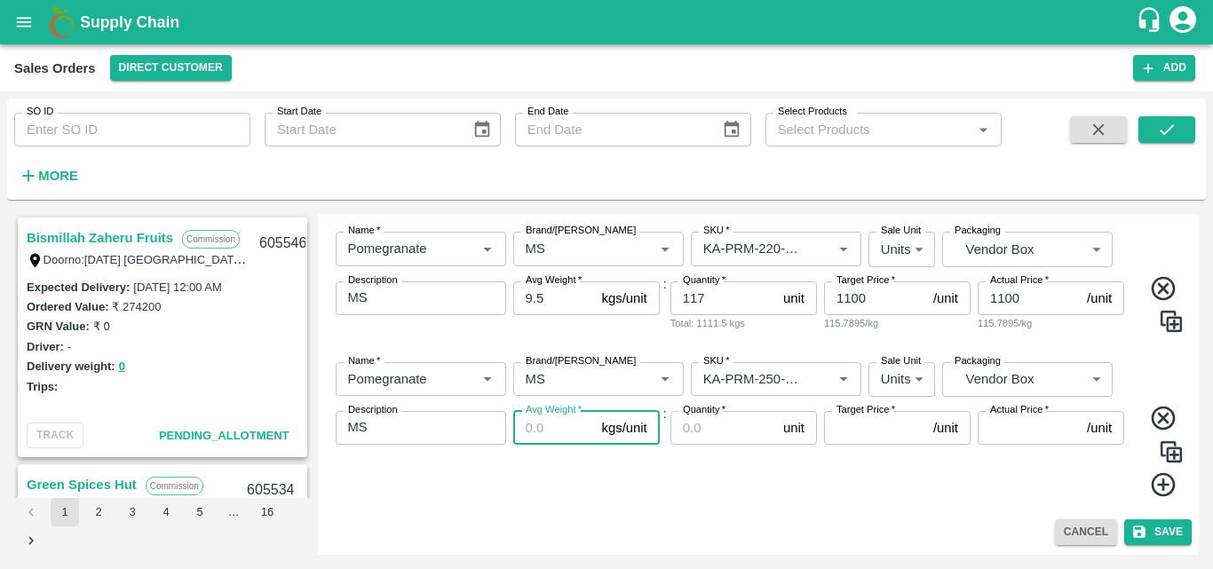
click at [539, 426] on input "Avg Weight   *" at bounding box center [554, 428] width 82 height 34
type input "9.5"
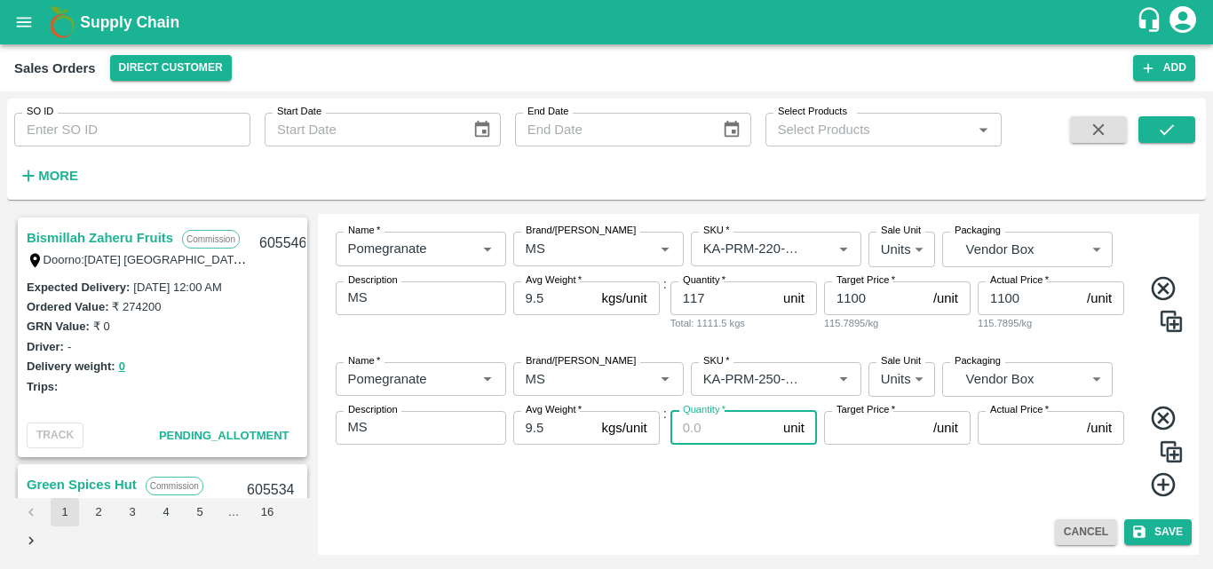
click at [703, 441] on input "Quantity   *" at bounding box center [724, 428] width 106 height 34
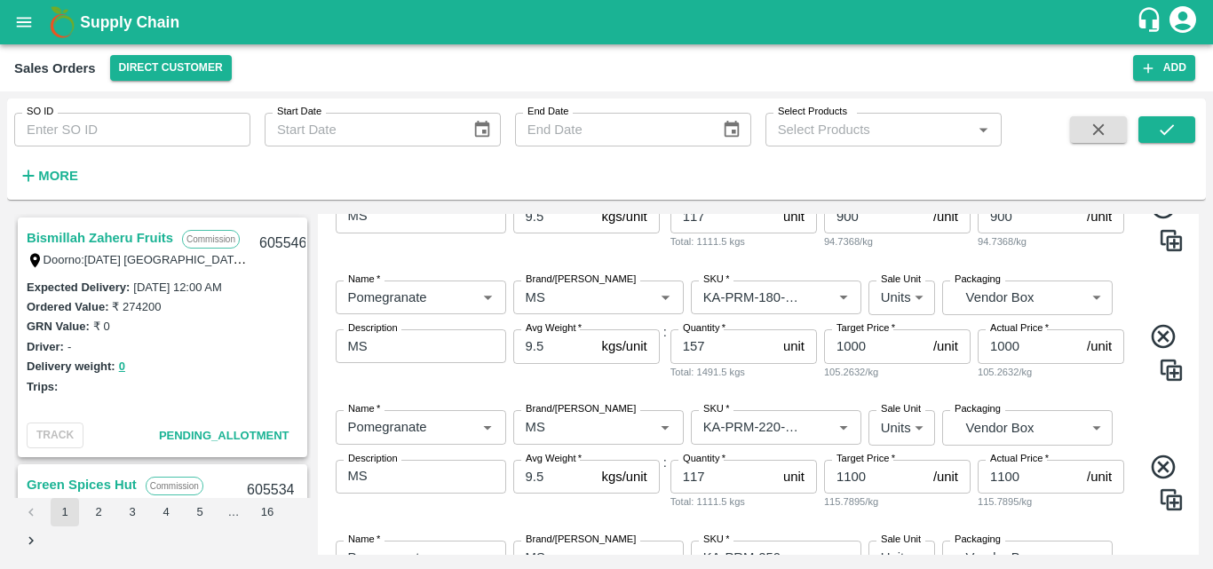
scroll to position [524, 0]
click at [756, 473] on input "117" at bounding box center [724, 476] width 106 height 34
type input "1"
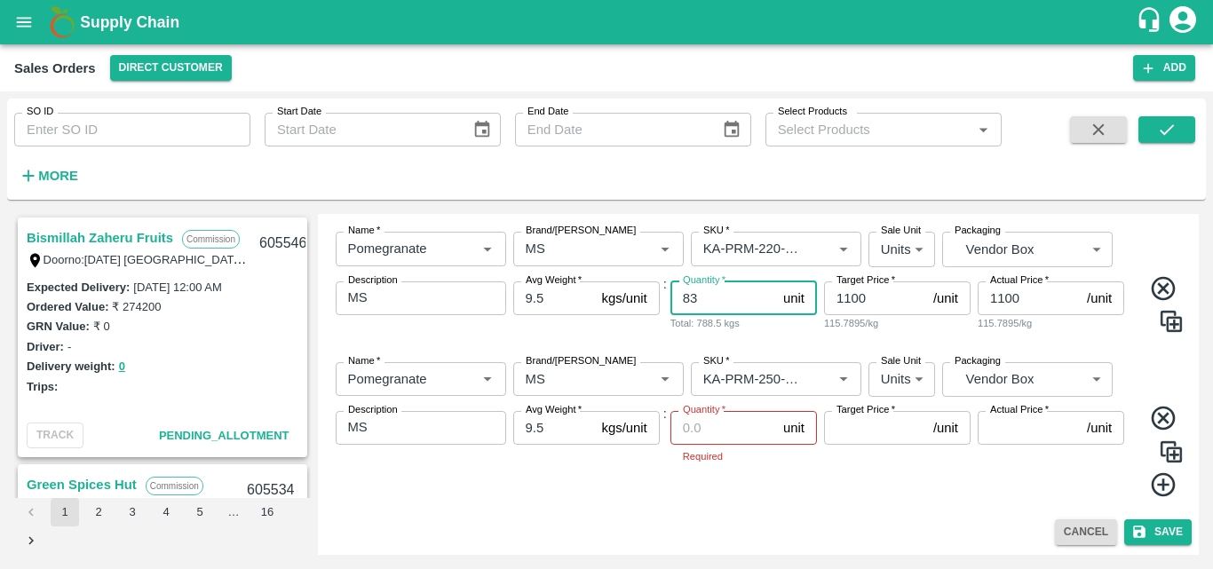
type input "83"
click at [720, 434] on input "Quantity   *" at bounding box center [724, 428] width 106 height 34
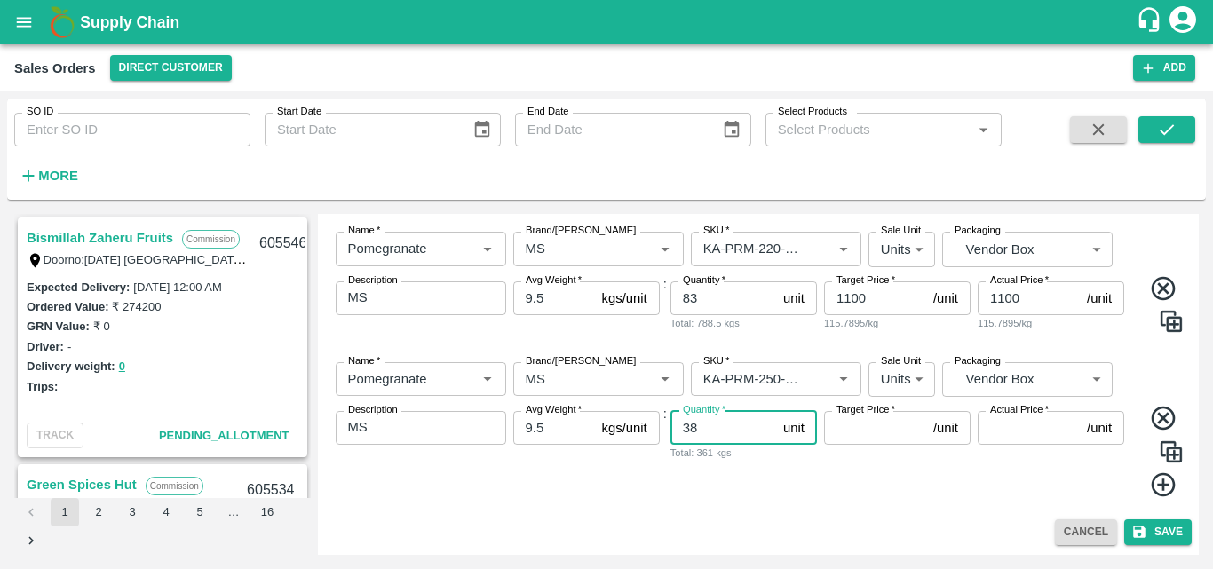
type input "38"
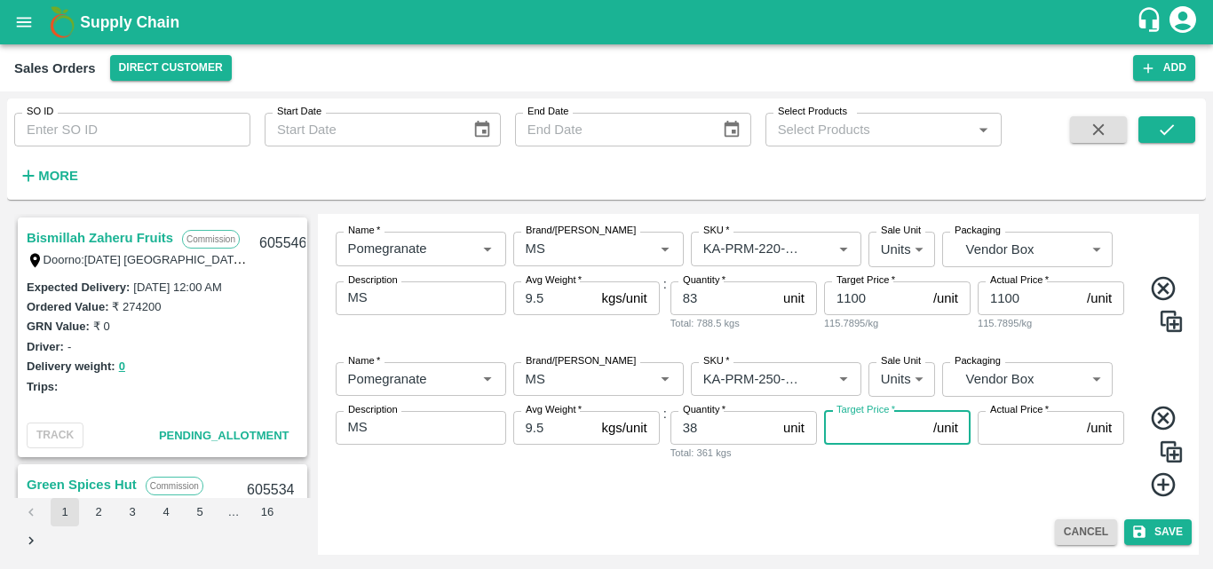
click at [856, 424] on input "Target Price   *" at bounding box center [875, 428] width 102 height 34
type input "2"
type input "1200"
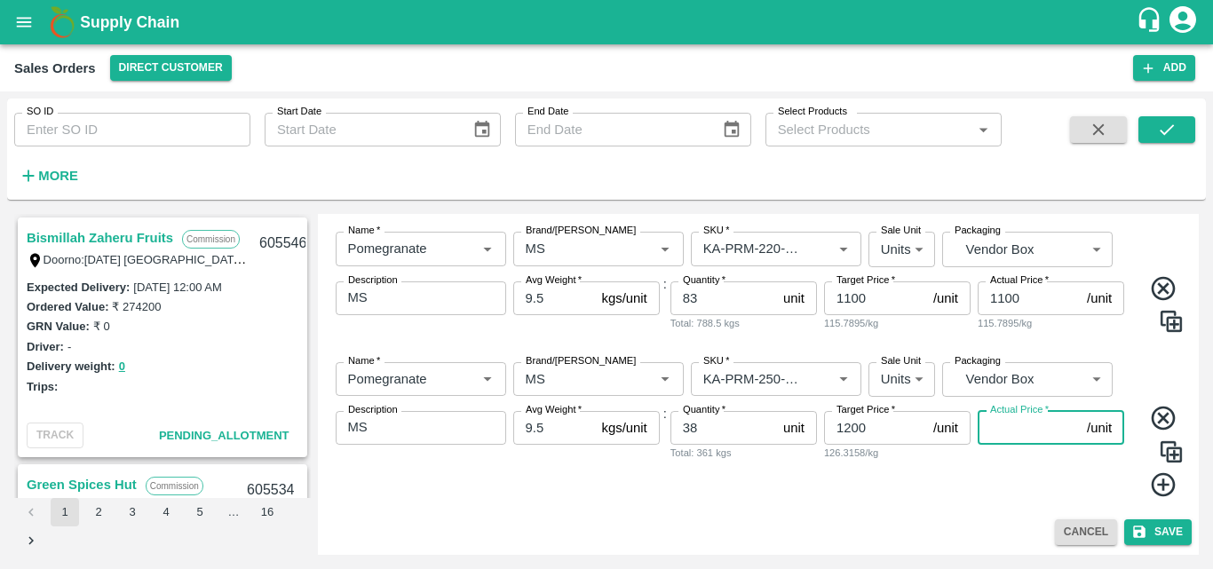
click at [1023, 444] on input "Actual Price   *" at bounding box center [1029, 428] width 102 height 34
type input "1200"
click at [1158, 483] on icon at bounding box center [1163, 485] width 29 height 29
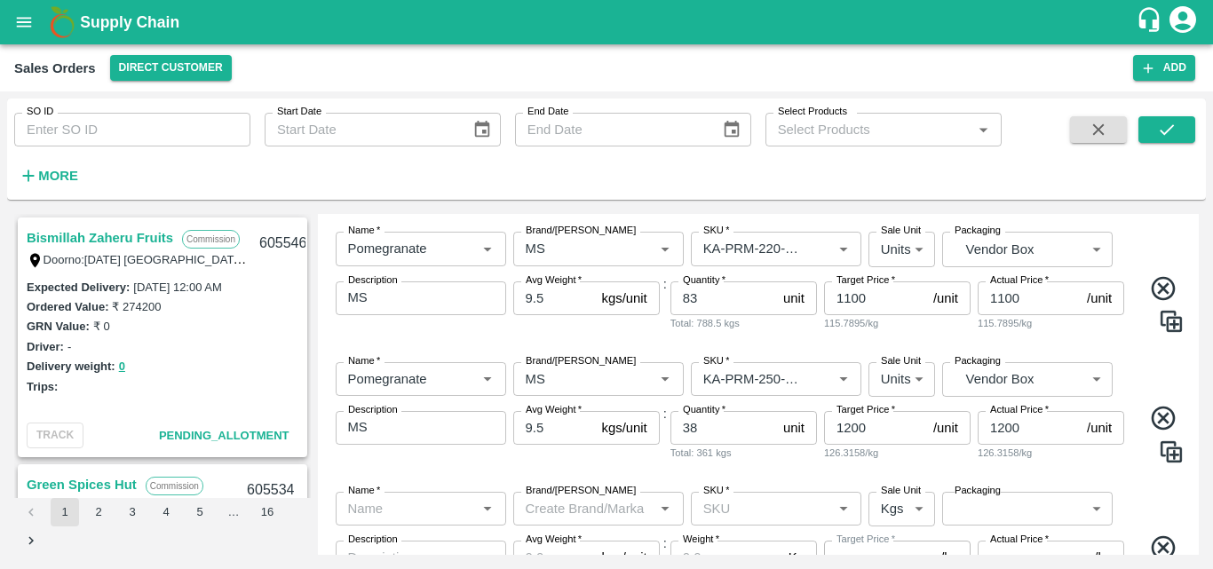
scroll to position [832, 0]
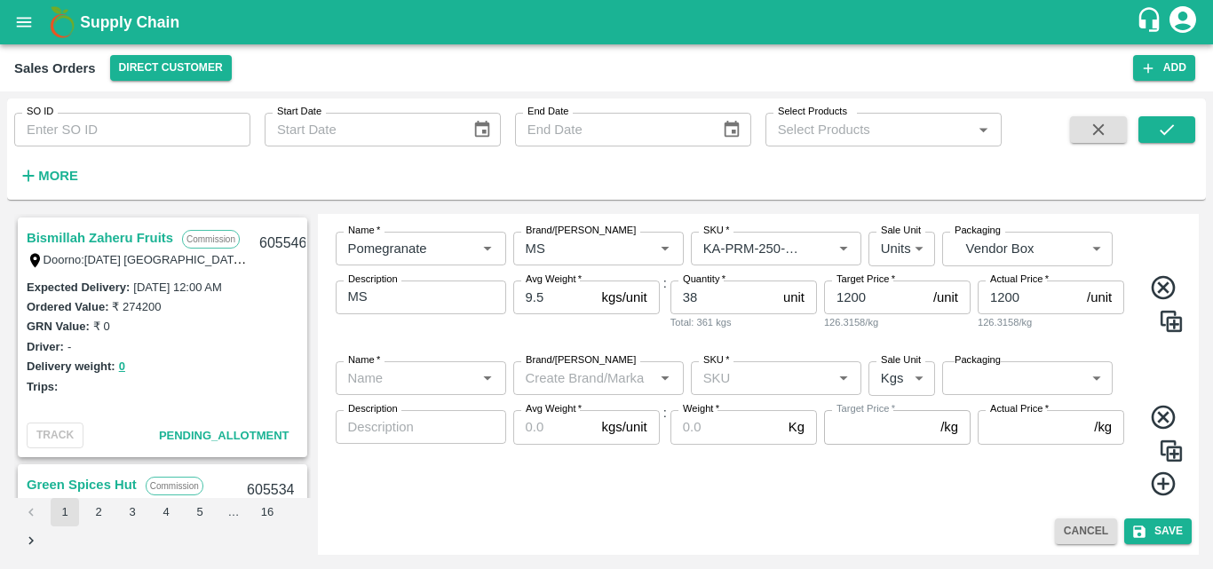
click at [474, 382] on div "Name   *" at bounding box center [421, 379] width 171 height 34
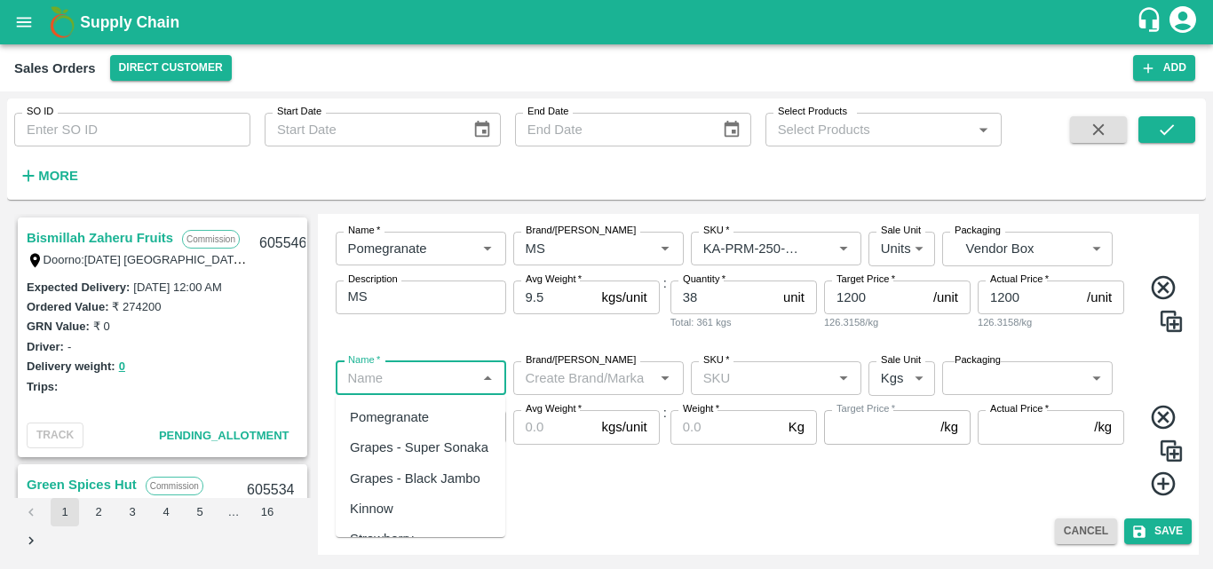
click at [396, 424] on div "Pomegranate" at bounding box center [389, 418] width 79 height 20
type input "Pomegranate"
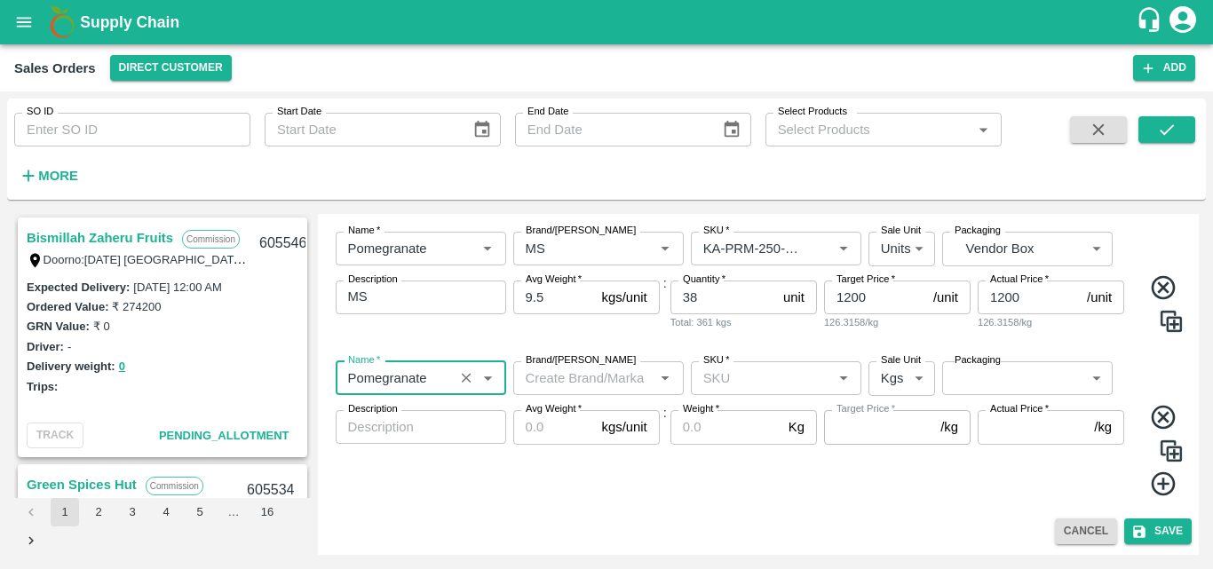
click at [581, 385] on input "Brand/[PERSON_NAME]" at bounding box center [584, 378] width 131 height 23
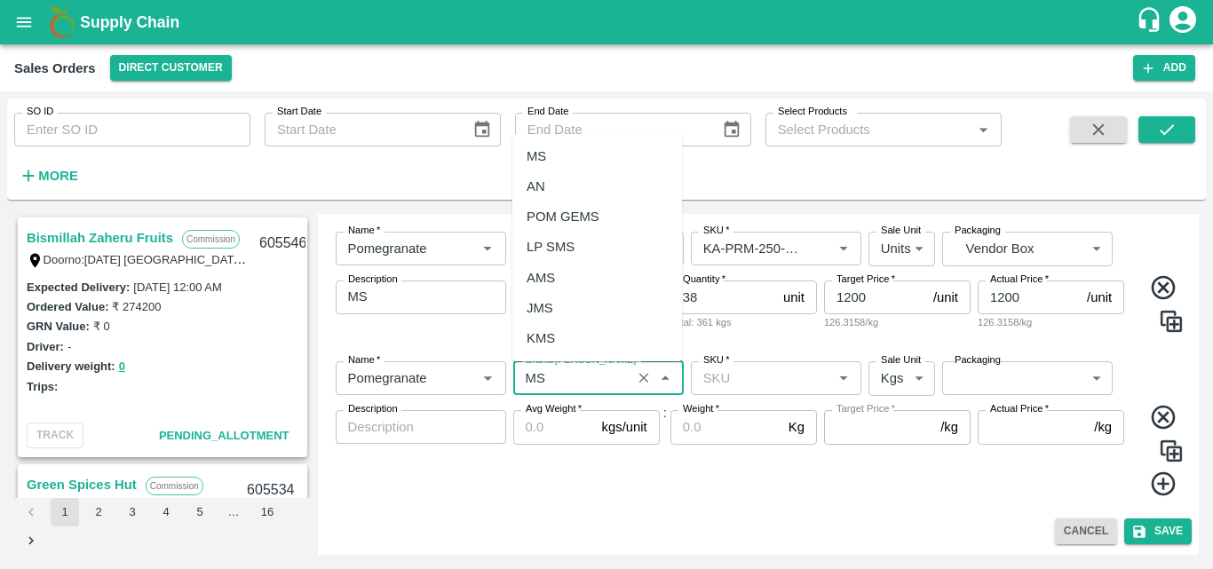
click at [557, 141] on div "MS" at bounding box center [598, 156] width 170 height 30
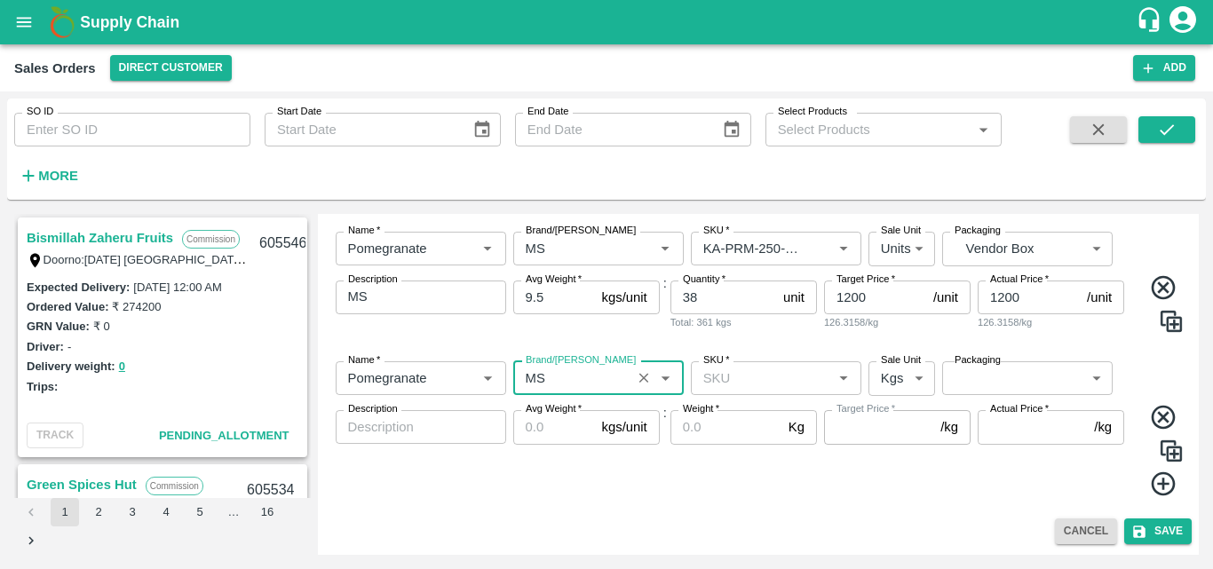
click at [765, 362] on div "SKU   *" at bounding box center [776, 379] width 171 height 34
type input "MS"
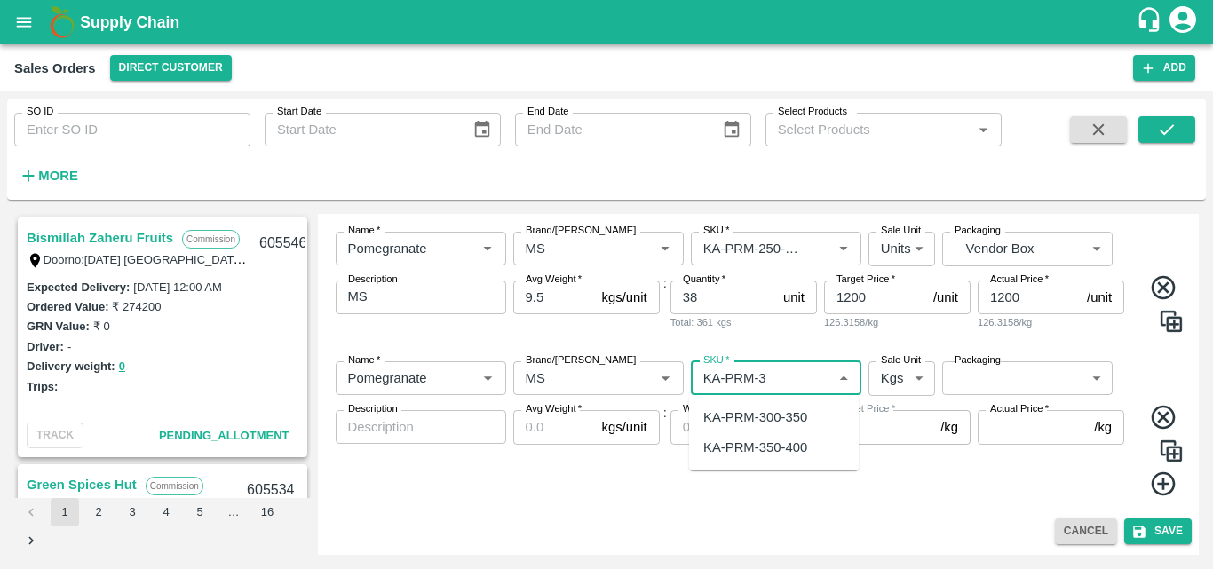
click at [783, 403] on div "KA-PRM-300-350" at bounding box center [774, 417] width 170 height 30
type input "KA-PRM-300-350"
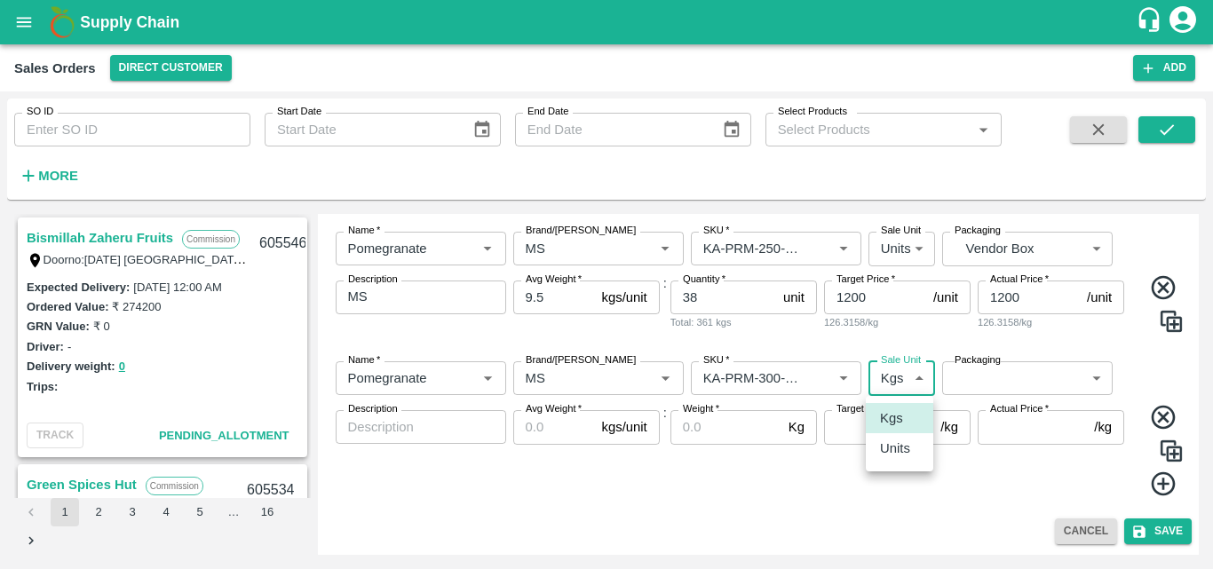
click at [869, 381] on body "Supply Chain Sales Orders Direct Customer Add SO ID SO ID Start Date Start Date…" at bounding box center [606, 284] width 1213 height 569
drag, startPoint x: 896, startPoint y: 471, endPoint x: 898, endPoint y: 449, distance: 21.4
click at [898, 449] on ul "Kgs Units" at bounding box center [900, 434] width 68 height 76
click at [898, 449] on p "Units" at bounding box center [895, 449] width 30 height 20
type input "2"
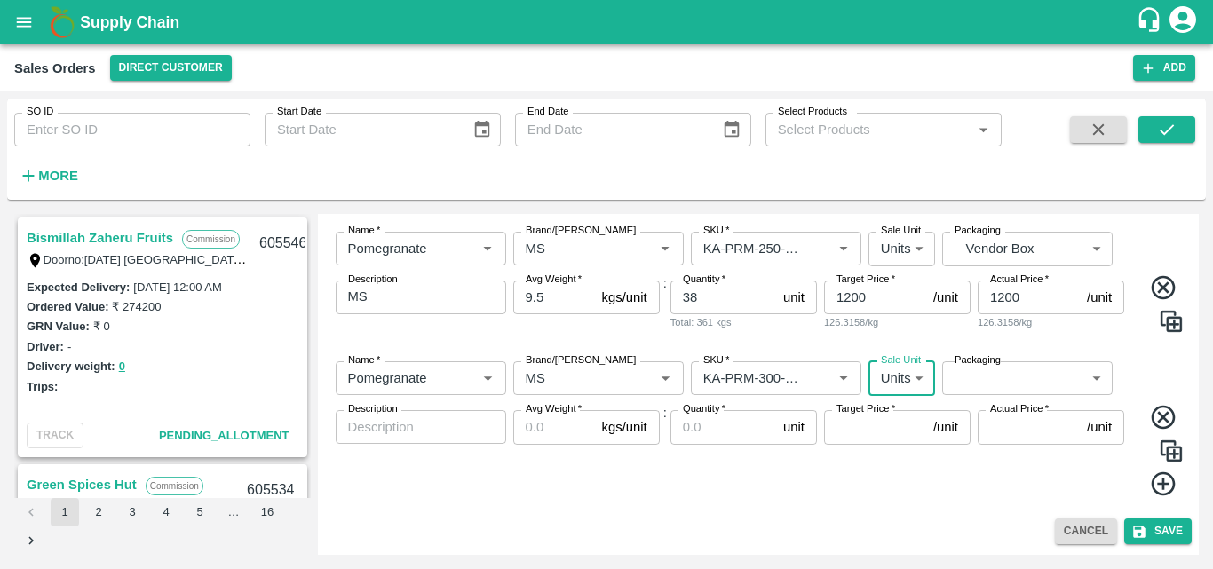
click at [1014, 378] on body "Supply Chain Sales Orders Direct Customer Add SO ID SO ID Start Date Start Date…" at bounding box center [606, 284] width 1213 height 569
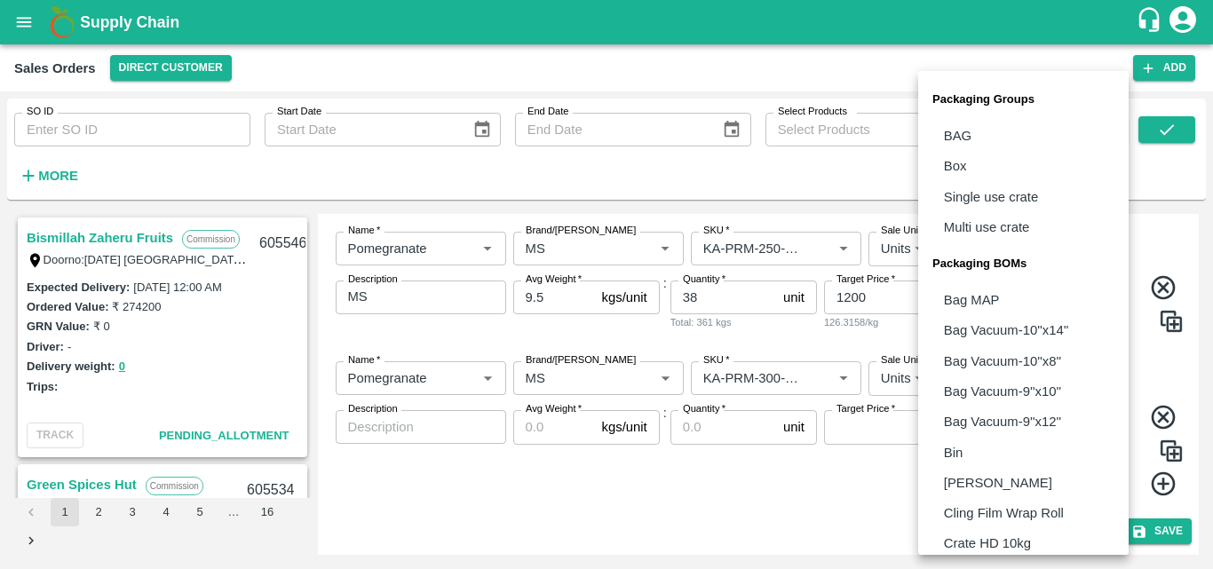
scroll to position [498, 0]
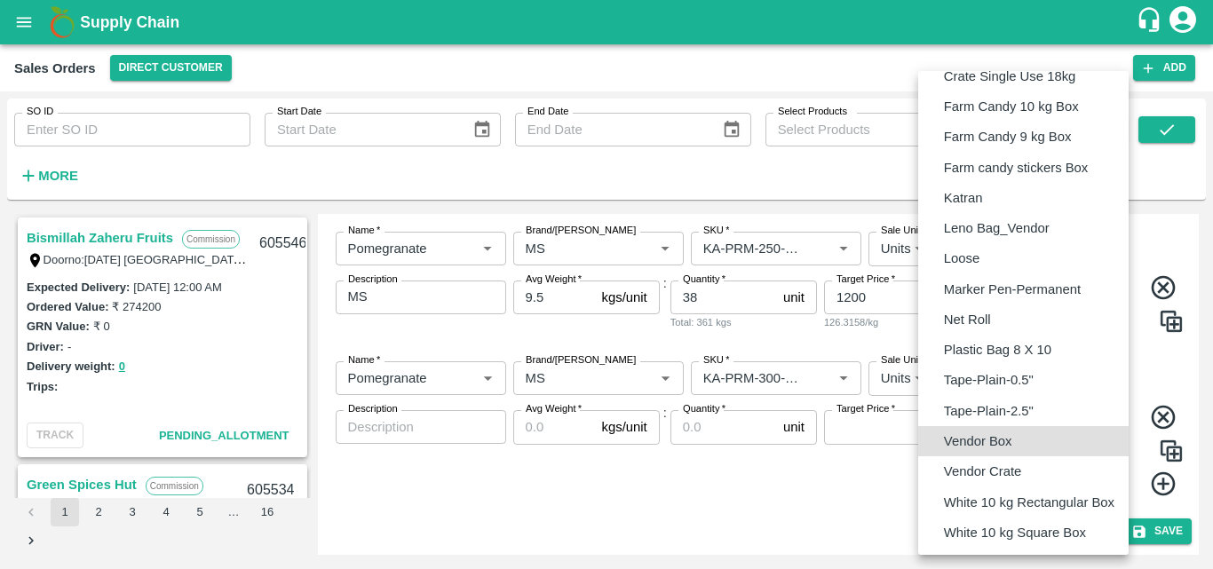
type input "BOM/276"
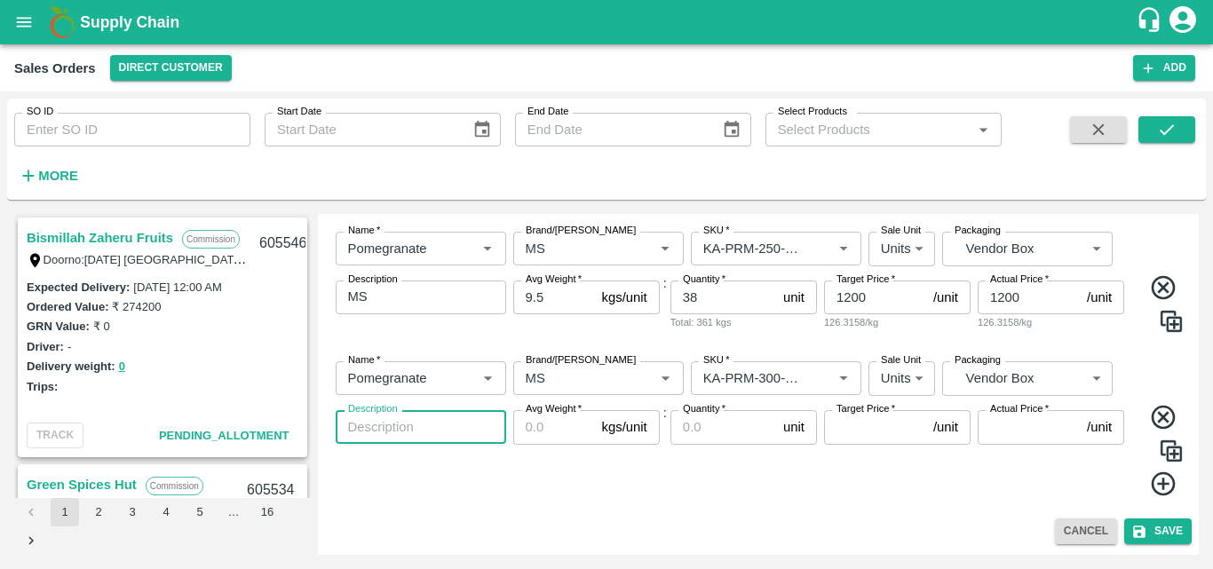
click at [435, 419] on textarea "Description" at bounding box center [421, 427] width 146 height 19
type textarea "MS"
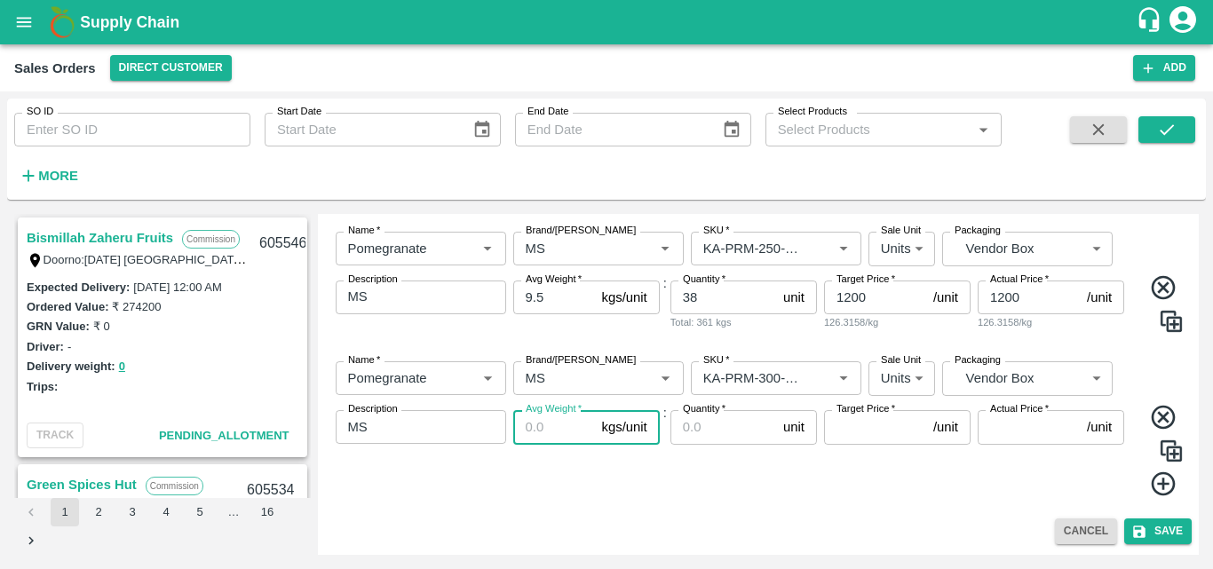
click at [571, 429] on input "Avg Weight   *" at bounding box center [554, 427] width 82 height 34
type input "9.5"
click at [708, 448] on div "Quantity   * unit Quantity" at bounding box center [744, 453] width 147 height 87
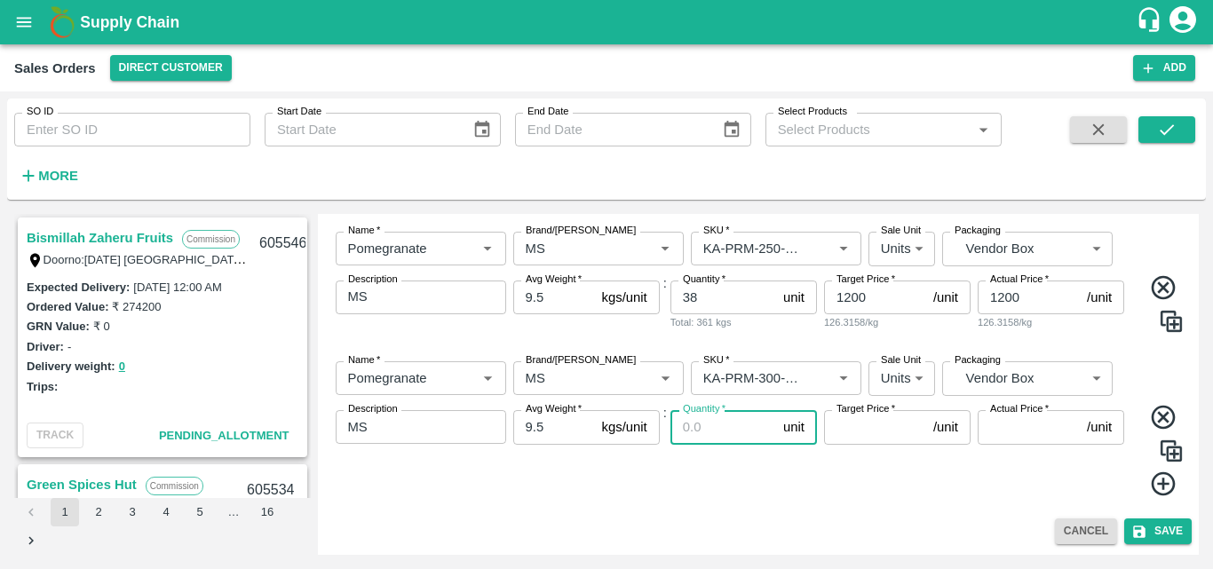
click at [699, 434] on input "Quantity   *" at bounding box center [724, 427] width 106 height 34
type input "24"
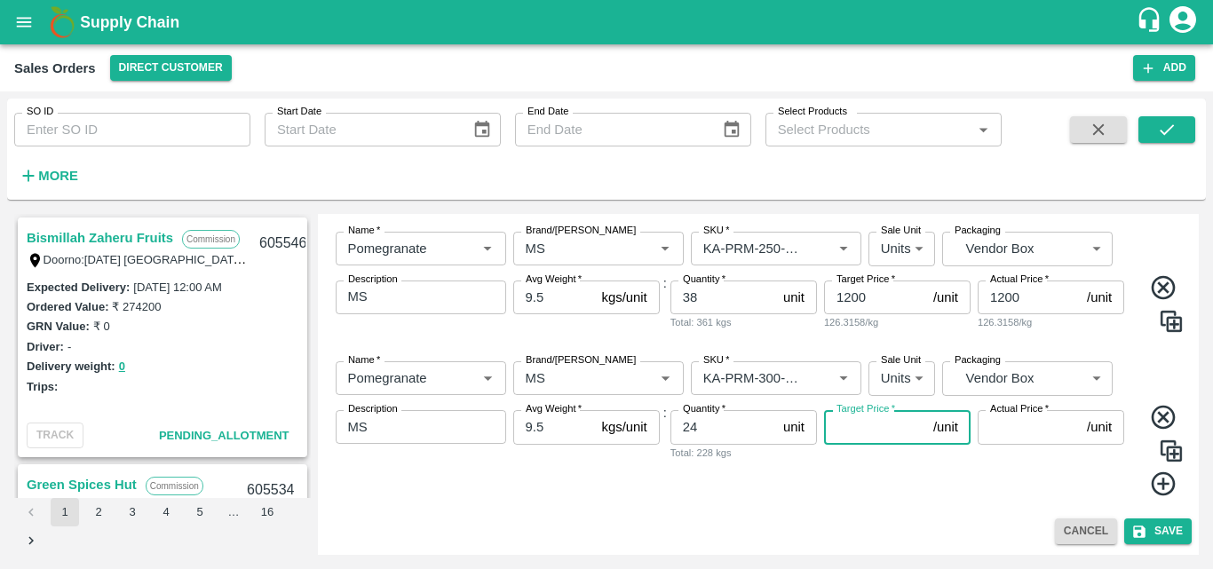
click at [854, 426] on input "Target Price   *" at bounding box center [875, 427] width 102 height 34
type input "1300"
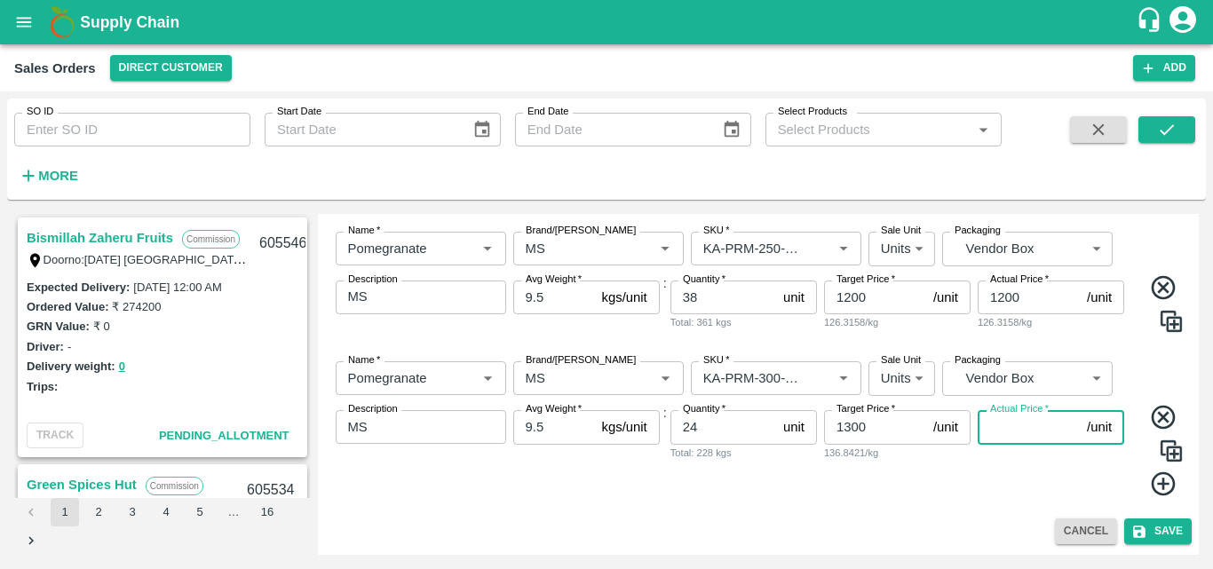
click at [1003, 429] on input "Actual Price   *" at bounding box center [1029, 427] width 102 height 34
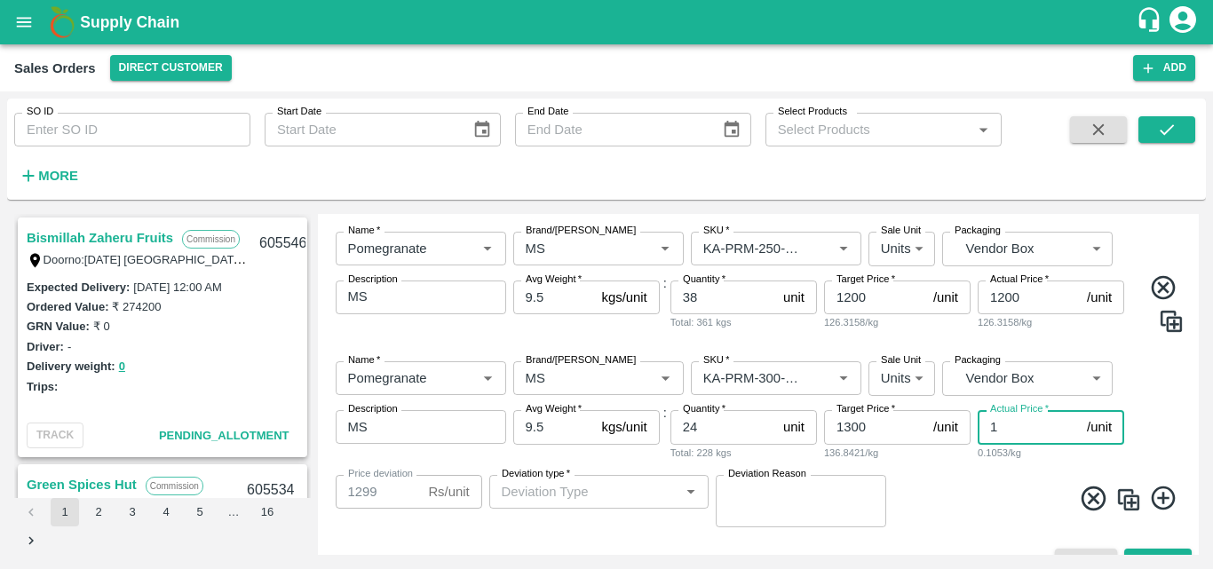
type input "13"
type input "1287"
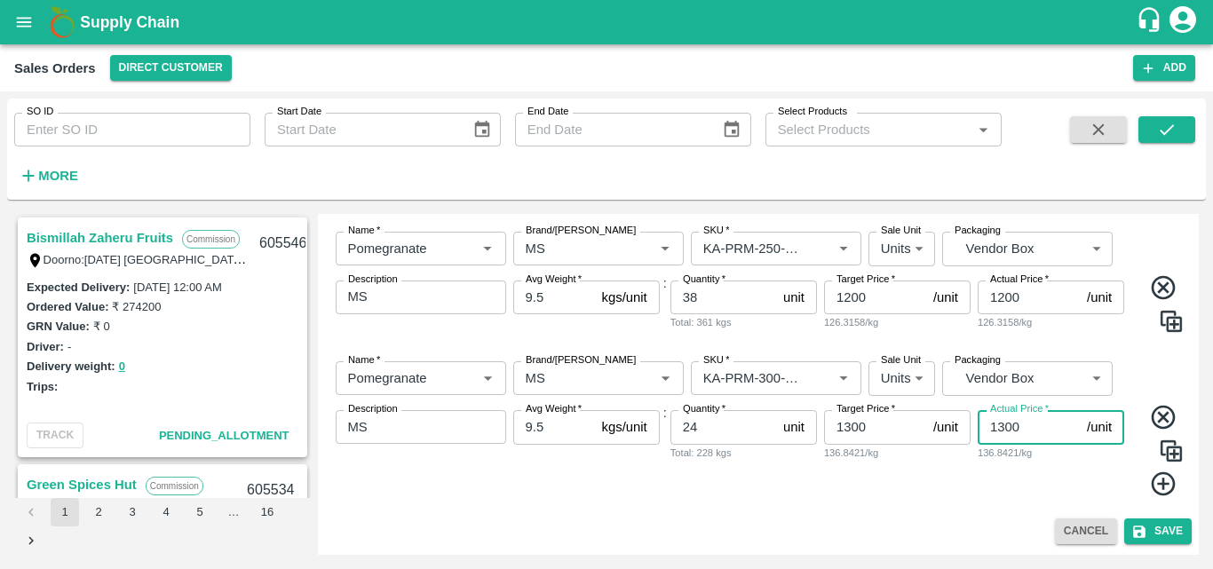
type input "1300"
click at [1157, 486] on icon at bounding box center [1163, 484] width 29 height 29
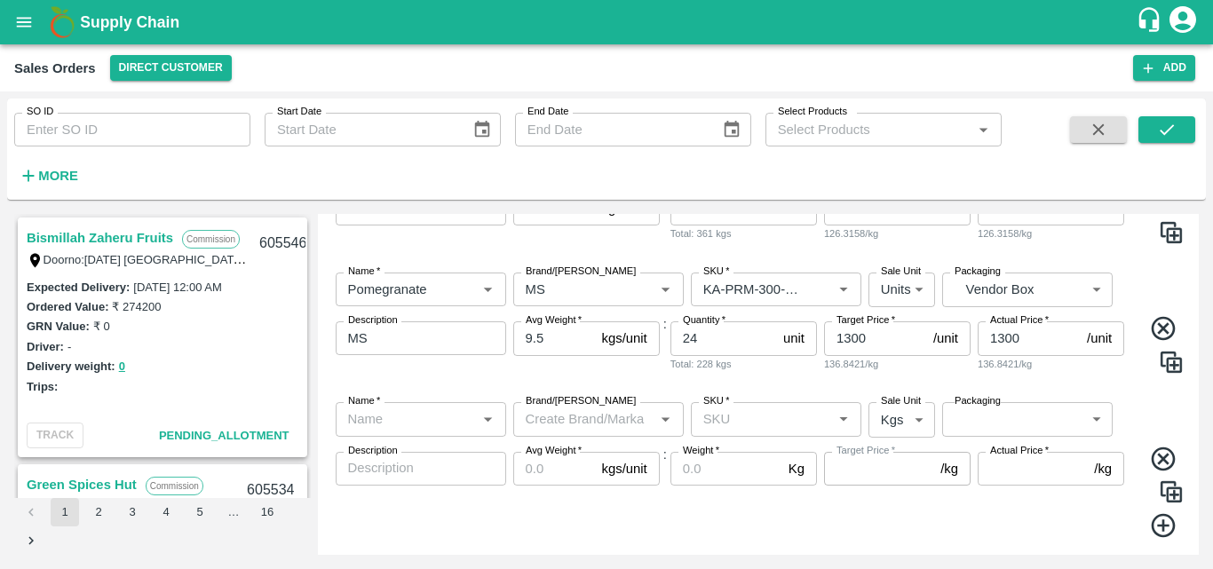
scroll to position [962, 0]
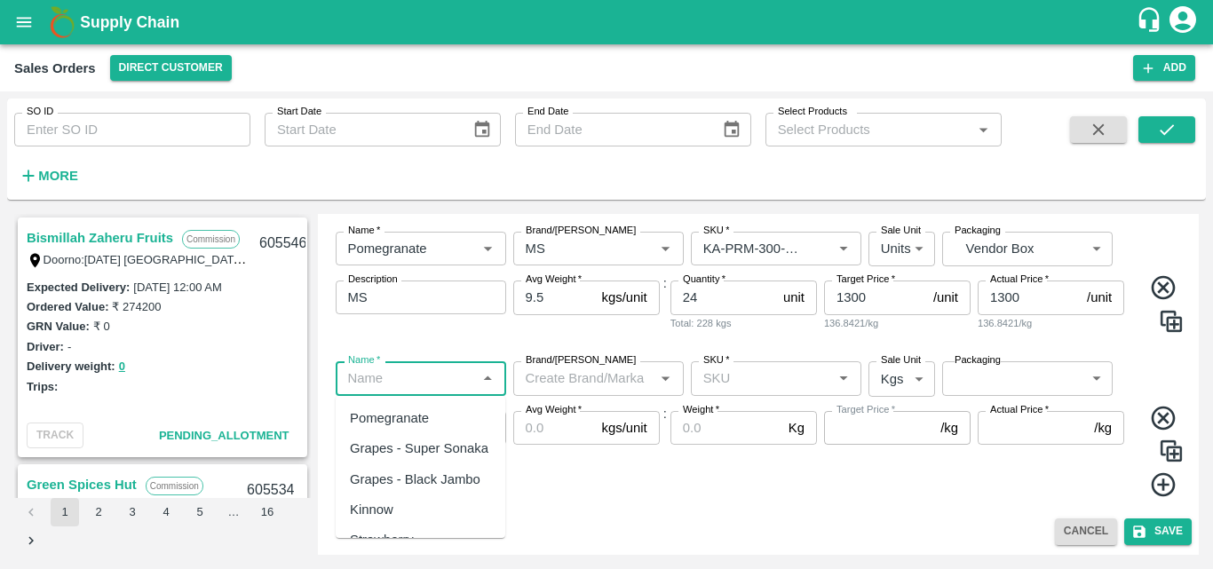
click at [454, 378] on input "Name   *" at bounding box center [406, 378] width 131 height 23
click at [416, 405] on div "Pomegranate" at bounding box center [421, 418] width 170 height 30
type input "Pomegranate"
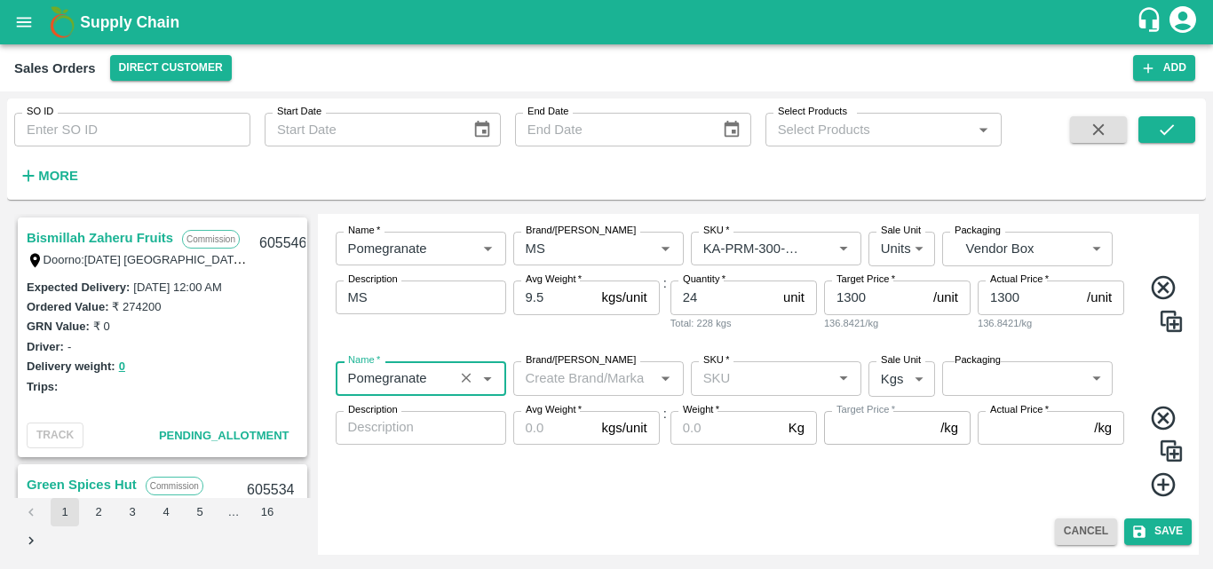
click at [548, 386] on input "Brand/[PERSON_NAME]" at bounding box center [584, 378] width 131 height 23
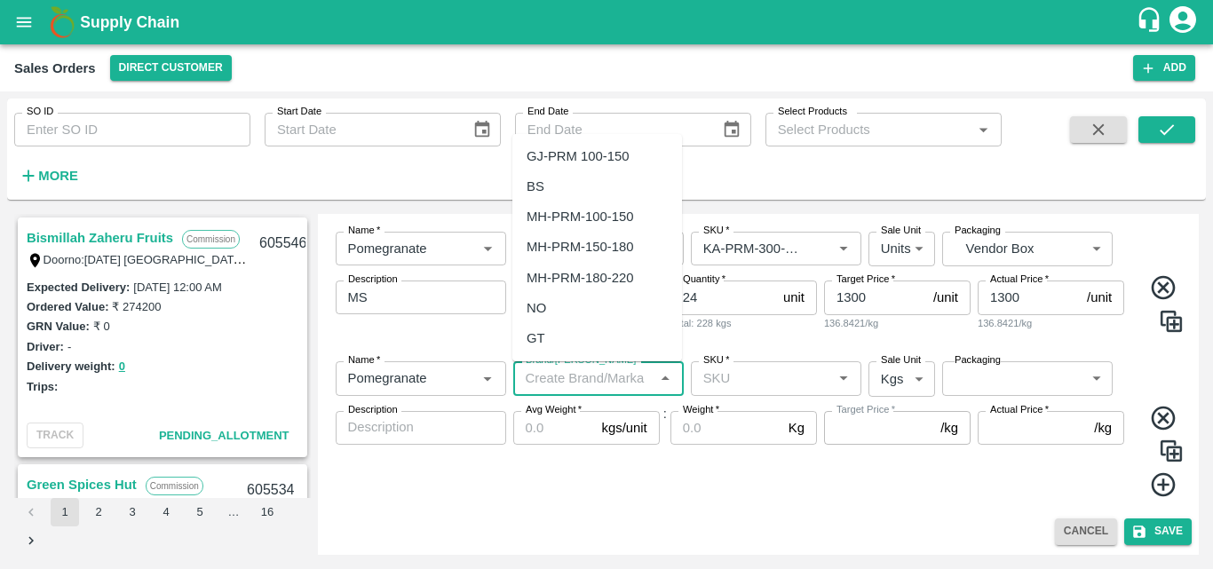
type input "N"
click at [553, 159] on div "MS" at bounding box center [598, 156] width 170 height 30
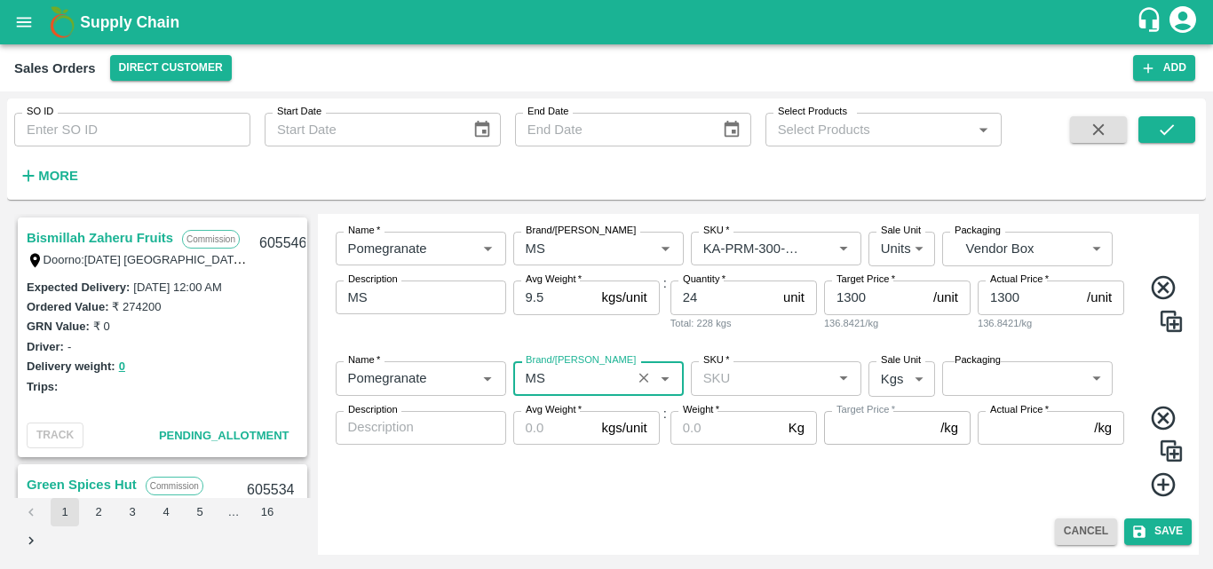
type input "MS"
click at [739, 383] on input "SKU   *" at bounding box center [761, 378] width 131 height 23
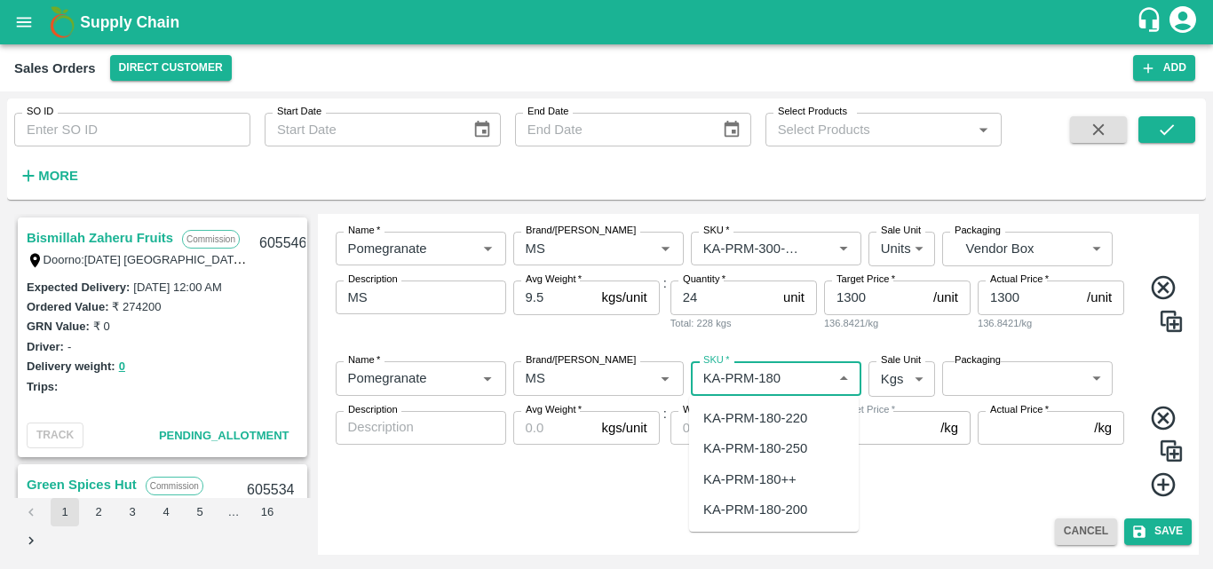
click at [772, 488] on div "KA-PRM-180++" at bounding box center [750, 480] width 93 height 20
type input "KA-PRM-180++"
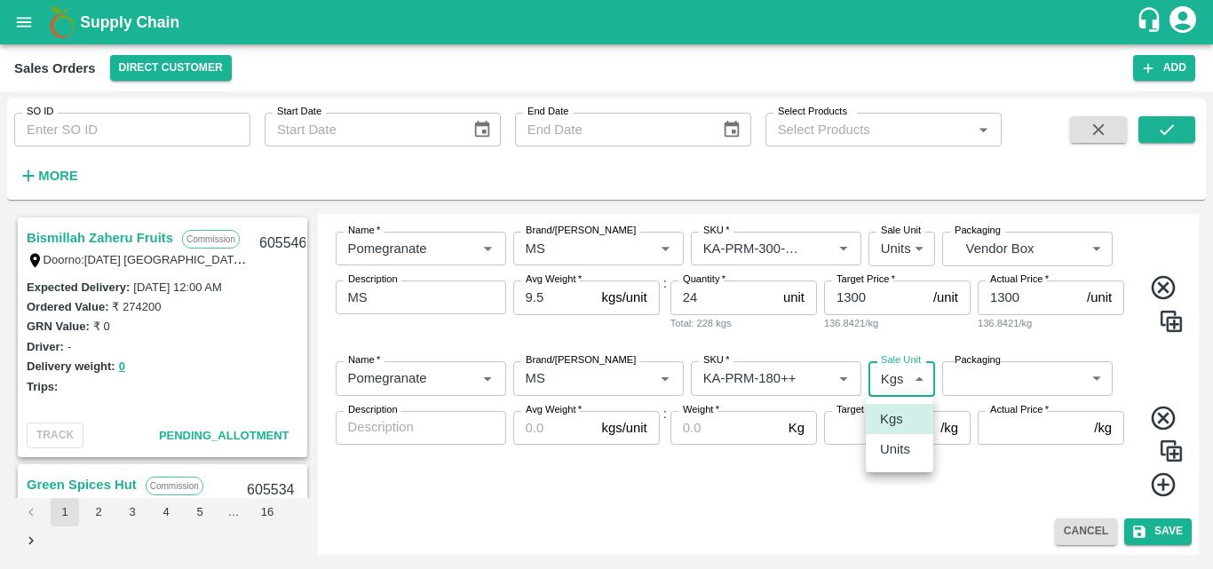
click at [884, 384] on body "Supply Chain Sales Orders Direct Customer Add SO ID SO ID Start Date Start Date…" at bounding box center [606, 284] width 1213 height 569
click at [901, 443] on p "Units" at bounding box center [895, 450] width 30 height 20
type input "2"
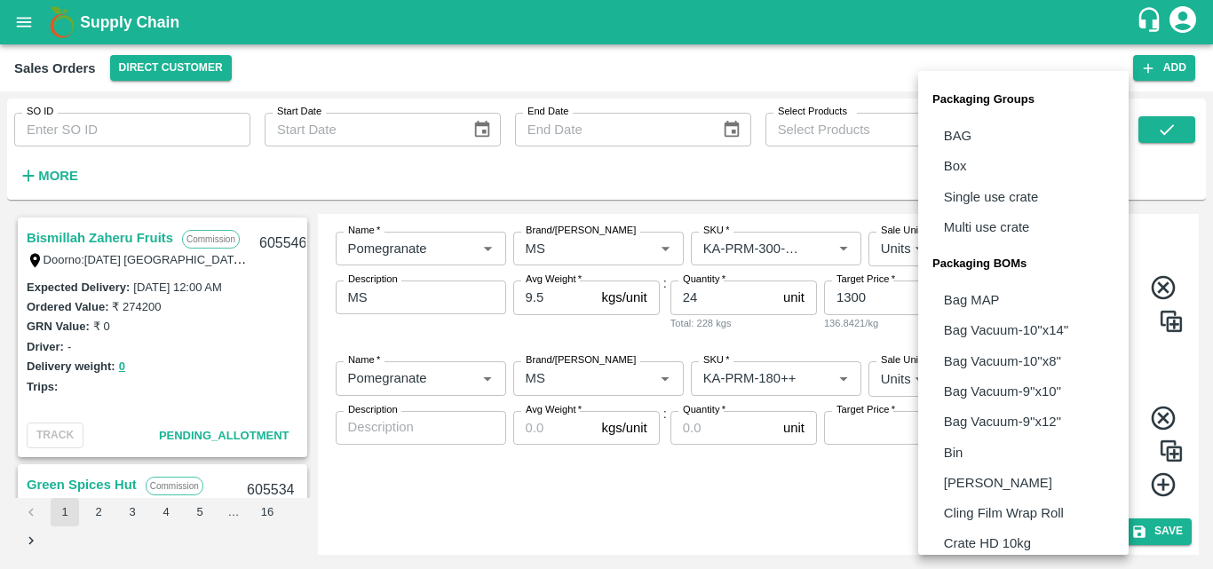
click at [1023, 375] on body "Supply Chain Sales Orders Direct Customer Add SO ID SO ID Start Date Start Date…" at bounding box center [606, 284] width 1213 height 569
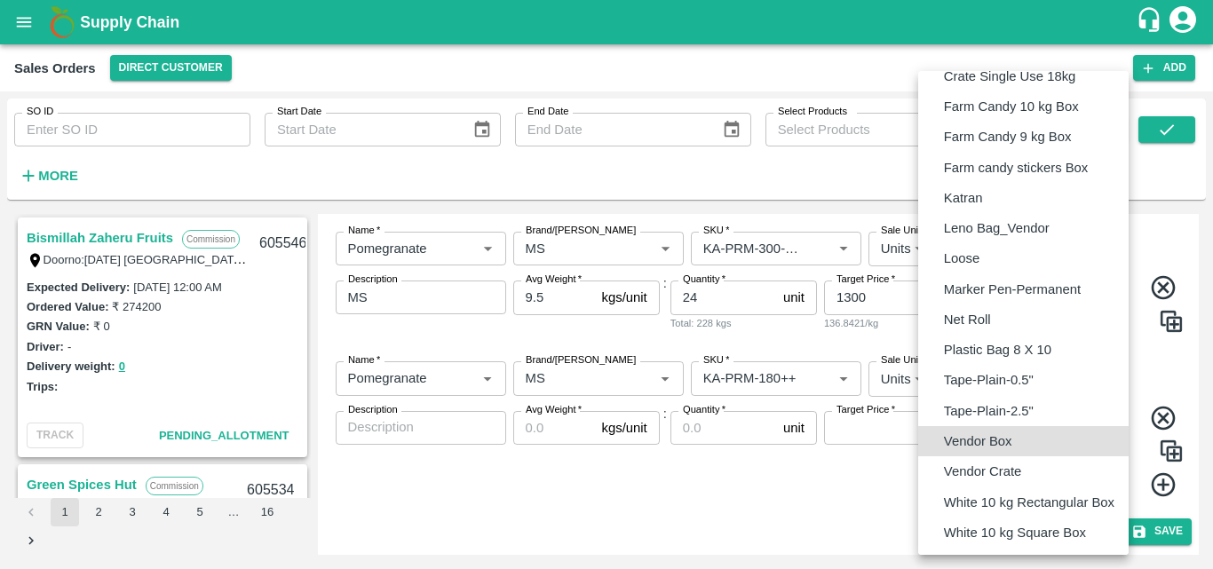
type input "BOM/276"
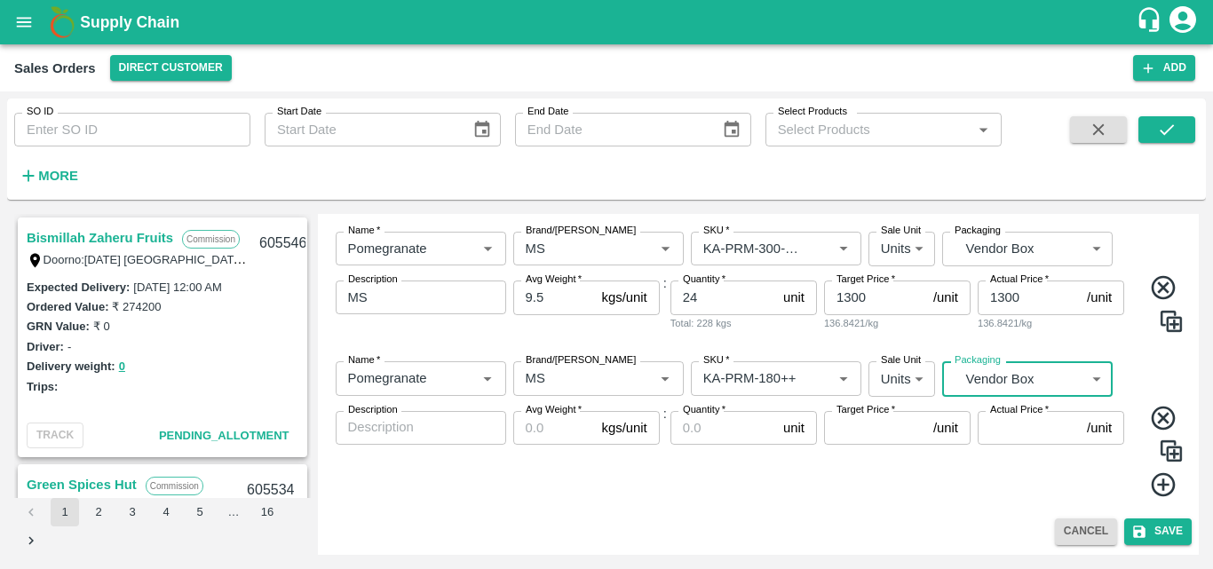
click at [444, 430] on textarea "Description" at bounding box center [421, 427] width 146 height 19
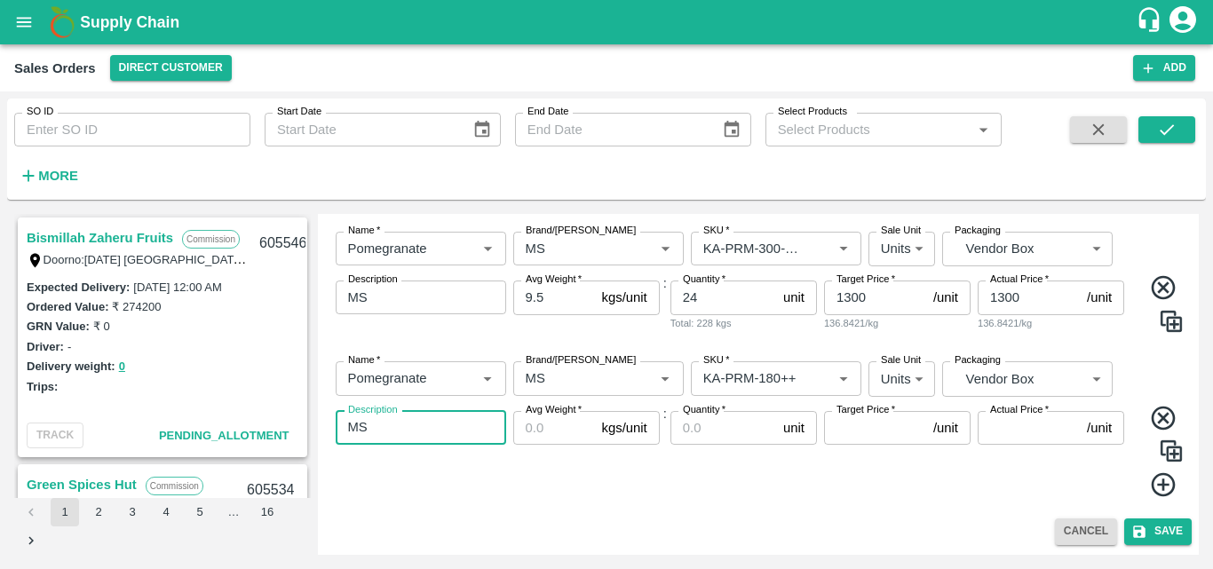
type textarea "MS"
click at [559, 426] on input "Avg Weight   *" at bounding box center [554, 428] width 82 height 34
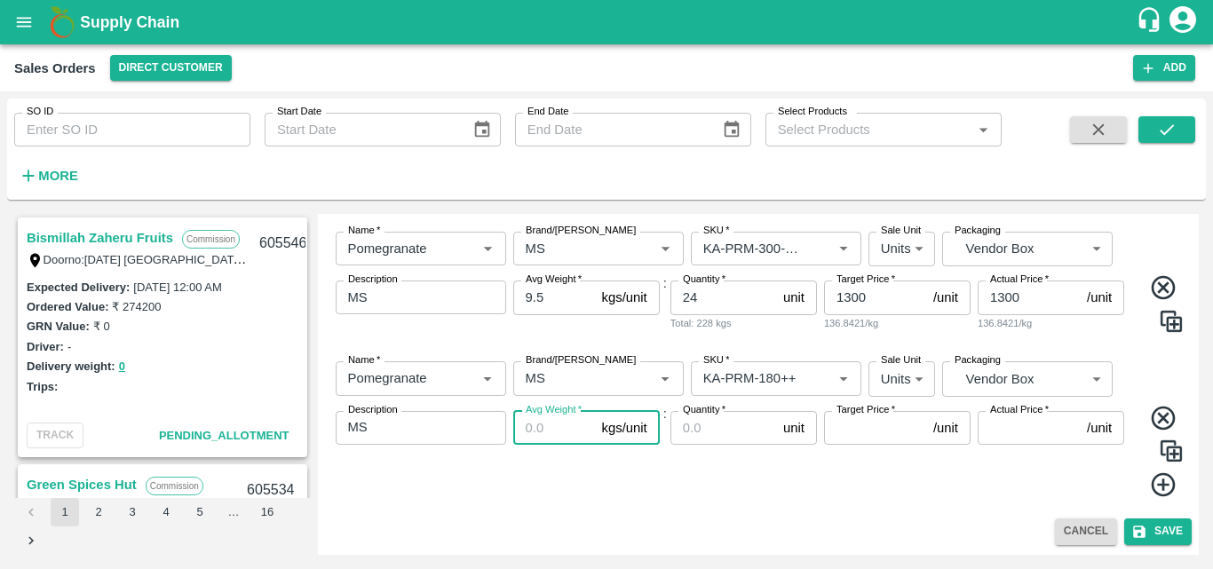
type input "0"
type input "9.5"
click at [712, 434] on input "Quantity   *" at bounding box center [724, 428] width 106 height 34
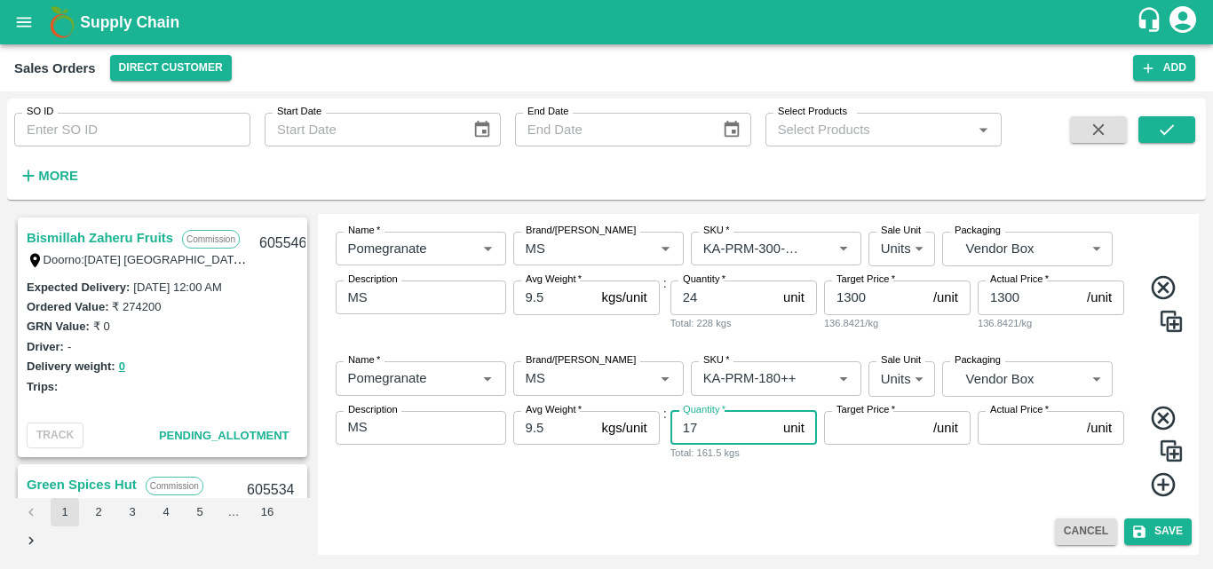
type input "17"
click at [858, 440] on input "Target Price   *" at bounding box center [875, 428] width 102 height 34
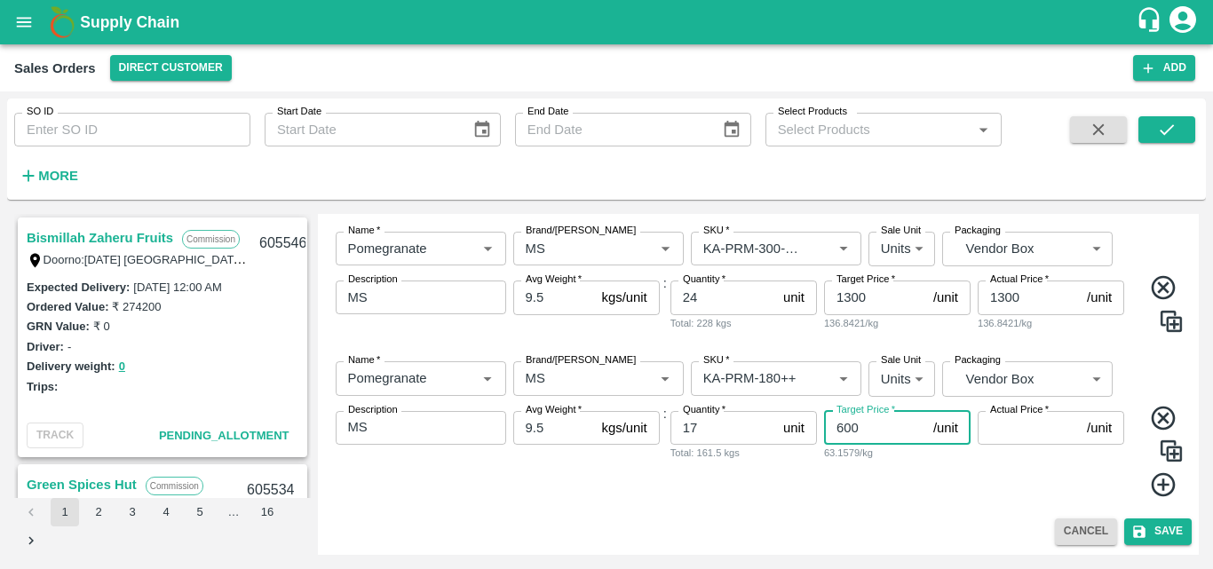
type input "600"
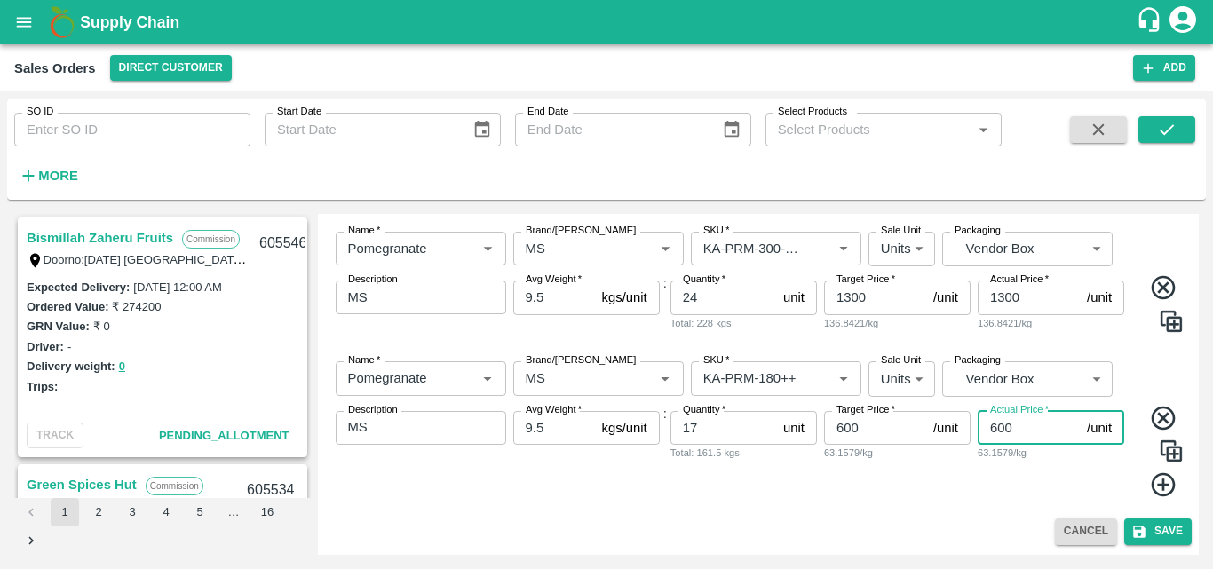
type input "600"
click at [1162, 370] on div "Name   * Name   * Brand/[PERSON_NAME]/[PERSON_NAME]   * SKU   * Sale Unit Units…" at bounding box center [759, 429] width 868 height 164
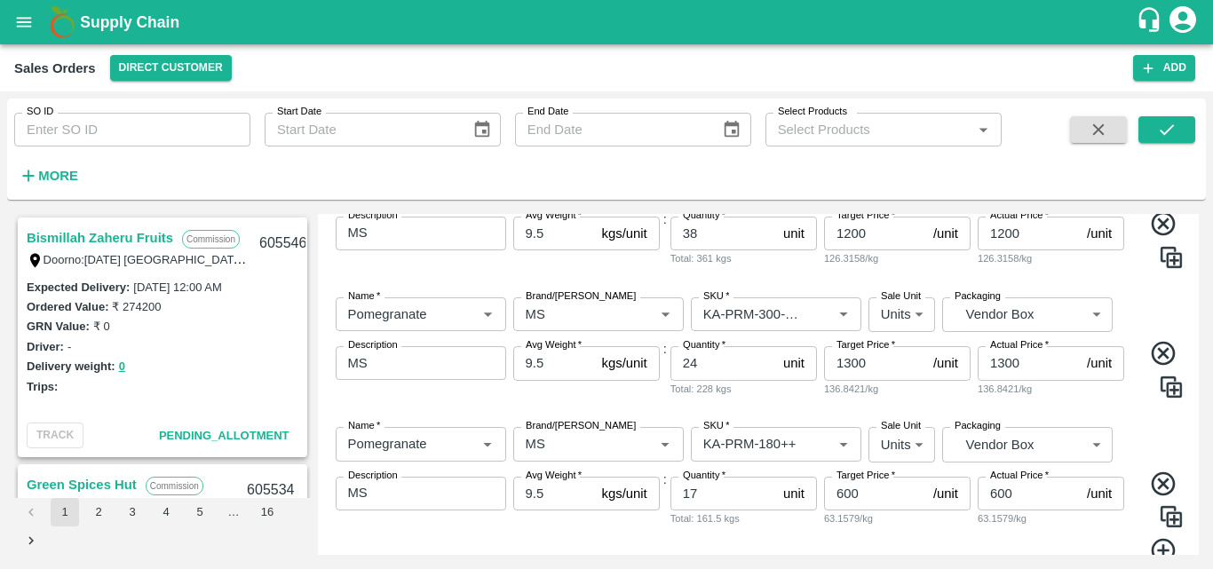
scroll to position [962, 0]
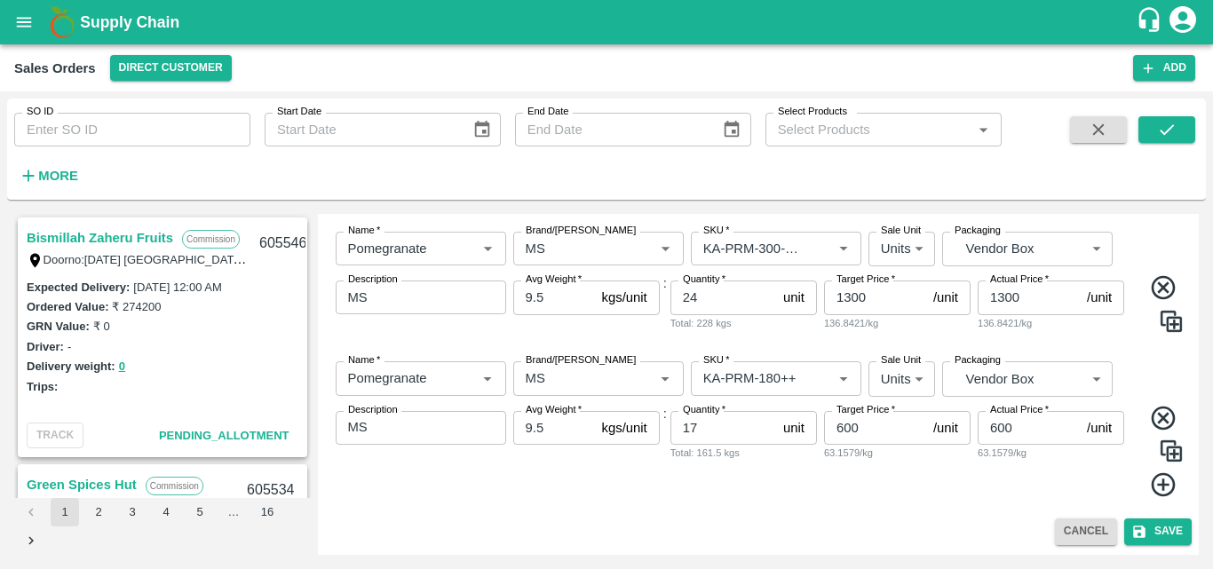
click at [921, 479] on div "Target Price   * 600 /unit Target Price 63.1579/kg" at bounding box center [897, 454] width 147 height 87
click at [1147, 537] on button "Save" at bounding box center [1159, 532] width 68 height 26
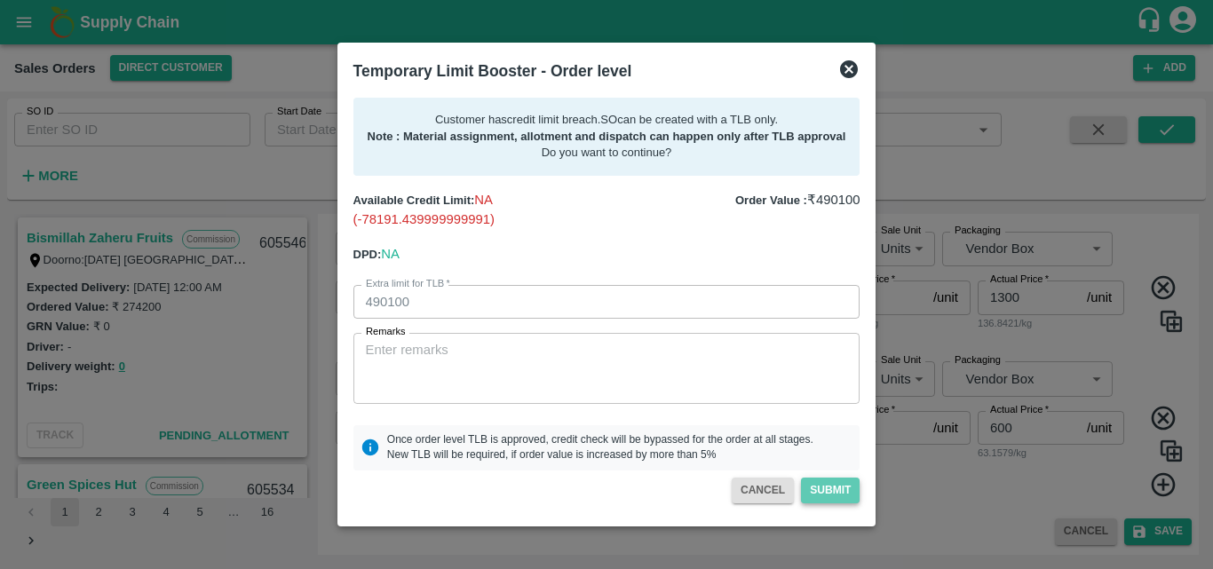
click at [831, 493] on button "Submit" at bounding box center [830, 491] width 59 height 26
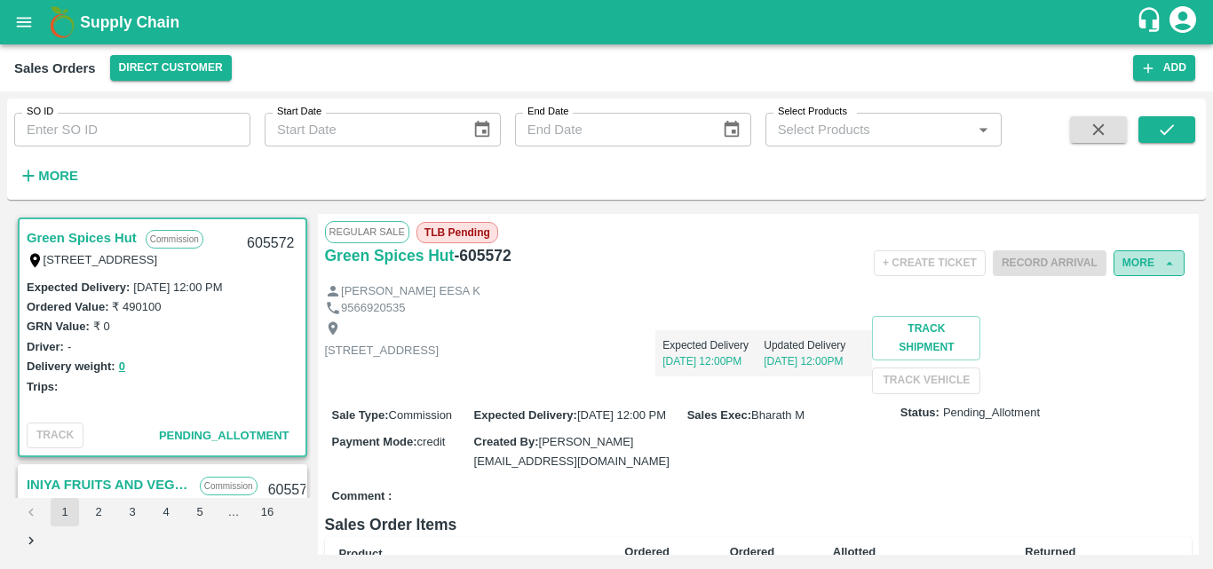
click at [1147, 266] on button "More" at bounding box center [1149, 264] width 71 height 26
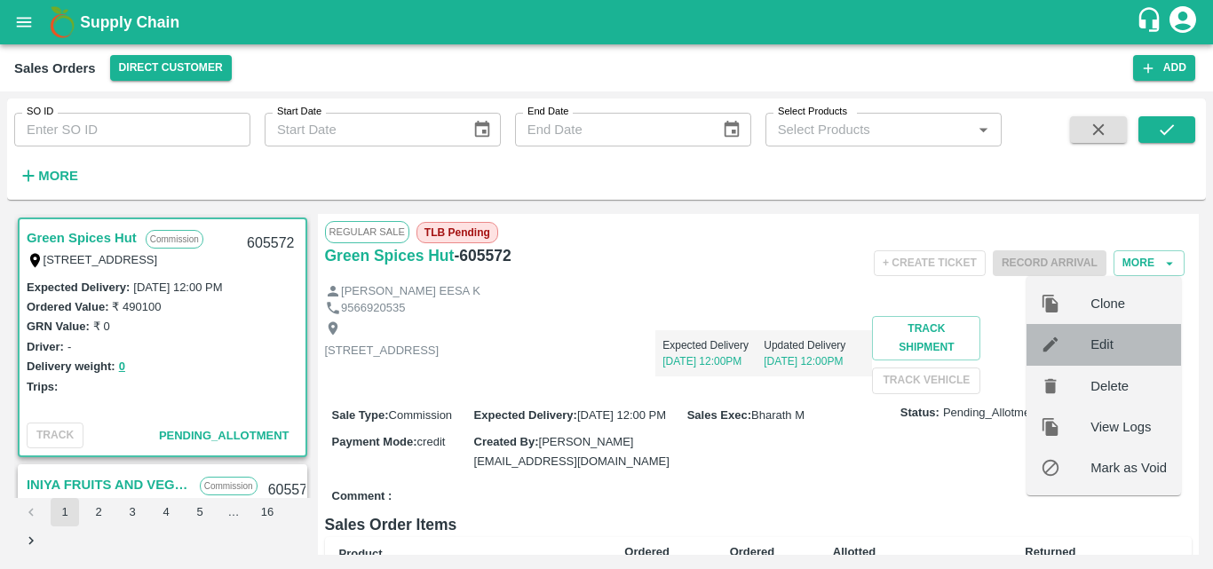
click at [1110, 362] on div "Edit" at bounding box center [1104, 344] width 155 height 41
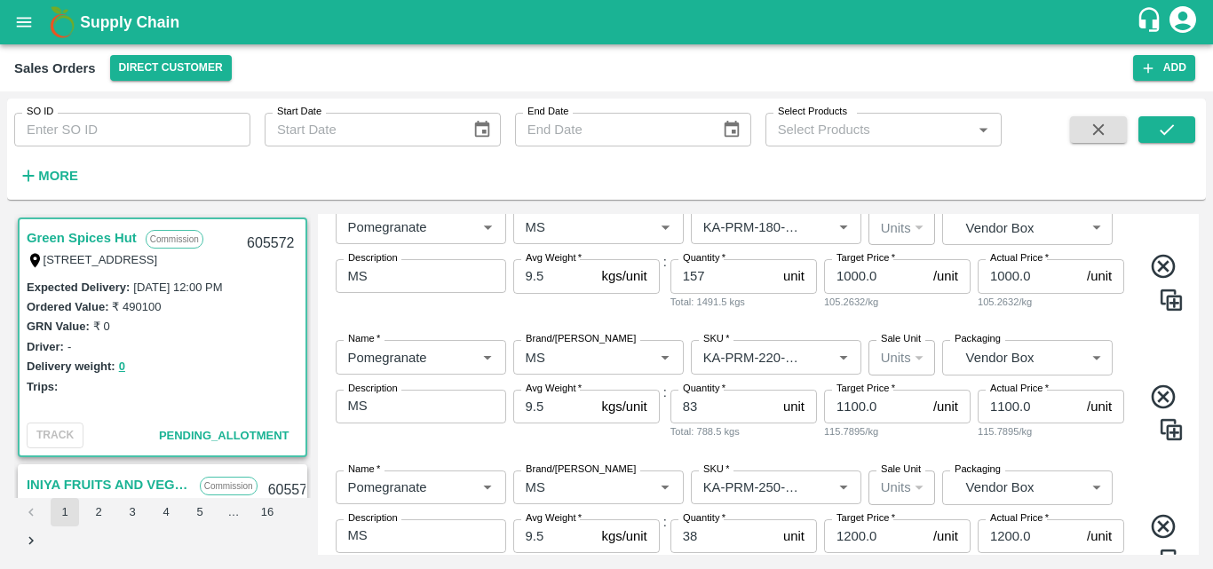
scroll to position [506, 0]
click at [744, 410] on input "83" at bounding box center [724, 406] width 106 height 34
type input "84"
click at [767, 440] on div "Quantity   * 84 unit Quantity Total: 798 kgs" at bounding box center [744, 415] width 147 height 52
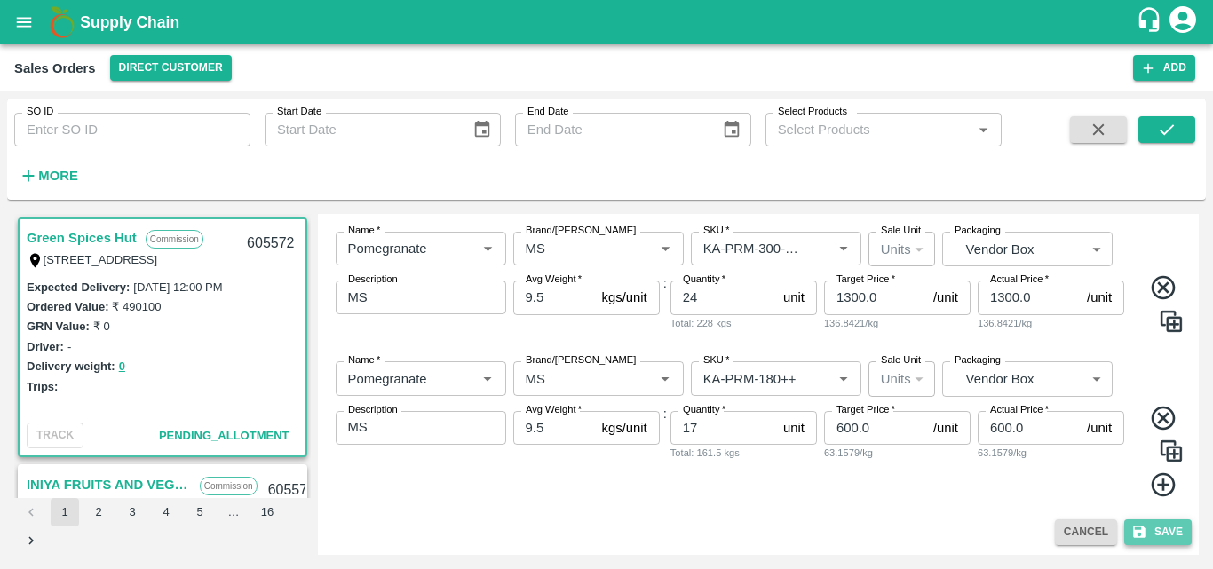
click at [1168, 533] on button "Save" at bounding box center [1159, 533] width 68 height 26
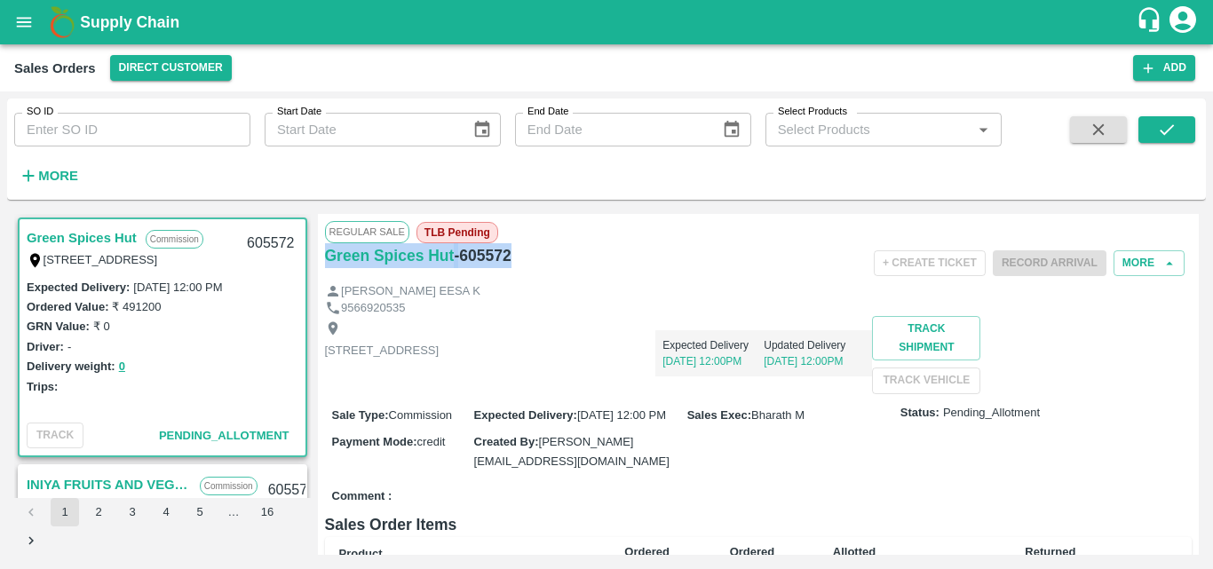
drag, startPoint x: 552, startPoint y: 256, endPoint x: 322, endPoint y: 262, distance: 229.3
click at [322, 262] on div "Regular Sale TLB Pending Green Spices Hut - 605572 + Create Ticket Record Arriv…" at bounding box center [759, 384] width 882 height 341
copy div "Green Spices Hut - 605572"
